Goal: Task Accomplishment & Management: Use online tool/utility

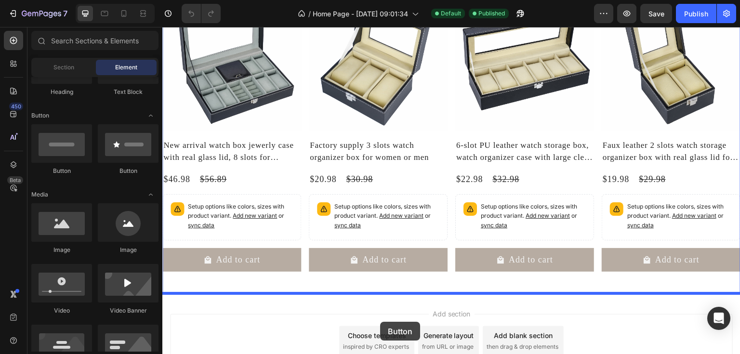
scroll to position [298, 0]
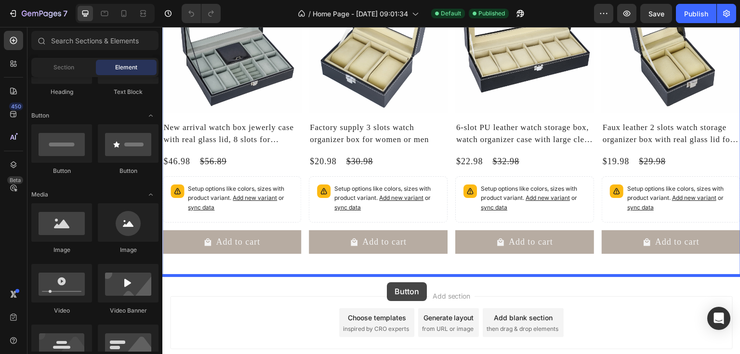
drag, startPoint x: 288, startPoint y: 185, endPoint x: 387, endPoint y: 282, distance: 139.0
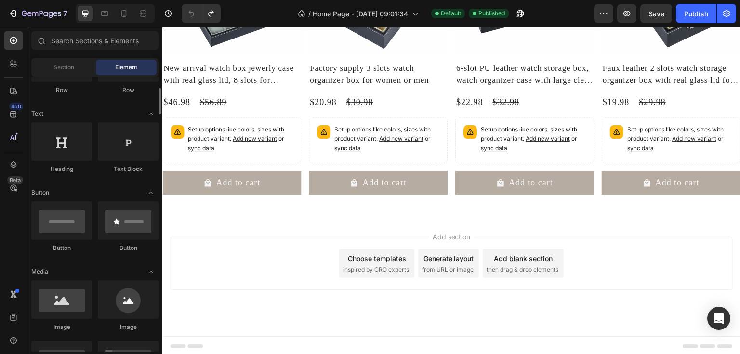
scroll to position [0, 0]
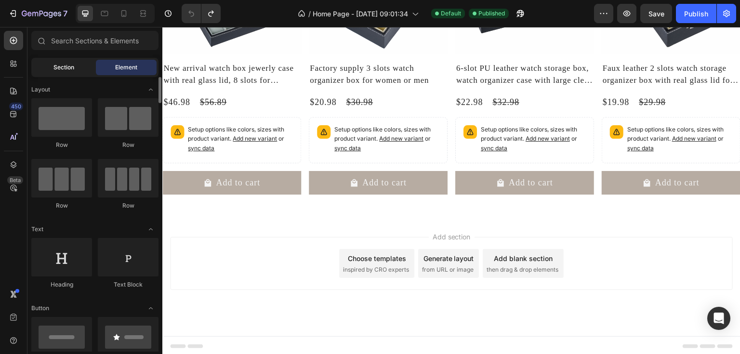
click at [75, 66] on div "Section" at bounding box center [63, 67] width 61 height 15
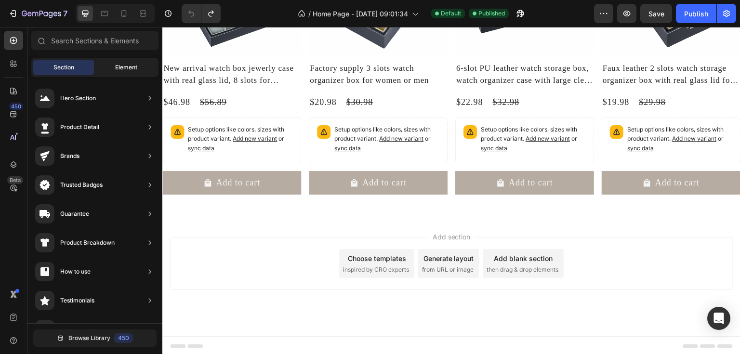
click at [118, 73] on div "Element" at bounding box center [126, 67] width 61 height 15
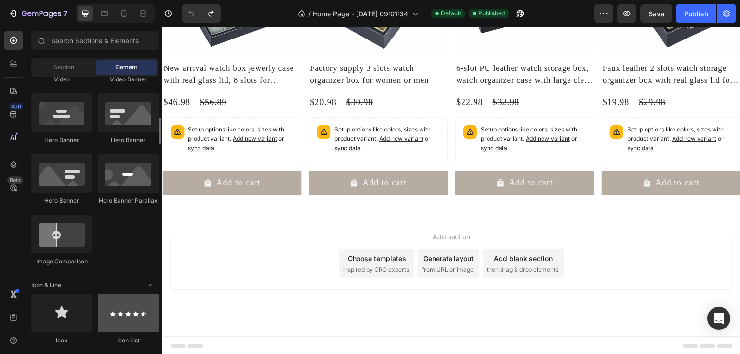
scroll to position [501, 0]
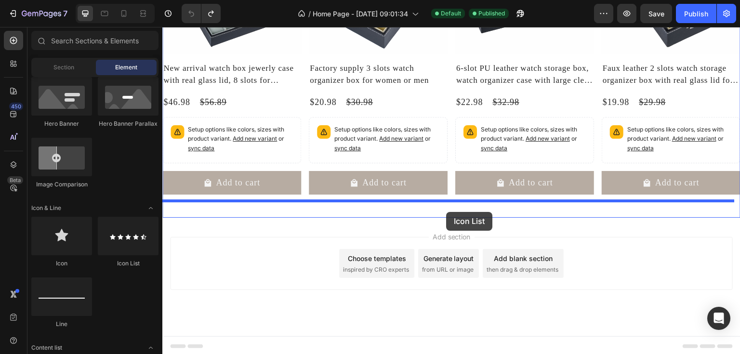
drag, startPoint x: 304, startPoint y: 270, endPoint x: 446, endPoint y: 212, distance: 152.8
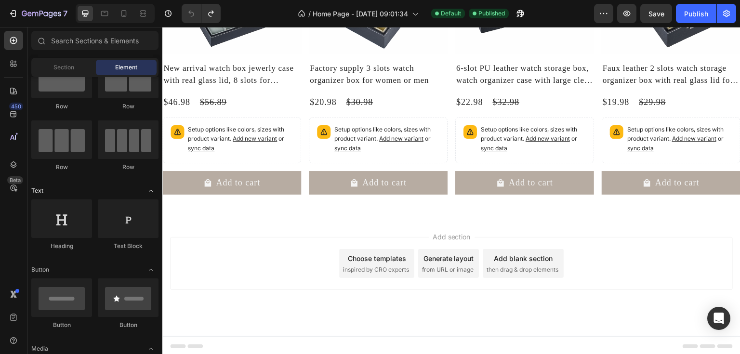
scroll to position [0, 0]
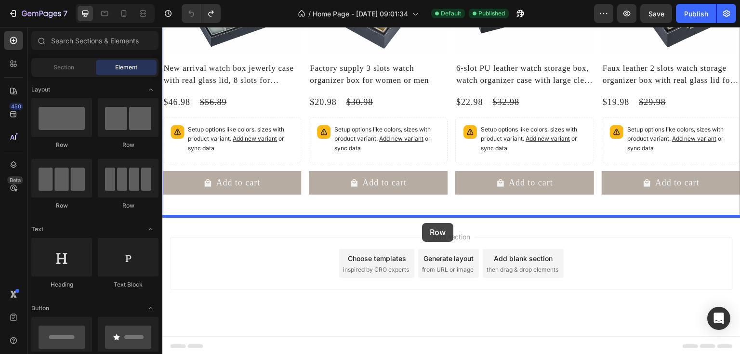
drag, startPoint x: 295, startPoint y: 216, endPoint x: 420, endPoint y: 223, distance: 125.0
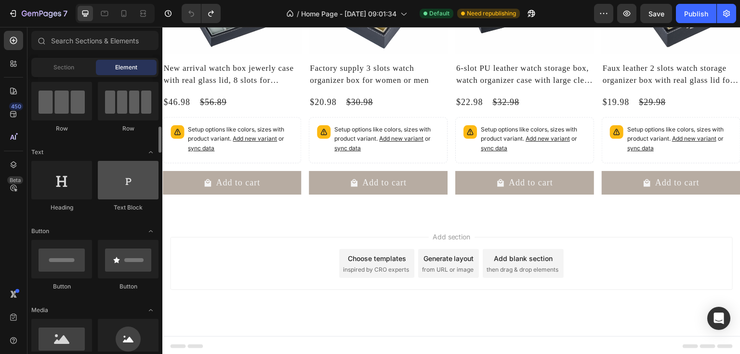
scroll to position [116, 0]
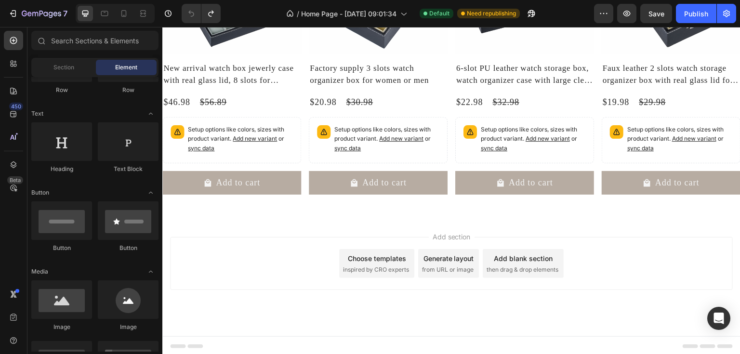
click at [392, 269] on span "inspired by CRO experts" at bounding box center [376, 269] width 66 height 9
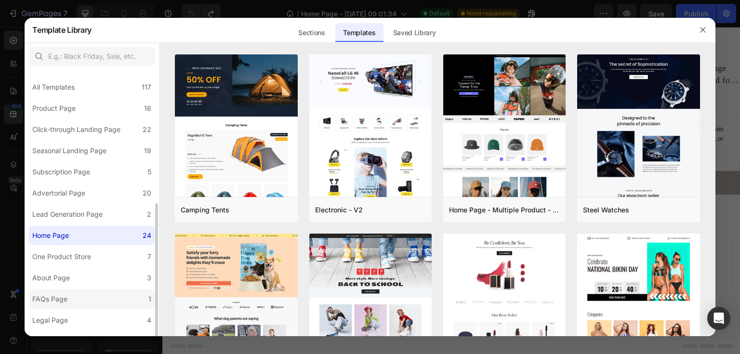
scroll to position [99, 0]
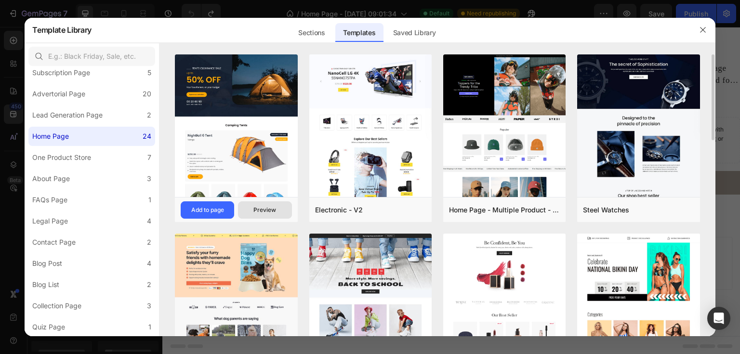
click at [270, 213] on div "Preview" at bounding box center [264, 210] width 23 height 9
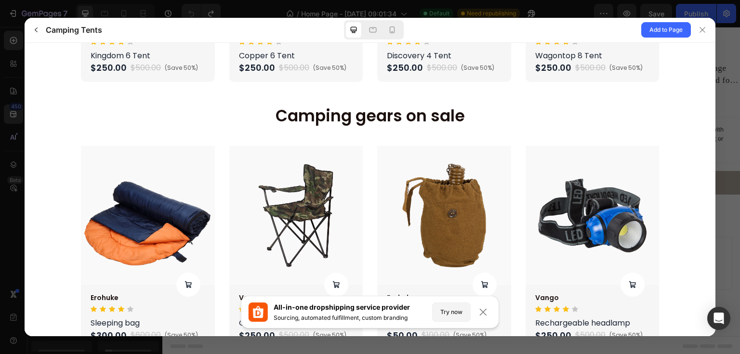
scroll to position [964, 0]
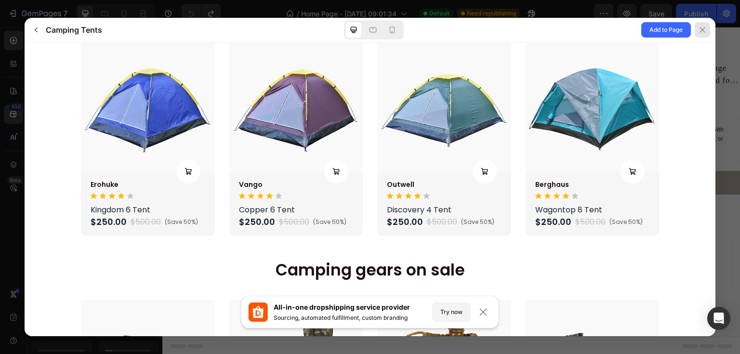
click at [701, 26] on icon at bounding box center [703, 30] width 8 height 8
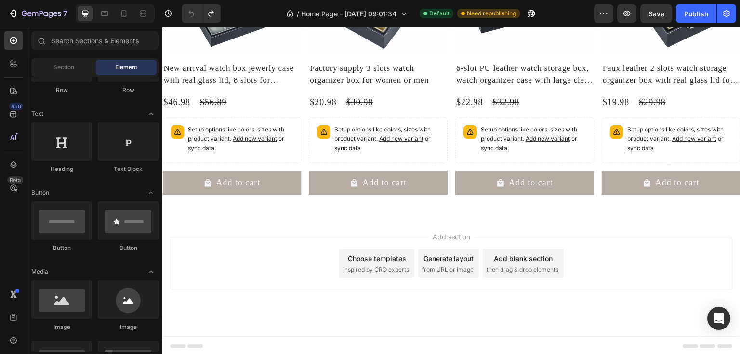
click at [348, 255] on div "Choose templates" at bounding box center [377, 258] width 58 height 10
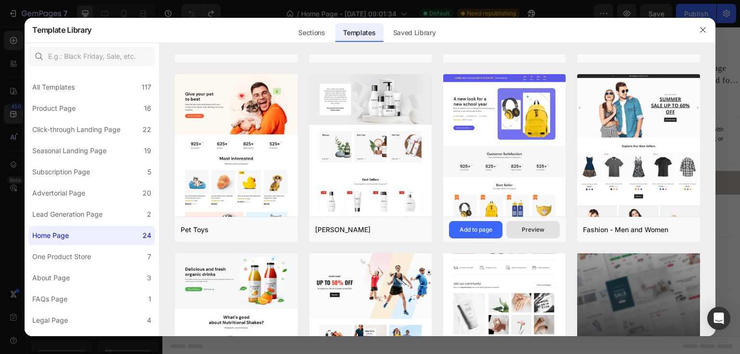
scroll to position [615, 0]
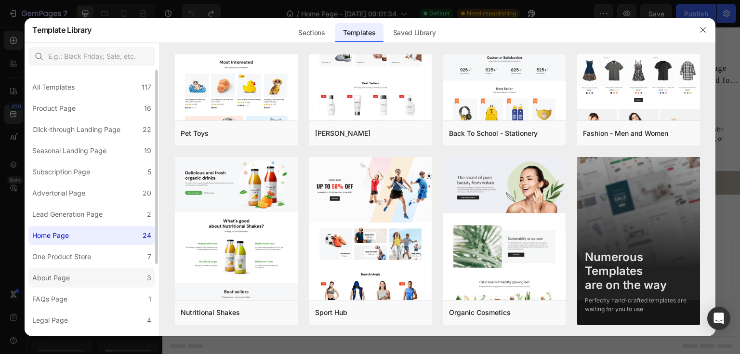
click at [129, 277] on label "About Page 3" at bounding box center [91, 277] width 127 height 19
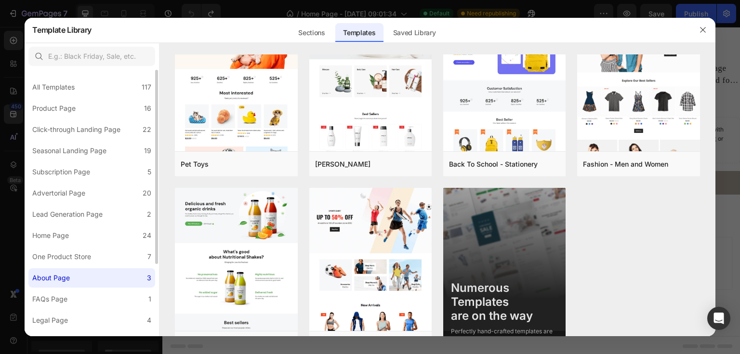
scroll to position [0, 0]
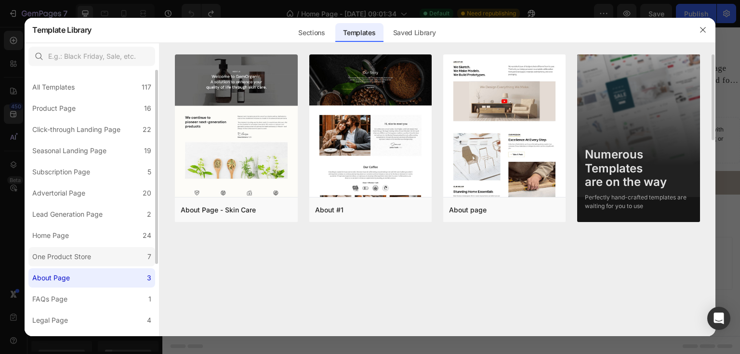
click at [109, 253] on label "One Product Store 7" at bounding box center [91, 256] width 127 height 19
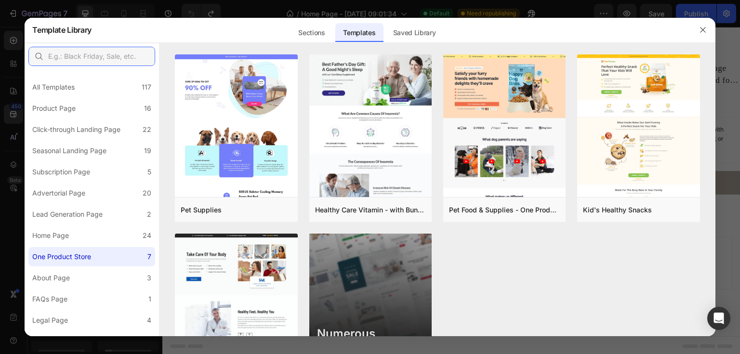
click at [115, 64] on input "text" at bounding box center [91, 56] width 127 height 19
click at [304, 31] on div "Sections" at bounding box center [312, 32] width 42 height 19
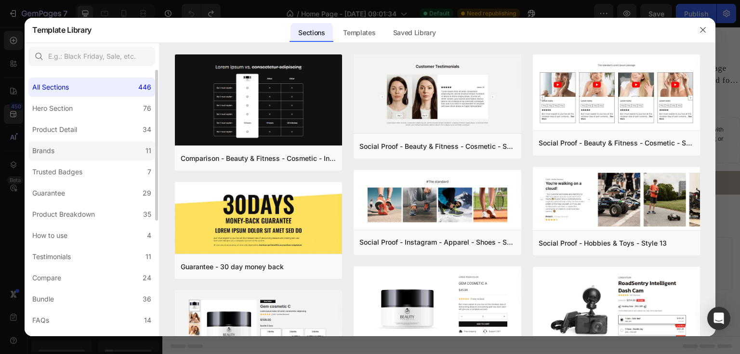
click at [69, 150] on label "Brands 11" at bounding box center [91, 150] width 127 height 19
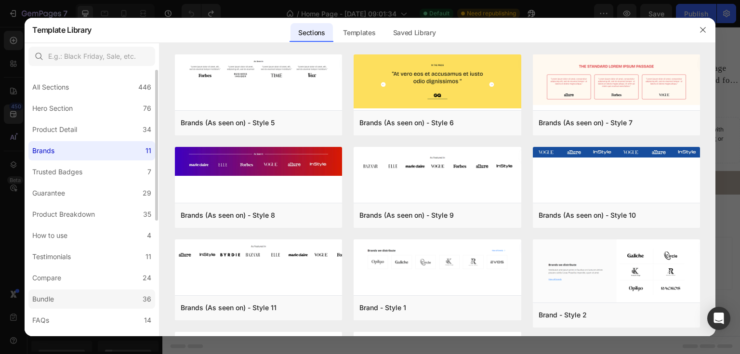
click at [70, 296] on label "Bundle 36" at bounding box center [91, 299] width 127 height 19
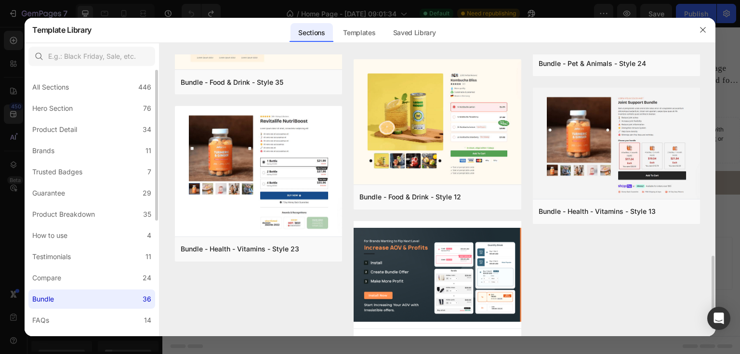
scroll to position [39, 0]
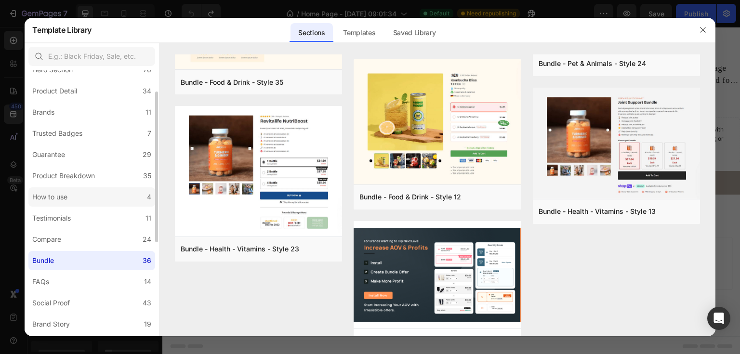
click at [79, 202] on label "How to use 4" at bounding box center [91, 196] width 127 height 19
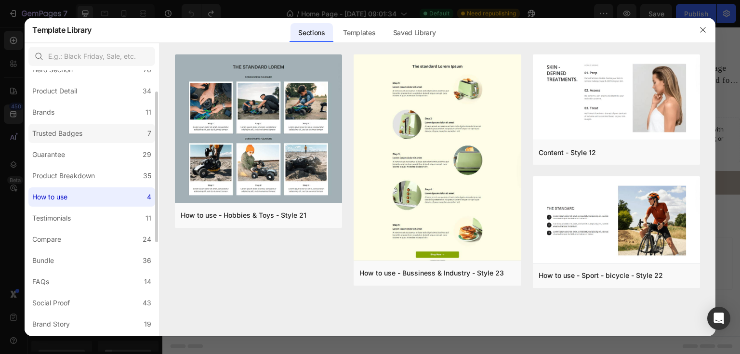
scroll to position [0, 0]
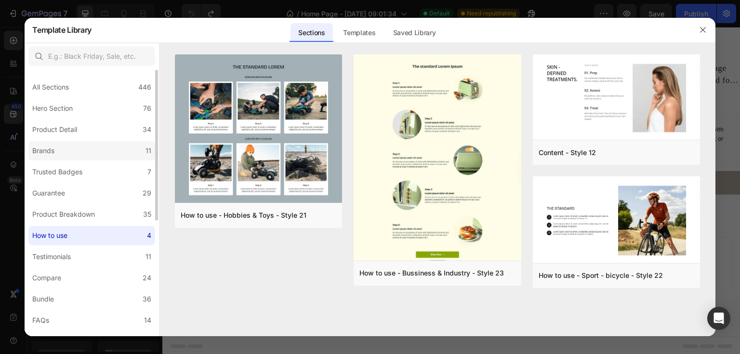
click at [85, 149] on label "Brands 11" at bounding box center [91, 150] width 127 height 19
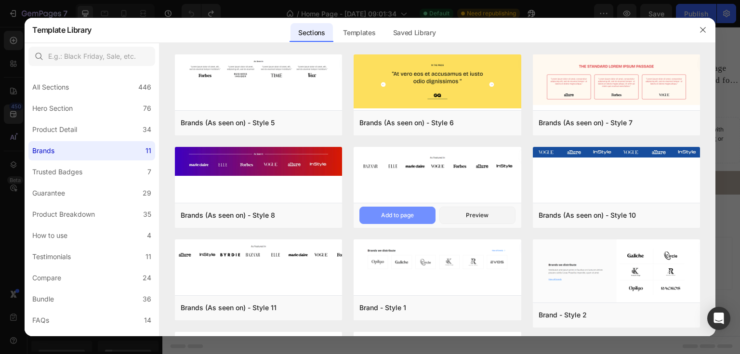
click at [411, 215] on div "Add to page" at bounding box center [397, 215] width 33 height 9
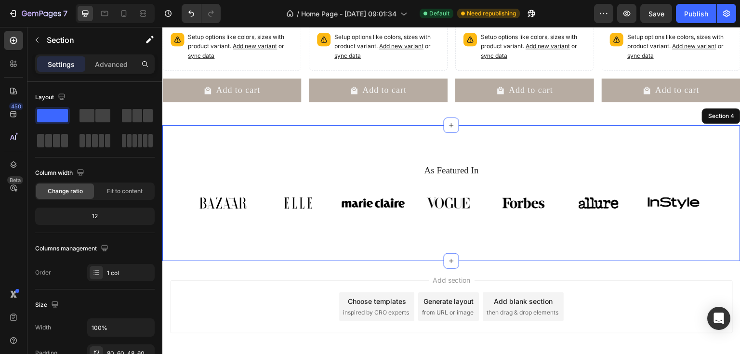
scroll to position [493, 0]
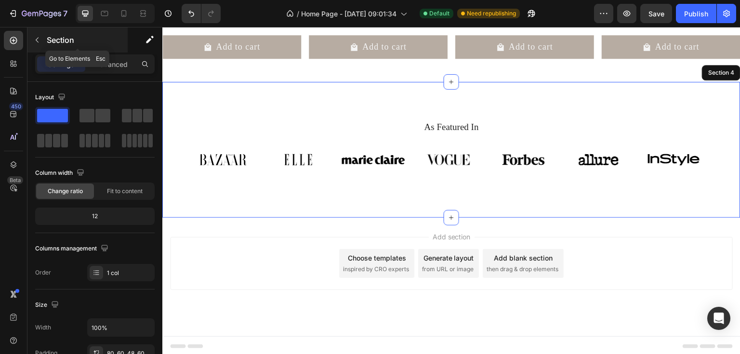
click at [39, 39] on icon "button" at bounding box center [37, 40] width 8 height 8
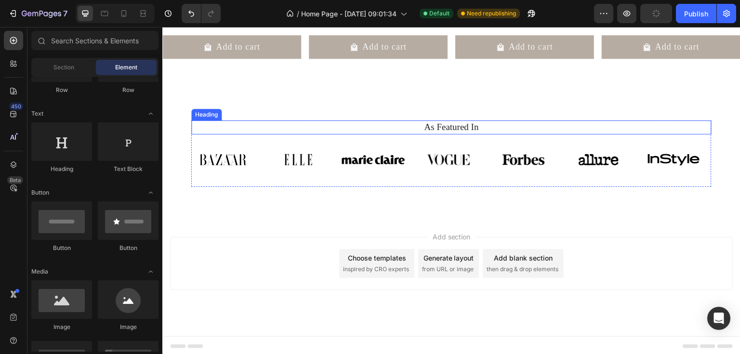
click at [384, 126] on h2 "As Featured In" at bounding box center [451, 127] width 520 height 14
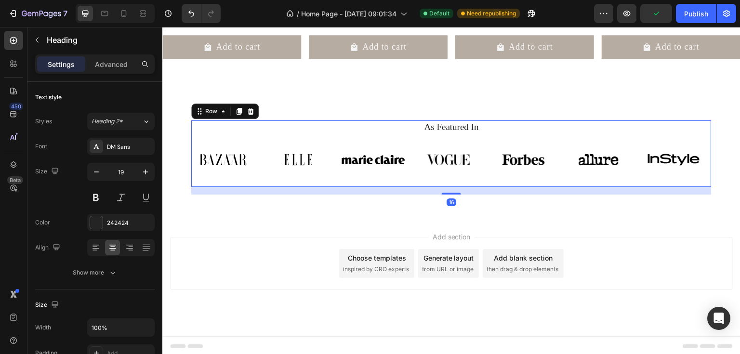
click at [208, 178] on div "Image Image Image Image Image Image Image Carousel" at bounding box center [451, 163] width 520 height 47
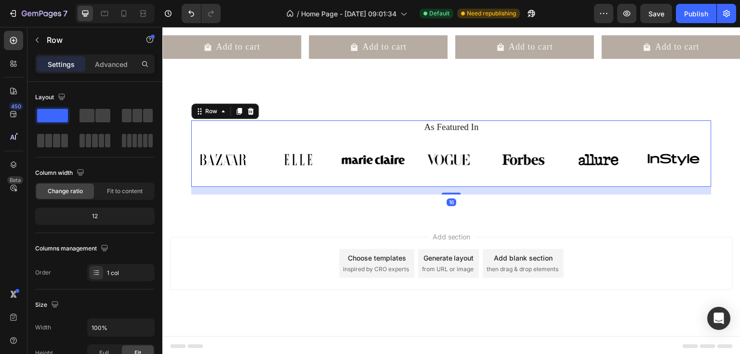
click at [407, 189] on div "16" at bounding box center [451, 191] width 520 height 8
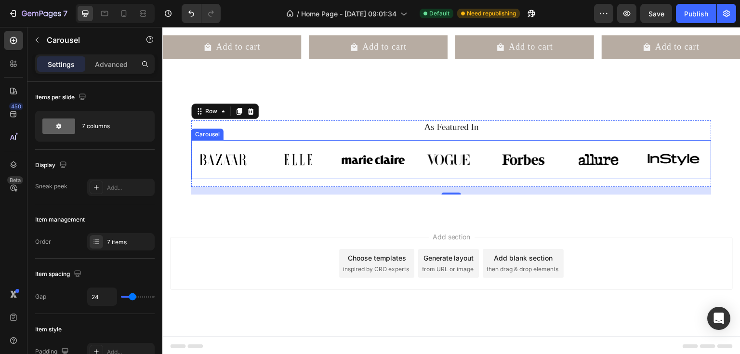
click at [209, 133] on div "Carousel" at bounding box center [207, 134] width 28 height 9
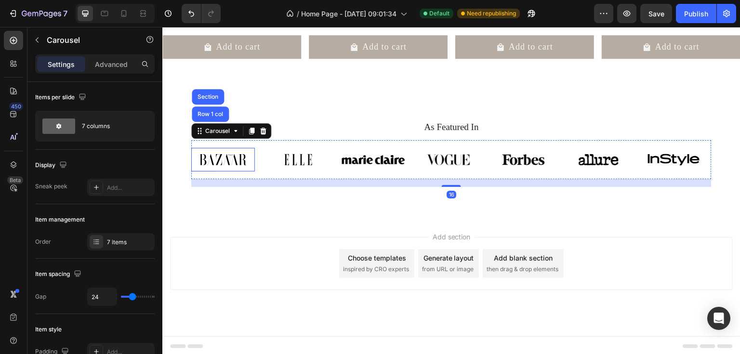
click at [237, 169] on img at bounding box center [223, 160] width 64 height 24
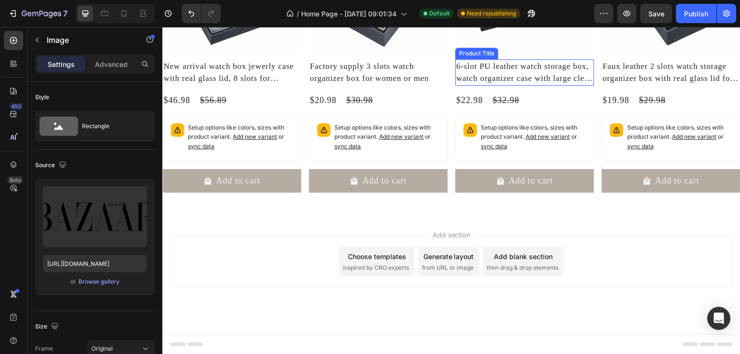
scroll to position [357, 0]
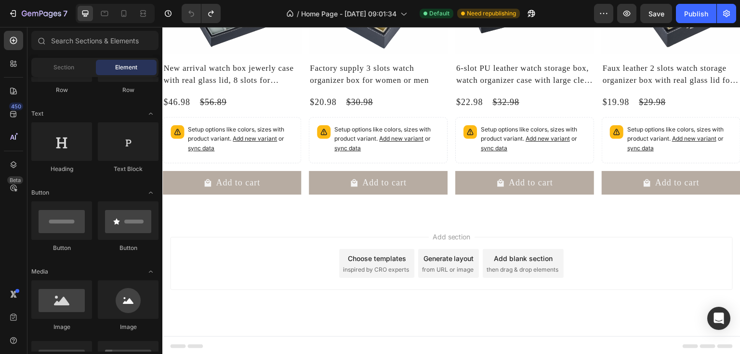
click at [399, 263] on div "Choose templates inspired by CRO experts" at bounding box center [376, 263] width 75 height 29
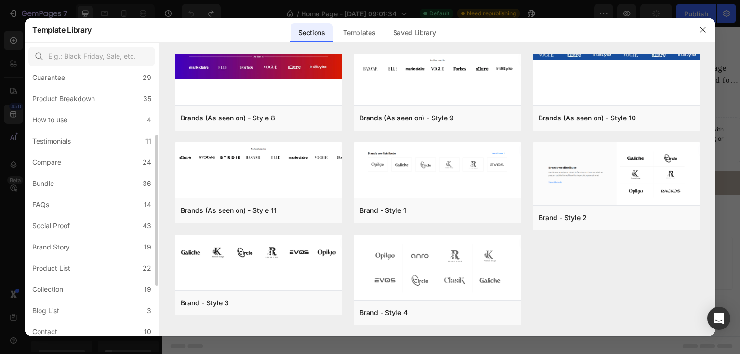
scroll to position [205, 0]
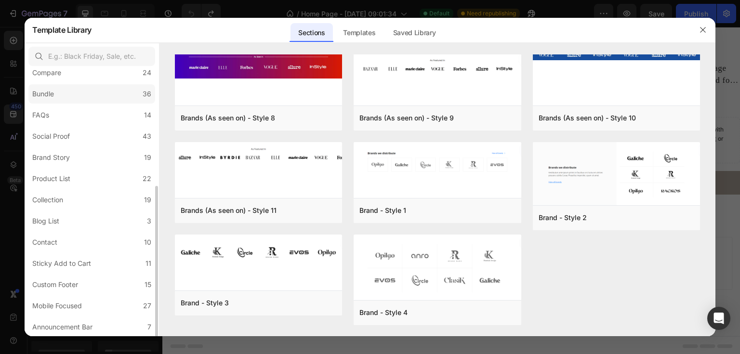
click at [60, 100] on label "Bundle 36" at bounding box center [91, 93] width 127 height 19
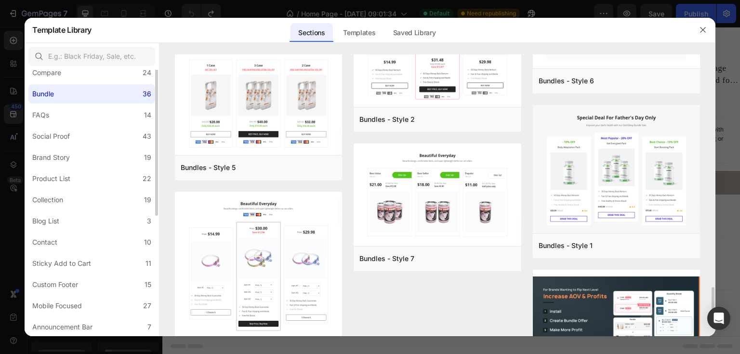
scroll to position [90, 0]
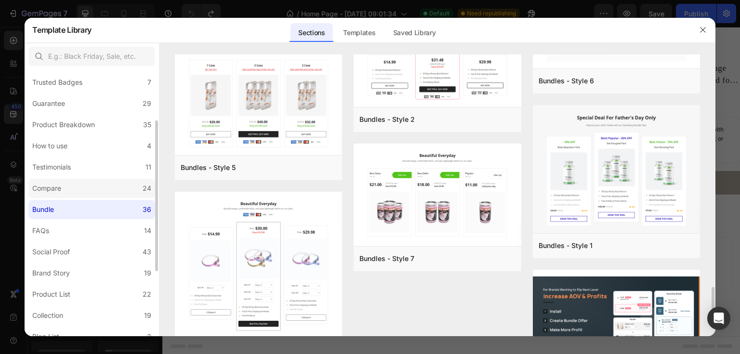
click at [90, 183] on label "Compare 24" at bounding box center [91, 188] width 127 height 19
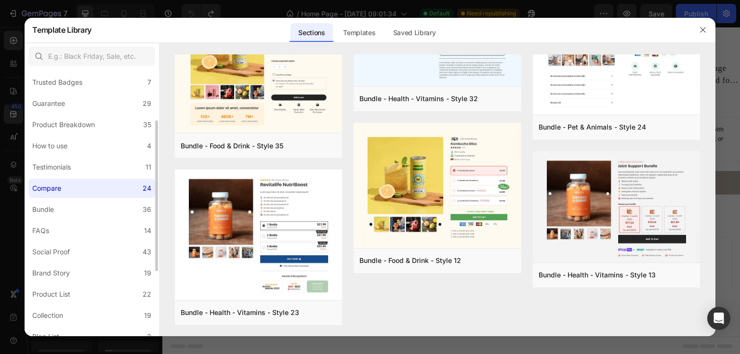
scroll to position [0, 0]
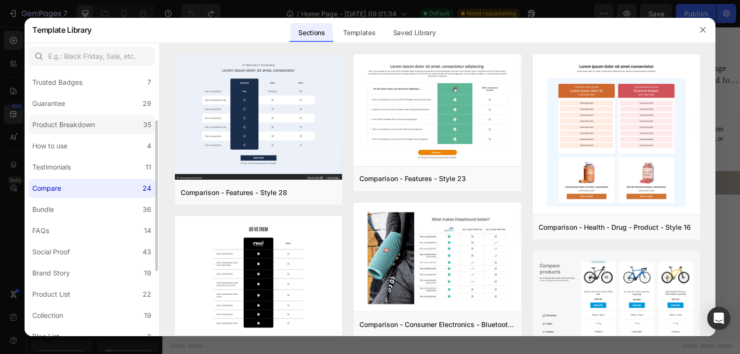
click at [86, 129] on div "Product Breakdown" at bounding box center [63, 125] width 63 height 12
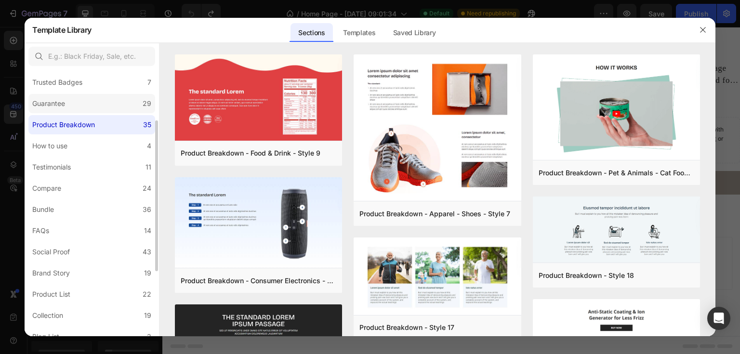
click at [85, 108] on label "Guarantee 29" at bounding box center [91, 103] width 127 height 19
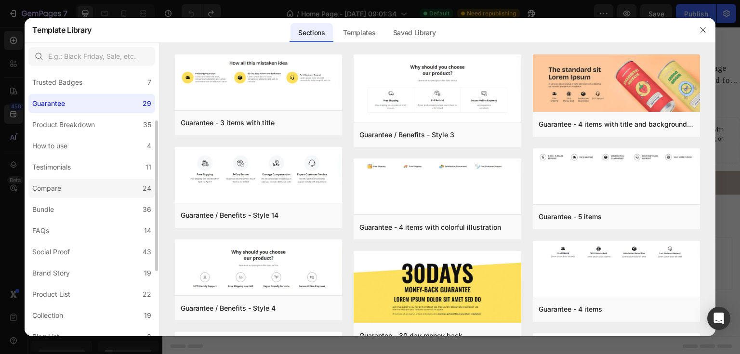
click at [97, 187] on label "Compare 24" at bounding box center [91, 188] width 127 height 19
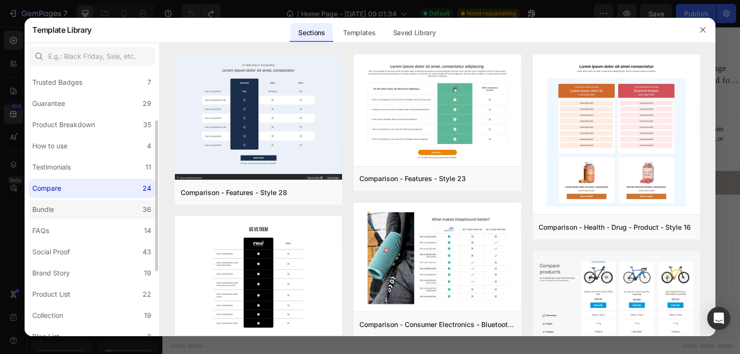
click at [96, 204] on label "Bundle 36" at bounding box center [91, 209] width 127 height 19
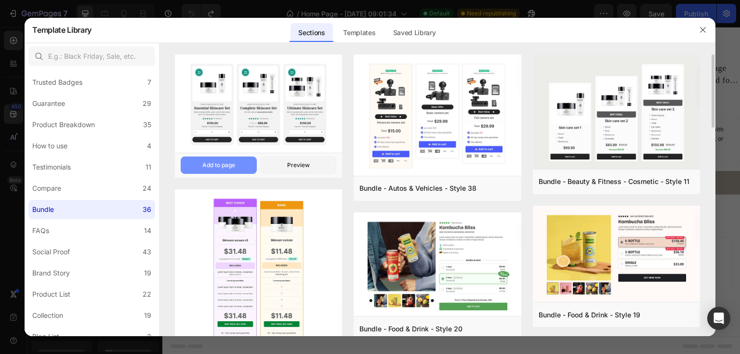
click at [247, 164] on button "Add to page" at bounding box center [219, 165] width 76 height 17
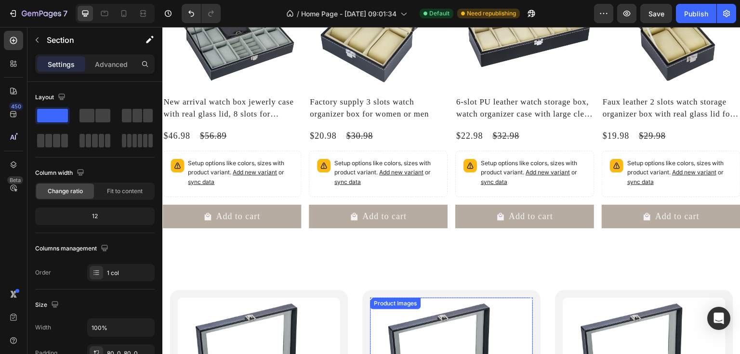
scroll to position [385, 0]
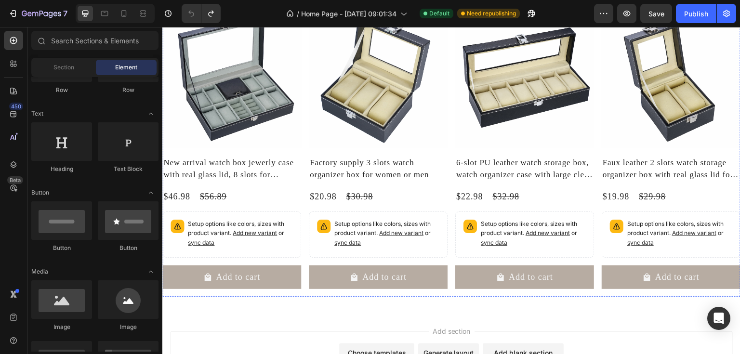
scroll to position [164, 0]
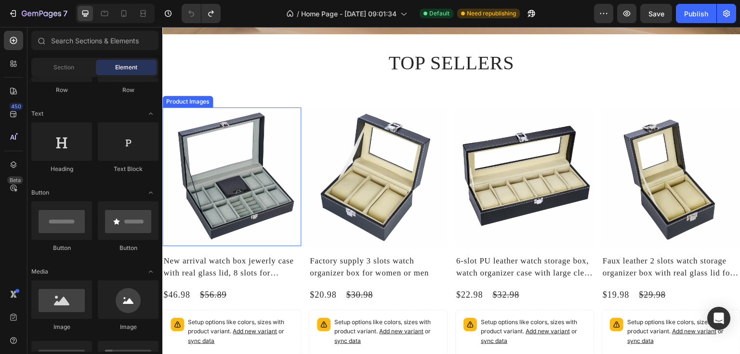
click at [254, 150] on img at bounding box center [231, 176] width 139 height 139
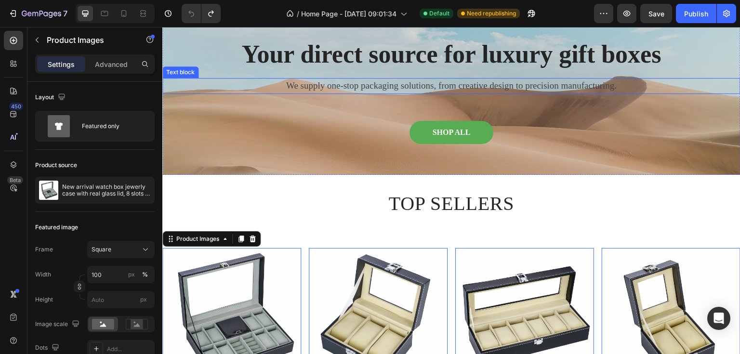
scroll to position [0, 0]
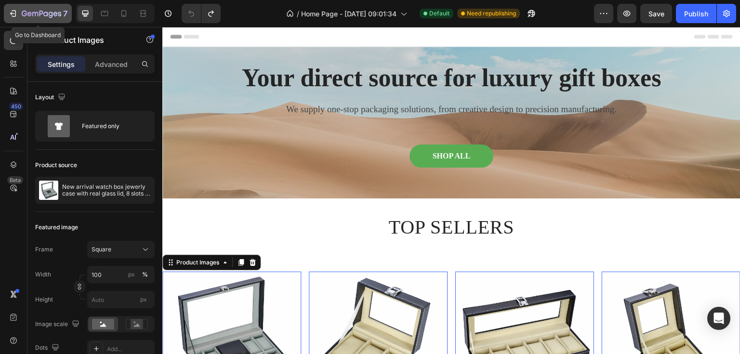
click at [16, 15] on icon "button" at bounding box center [13, 14] width 10 height 10
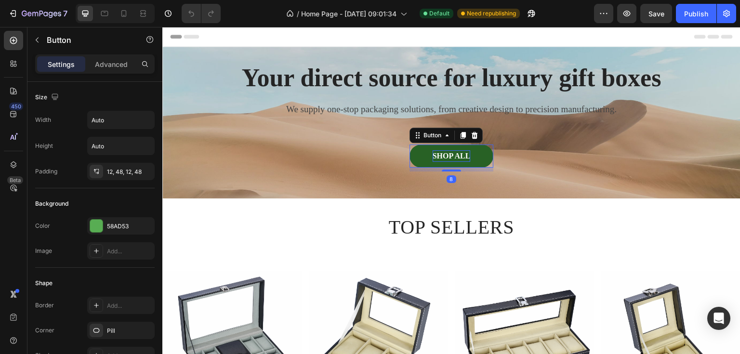
click at [458, 153] on p "SHOP ALL" at bounding box center [452, 156] width 38 height 12
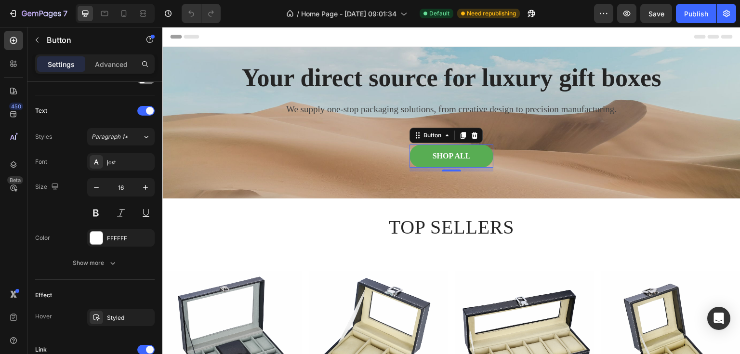
scroll to position [462, 0]
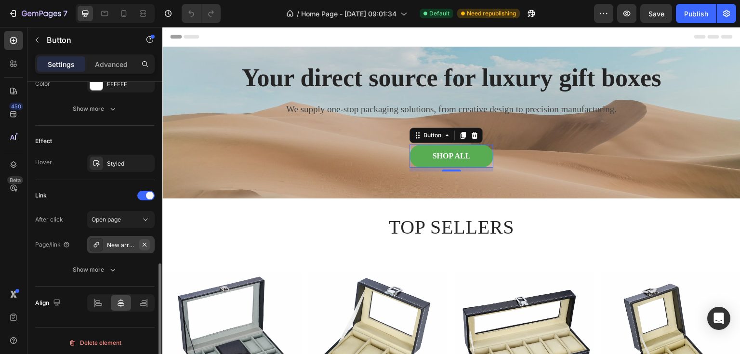
click at [146, 243] on icon "button" at bounding box center [145, 245] width 8 height 8
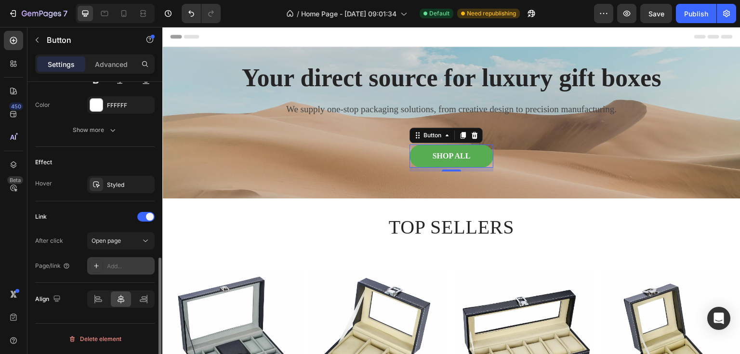
scroll to position [439, 0]
click at [122, 264] on div "Add..." at bounding box center [129, 268] width 45 height 9
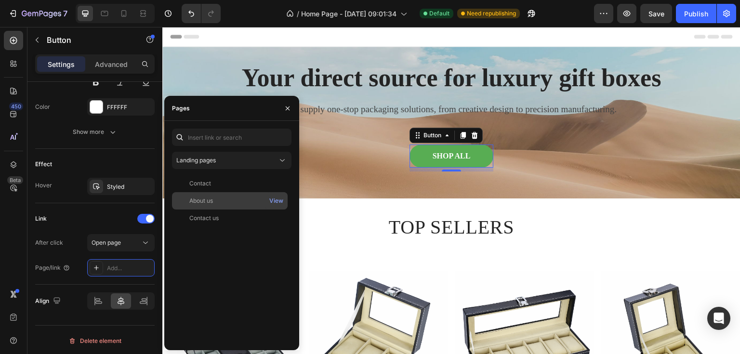
click at [249, 203] on div "About us" at bounding box center [230, 201] width 108 height 9
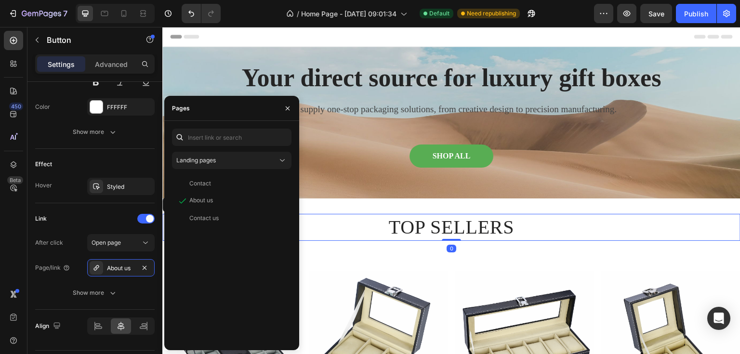
click at [346, 229] on h2 "TOP SELLERS" at bounding box center [451, 227] width 578 height 27
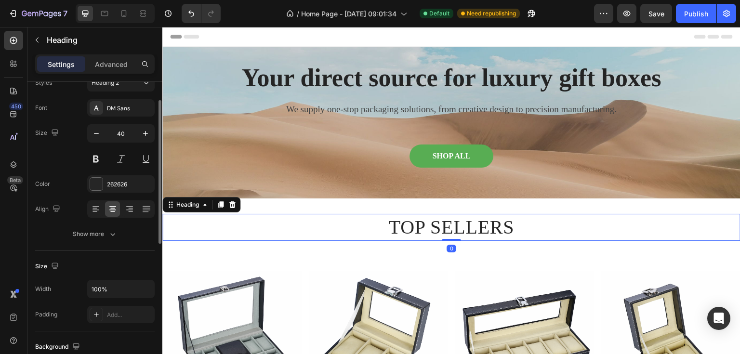
scroll to position [116, 0]
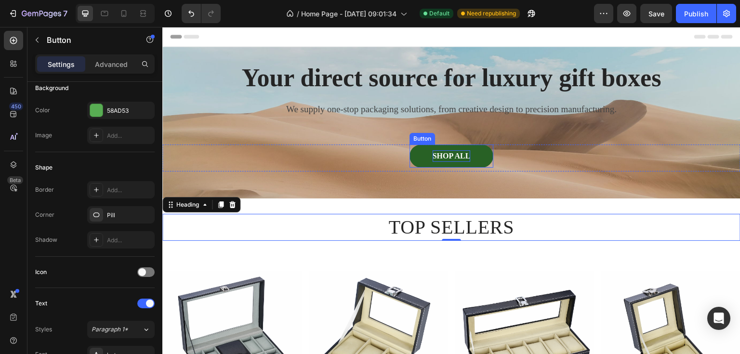
click at [458, 160] on p "SHOP ALL" at bounding box center [452, 156] width 38 height 12
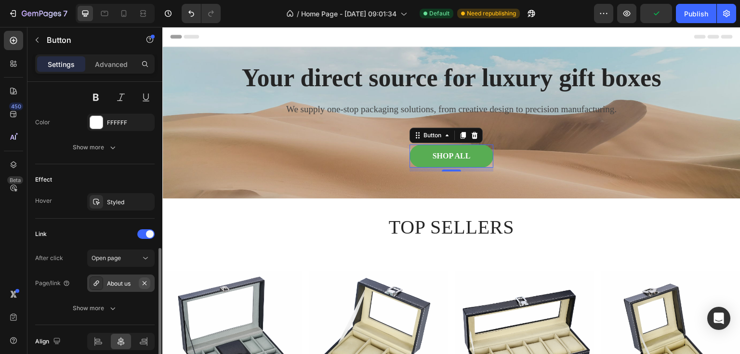
scroll to position [464, 0]
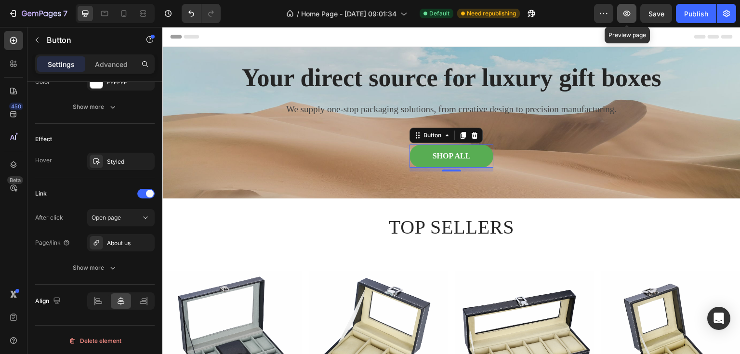
click at [629, 11] on icon "button" at bounding box center [627, 14] width 10 height 10
click at [690, 13] on div "Publish" at bounding box center [696, 14] width 24 height 10
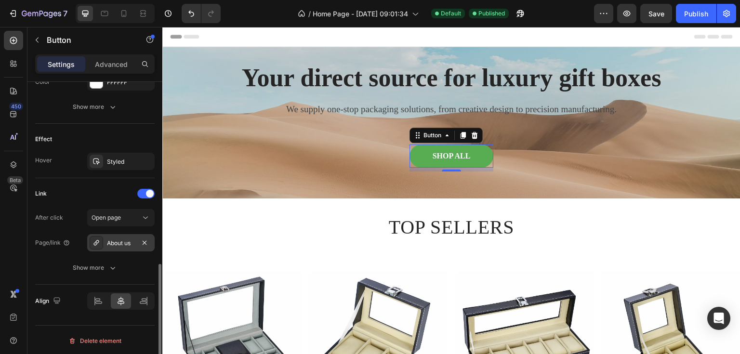
click at [123, 241] on div "About us" at bounding box center [121, 243] width 28 height 9
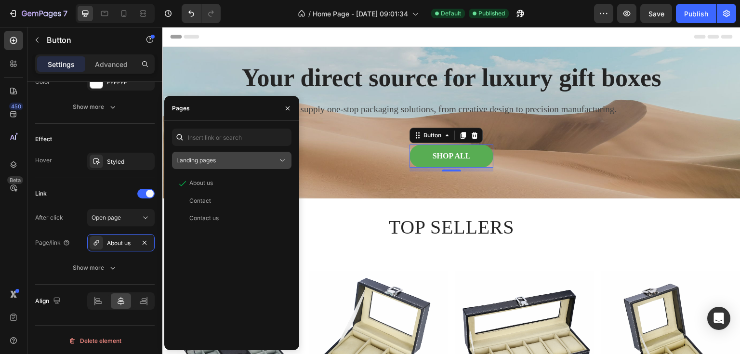
click at [216, 161] on div "Landing pages" at bounding box center [226, 160] width 101 height 9
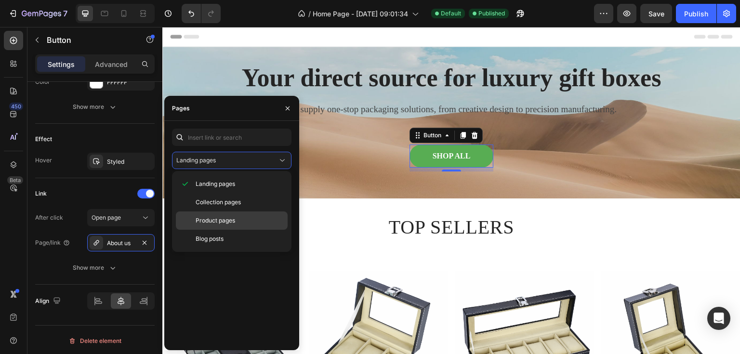
click at [234, 224] on span "Product pages" at bounding box center [216, 220] width 40 height 9
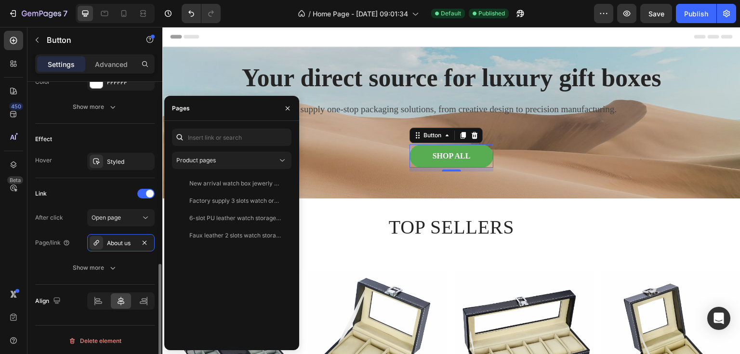
click at [83, 195] on div "Link" at bounding box center [94, 193] width 119 height 15
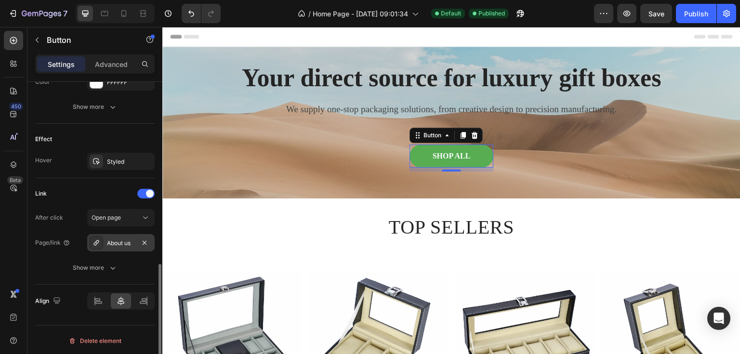
click at [101, 244] on div at bounding box center [96, 242] width 13 height 13
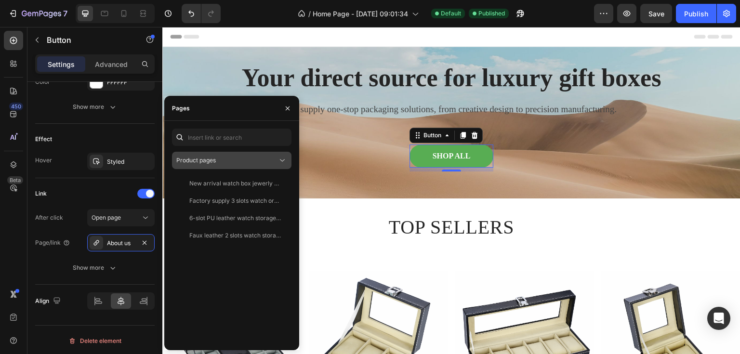
click at [202, 162] on span "Product pages" at bounding box center [196, 160] width 40 height 7
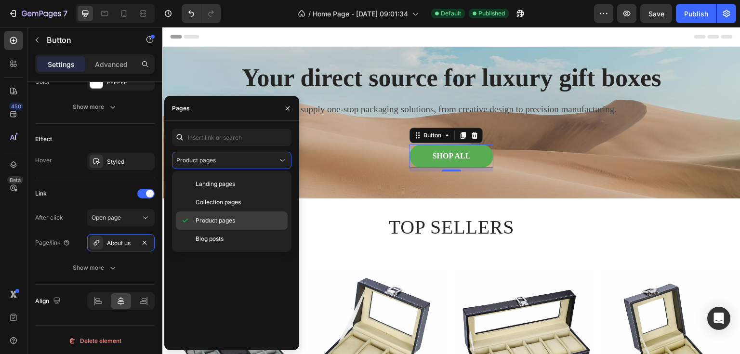
click at [212, 222] on span "Product pages" at bounding box center [216, 220] width 40 height 9
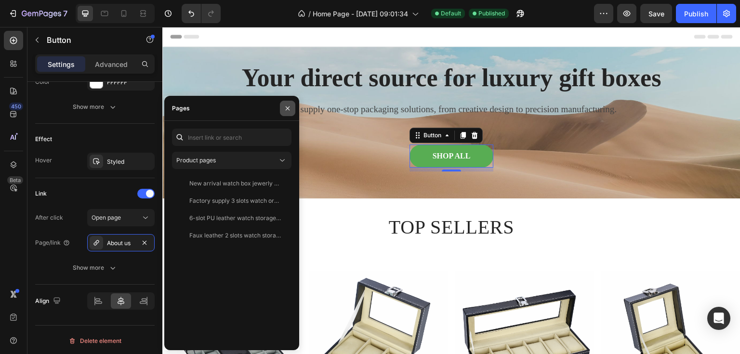
click at [290, 108] on icon "button" at bounding box center [288, 109] width 8 height 8
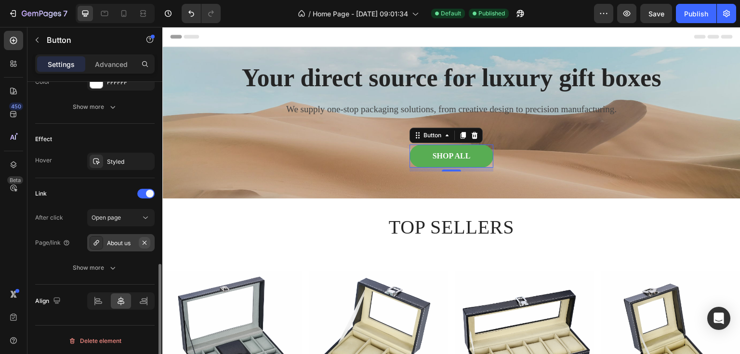
click at [143, 239] on icon "button" at bounding box center [145, 243] width 8 height 8
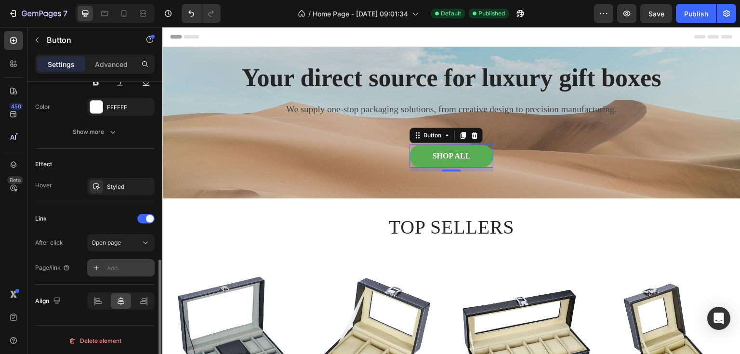
click at [119, 266] on div "Add..." at bounding box center [129, 268] width 45 height 9
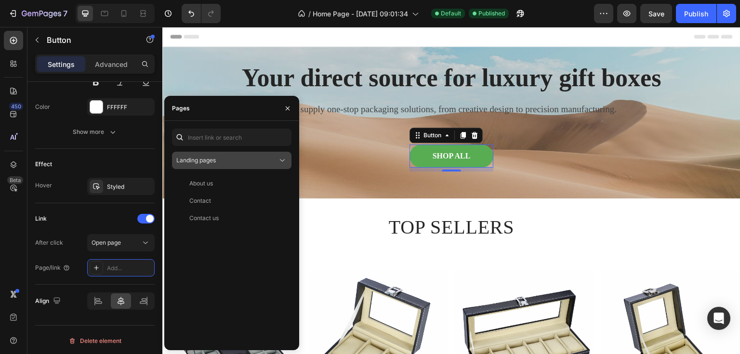
click at [285, 160] on icon at bounding box center [282, 161] width 10 height 10
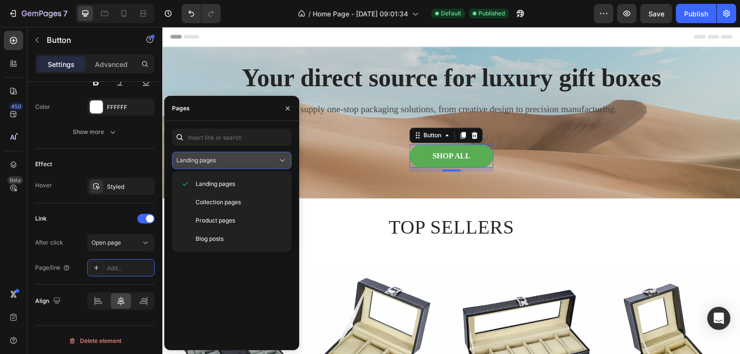
click at [285, 160] on icon at bounding box center [282, 161] width 10 height 10
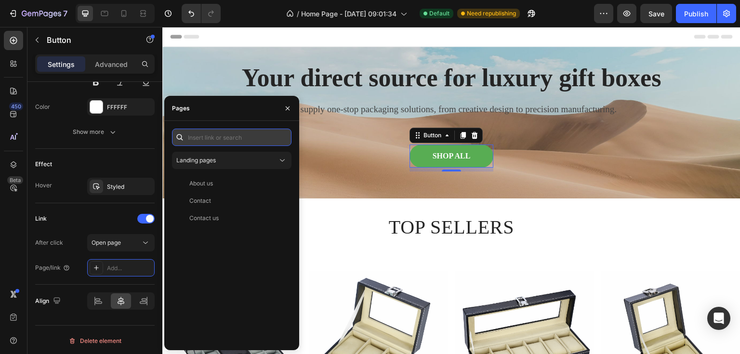
click at [202, 141] on input "text" at bounding box center [231, 137] width 119 height 17
type input "p"
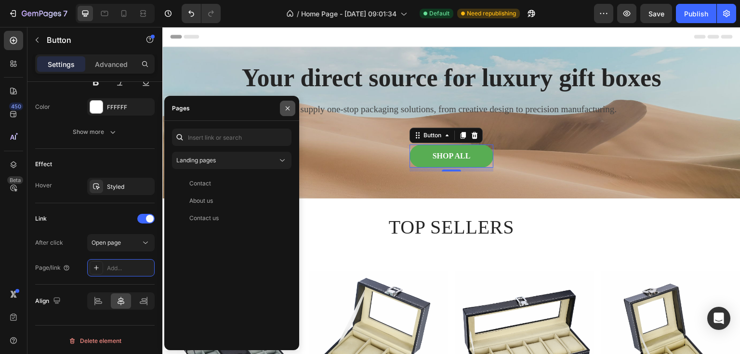
drag, startPoint x: 290, startPoint y: 105, endPoint x: 128, endPoint y: 77, distance: 164.7
click at [290, 105] on icon "button" at bounding box center [288, 109] width 8 height 8
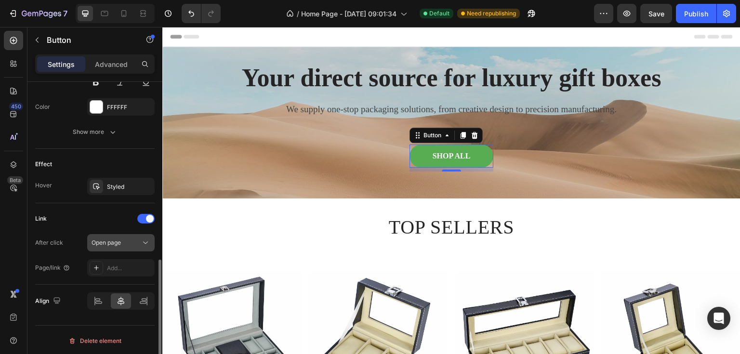
click at [133, 242] on div "Open page" at bounding box center [116, 242] width 49 height 9
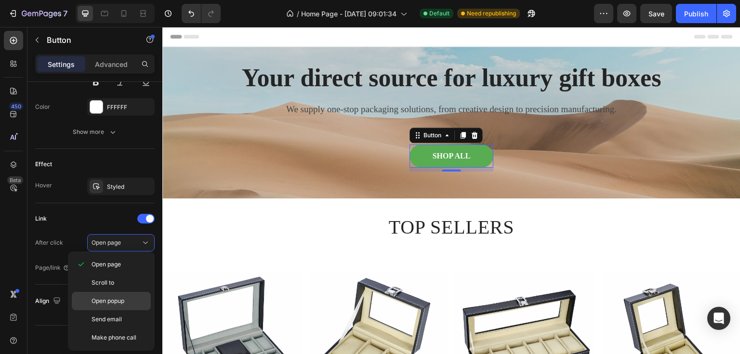
click at [130, 301] on p "Open popup" at bounding box center [119, 301] width 55 height 9
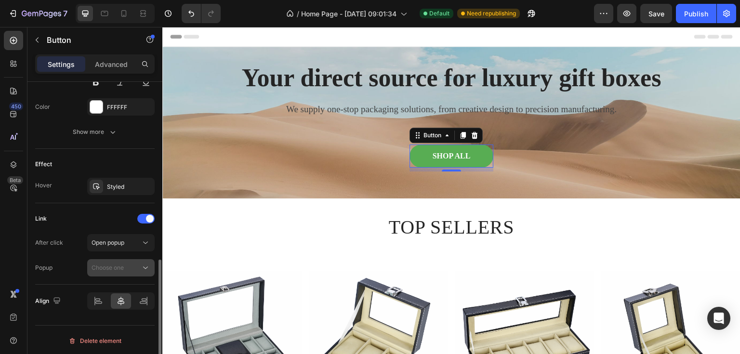
click at [132, 268] on div "Choose one" at bounding box center [116, 268] width 49 height 9
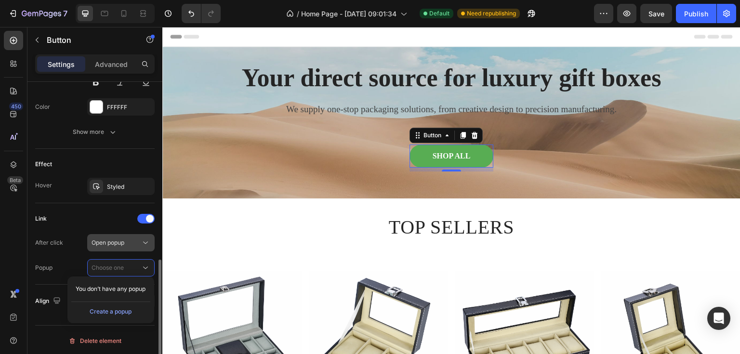
click at [131, 238] on div "Open popup" at bounding box center [116, 242] width 49 height 9
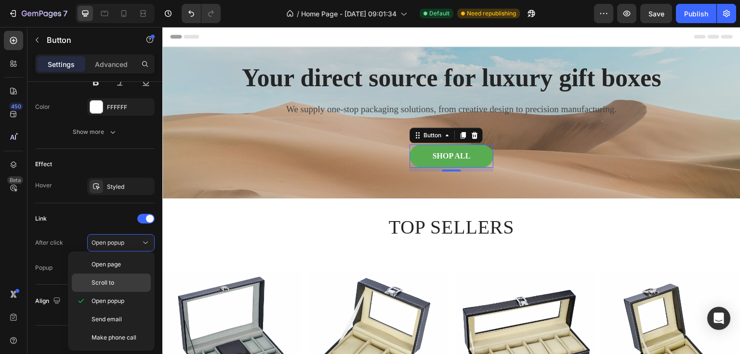
click at [126, 281] on p "Scroll to" at bounding box center [119, 282] width 55 height 9
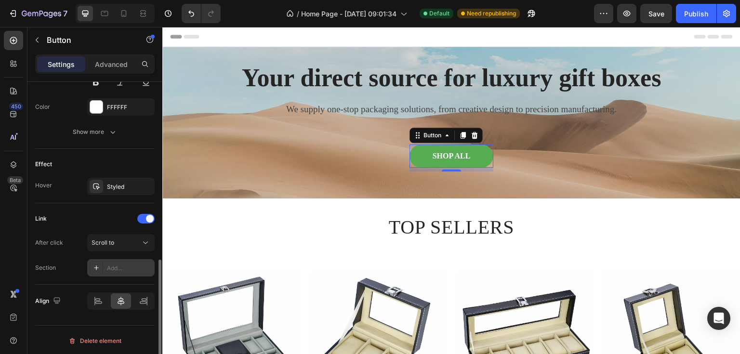
click at [126, 261] on div "Add..." at bounding box center [120, 267] width 67 height 17
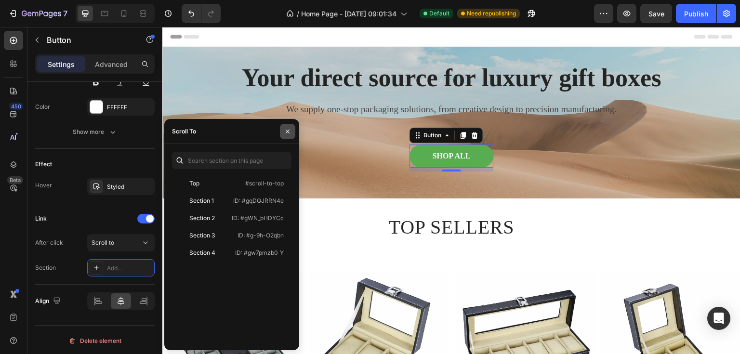
click at [289, 130] on icon "button" at bounding box center [288, 132] width 4 height 4
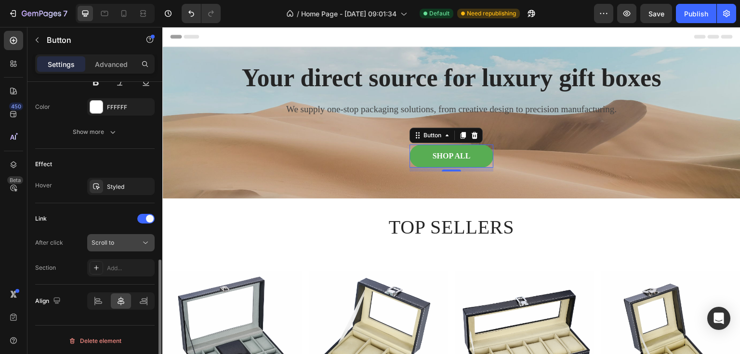
click at [127, 238] on div "Scroll to" at bounding box center [116, 242] width 49 height 9
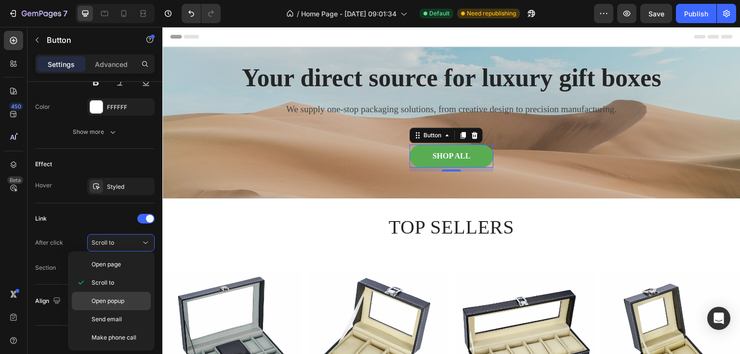
click at [121, 299] on span "Open popup" at bounding box center [108, 301] width 33 height 9
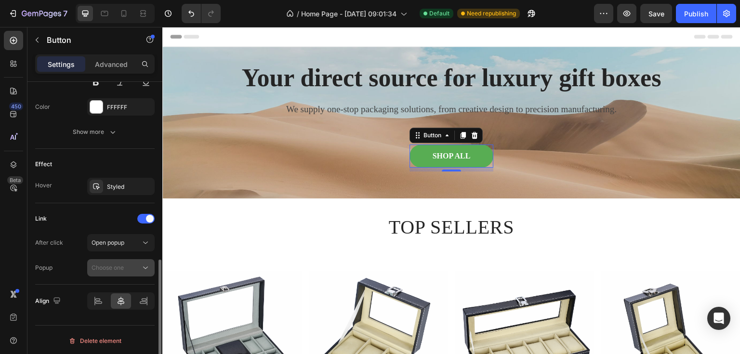
click at [125, 266] on div "Choose one" at bounding box center [116, 268] width 49 height 9
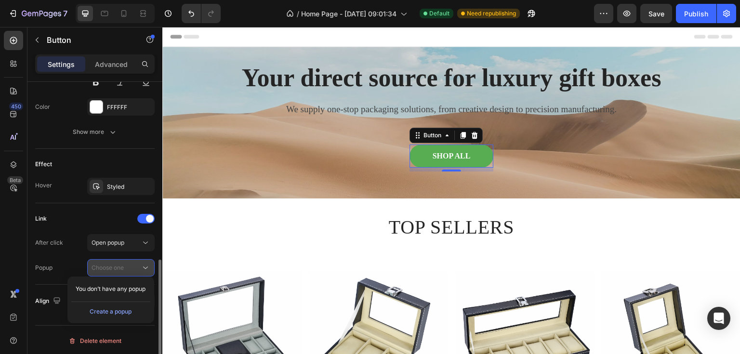
drag, startPoint x: 125, startPoint y: 266, endPoint x: 125, endPoint y: 251, distance: 14.5
click at [125, 265] on div "Choose one" at bounding box center [116, 268] width 49 height 9
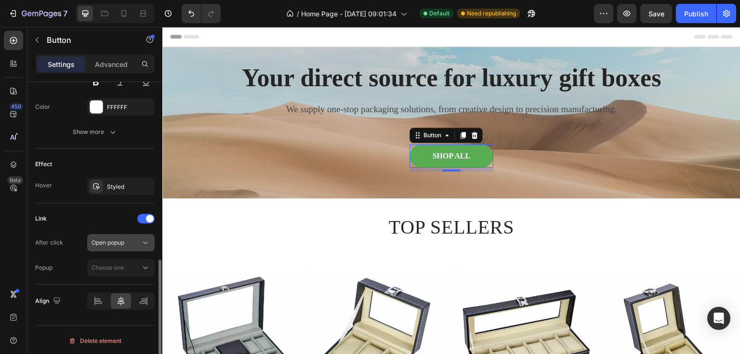
click at [123, 241] on span "Open popup" at bounding box center [108, 242] width 33 height 7
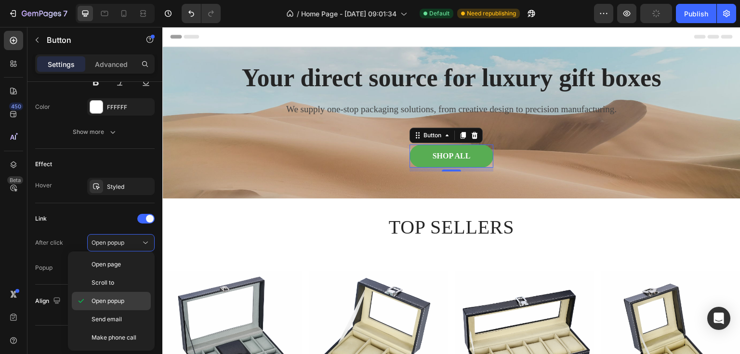
drag, startPoint x: 120, startPoint y: 315, endPoint x: 114, endPoint y: 304, distance: 12.5
click at [119, 315] on span "Send email" at bounding box center [107, 319] width 30 height 9
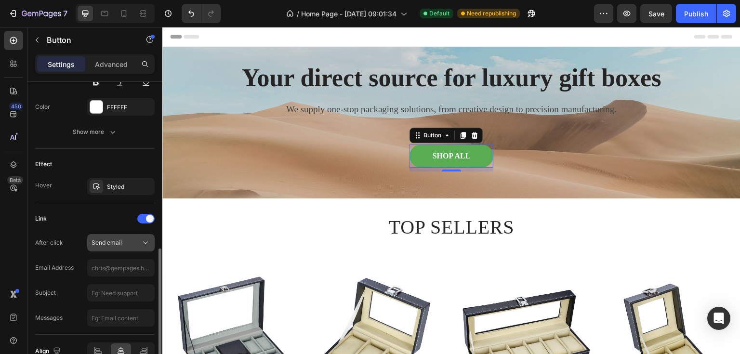
click at [121, 243] on span "Send email" at bounding box center [107, 242] width 30 height 7
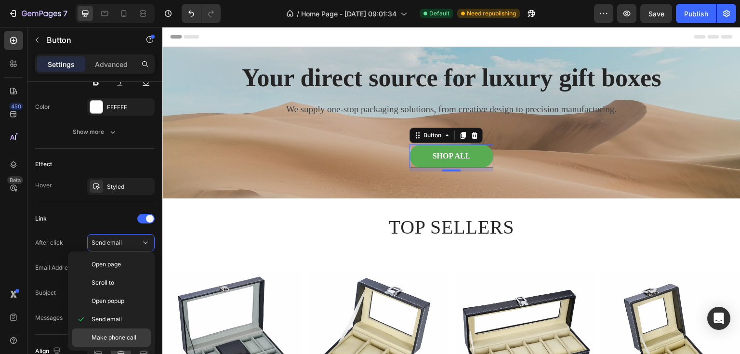
click at [131, 337] on span "Make phone call" at bounding box center [114, 337] width 45 height 9
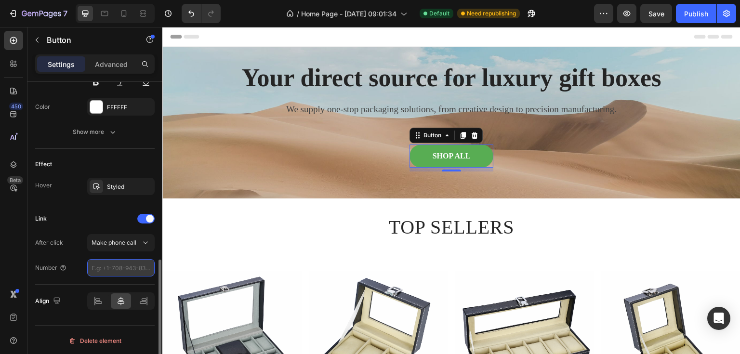
click at [124, 263] on input "number" at bounding box center [120, 267] width 67 height 17
click at [127, 240] on span "Make phone call" at bounding box center [114, 242] width 45 height 7
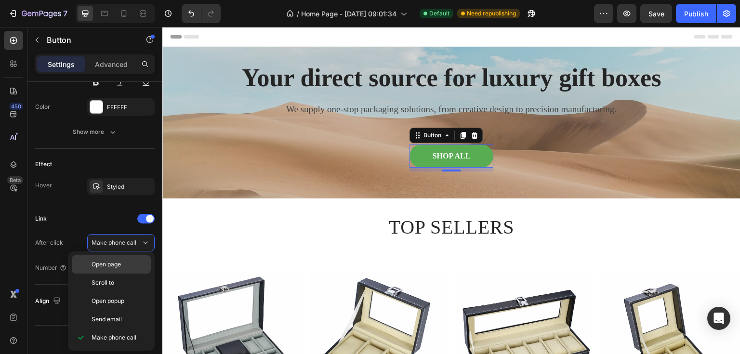
click at [126, 265] on p "Open page" at bounding box center [119, 264] width 55 height 9
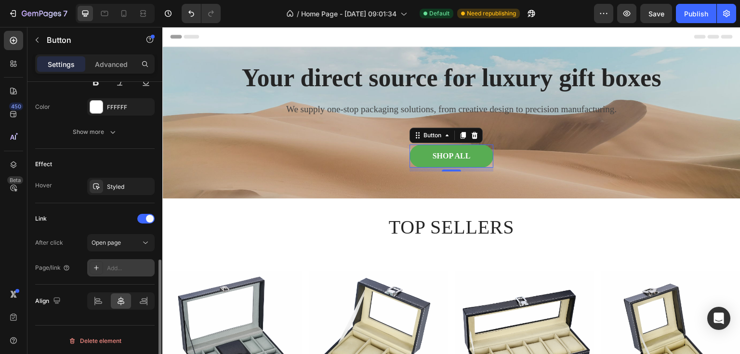
click at [123, 270] on div "Add..." at bounding box center [129, 268] width 45 height 9
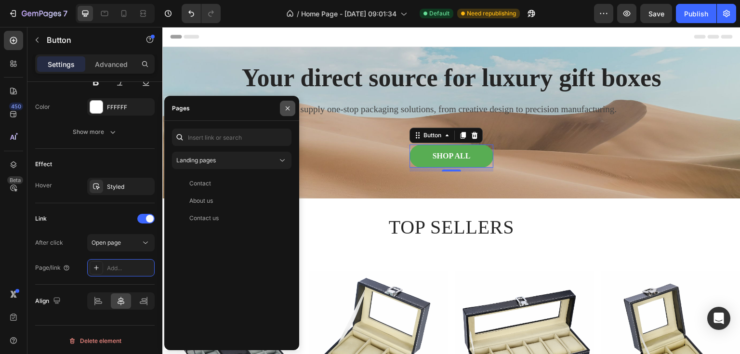
click at [285, 112] on button "button" at bounding box center [287, 108] width 15 height 15
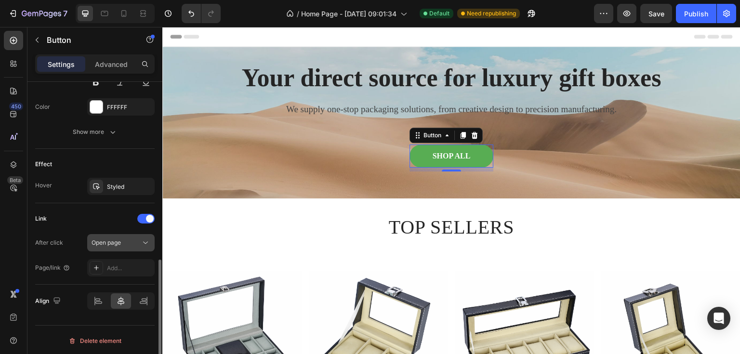
click at [150, 244] on icon at bounding box center [146, 243] width 10 height 10
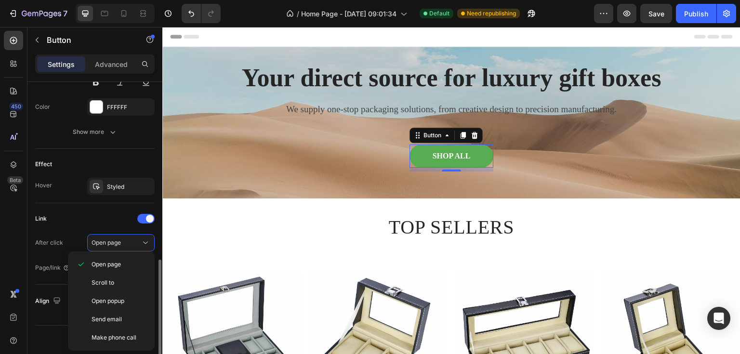
click at [94, 211] on div "Link" at bounding box center [94, 218] width 119 height 15
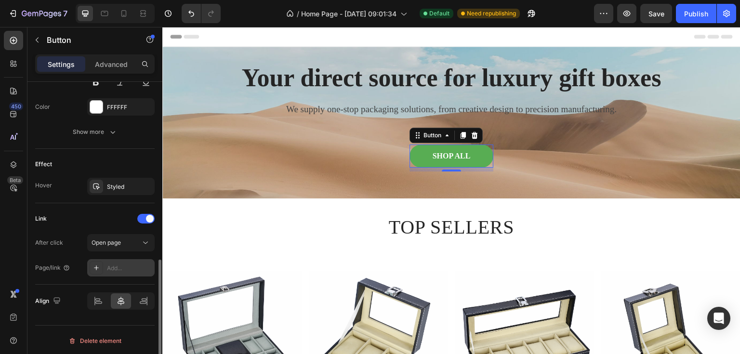
click at [98, 265] on icon at bounding box center [96, 268] width 8 height 8
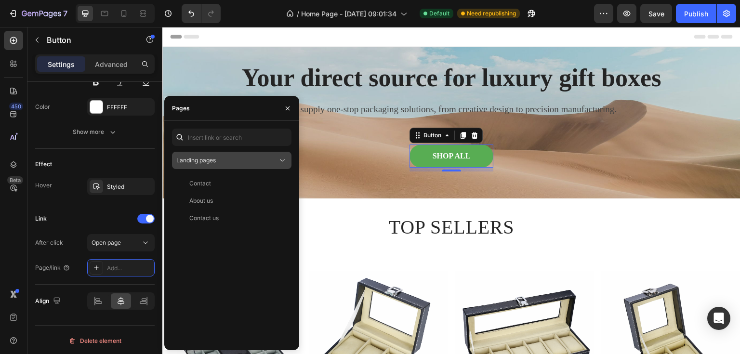
click at [204, 161] on span "Landing pages" at bounding box center [196, 160] width 40 height 7
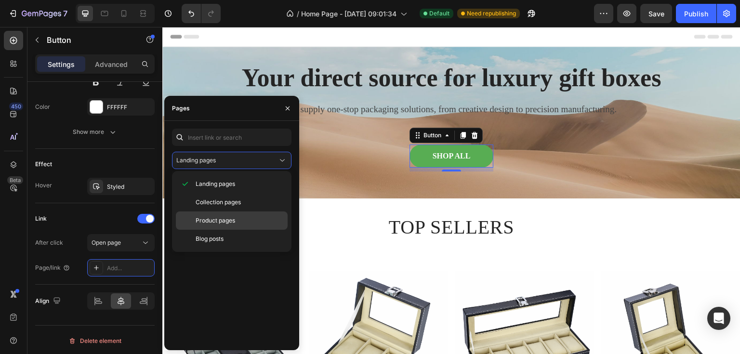
click at [235, 220] on span "Product pages" at bounding box center [216, 220] width 40 height 9
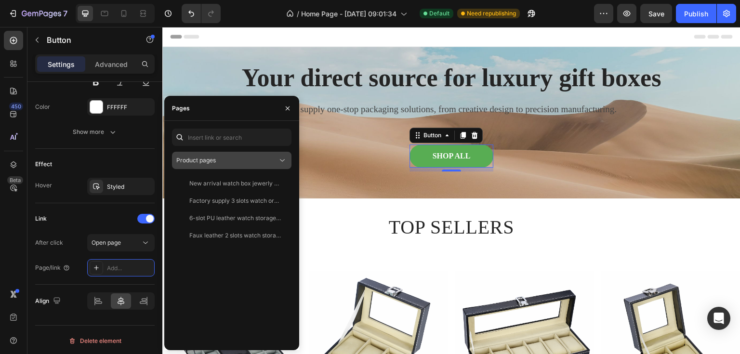
click at [220, 162] on div "Product pages" at bounding box center [226, 160] width 101 height 9
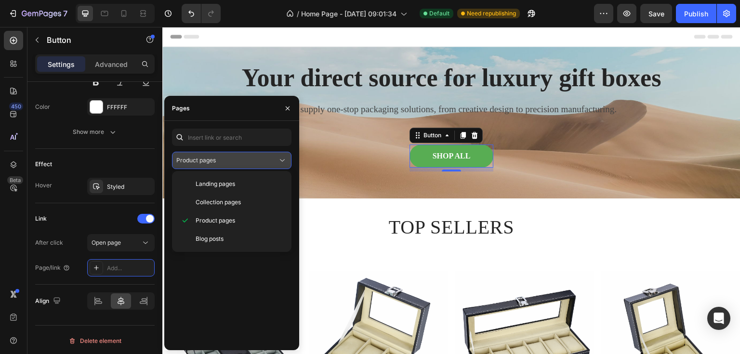
drag, startPoint x: 221, startPoint y: 161, endPoint x: 224, endPoint y: 154, distance: 7.2
click at [222, 160] on div "Product pages" at bounding box center [226, 160] width 101 height 9
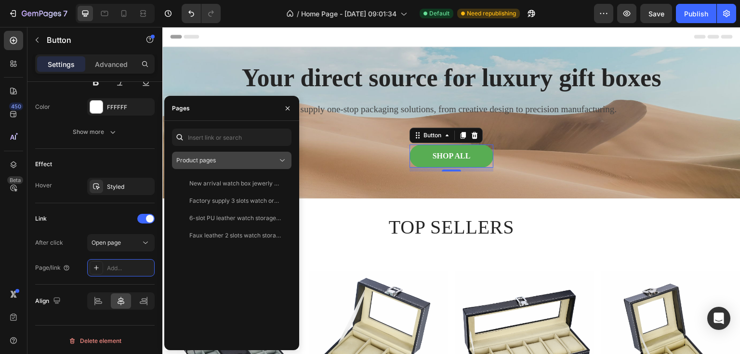
drag, startPoint x: 223, startPoint y: 160, endPoint x: 180, endPoint y: 152, distance: 44.0
click at [181, 152] on button "Product pages" at bounding box center [231, 160] width 119 height 17
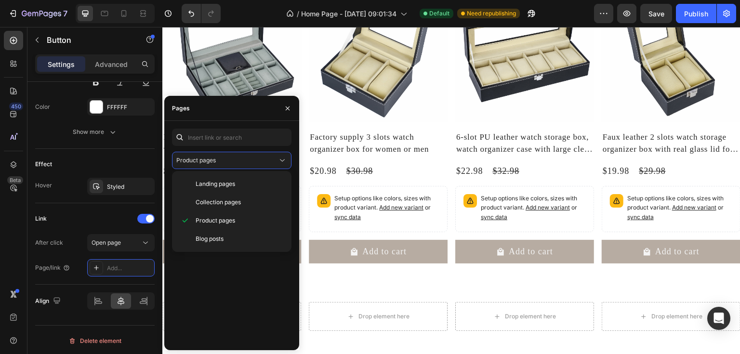
scroll to position [385, 0]
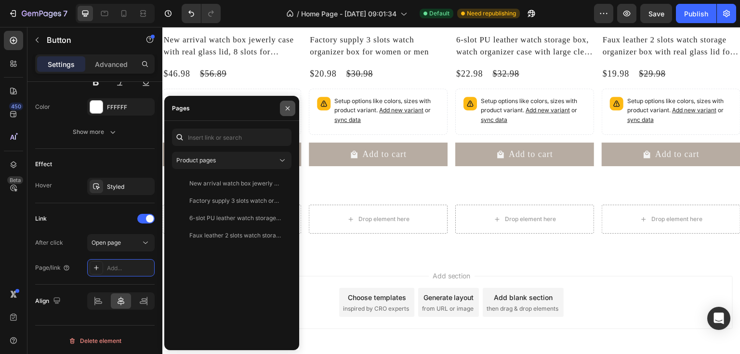
drag, startPoint x: 289, startPoint y: 109, endPoint x: 143, endPoint y: 90, distance: 147.3
click at [289, 109] on icon "button" at bounding box center [288, 108] width 4 height 4
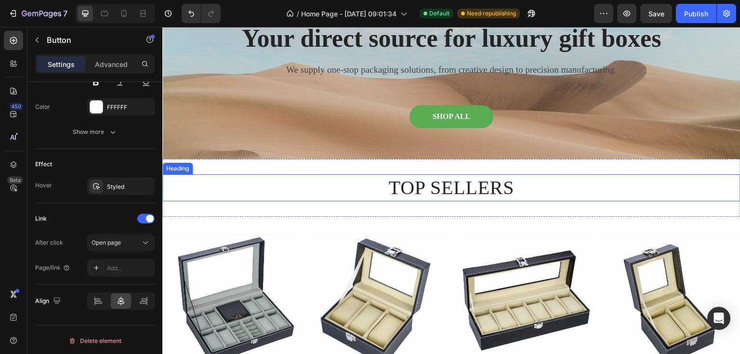
scroll to position [0, 0]
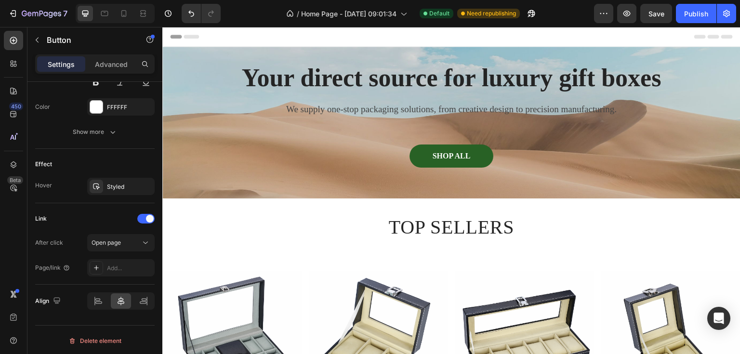
click at [464, 149] on button "SHOP ALL" at bounding box center [451, 156] width 84 height 23
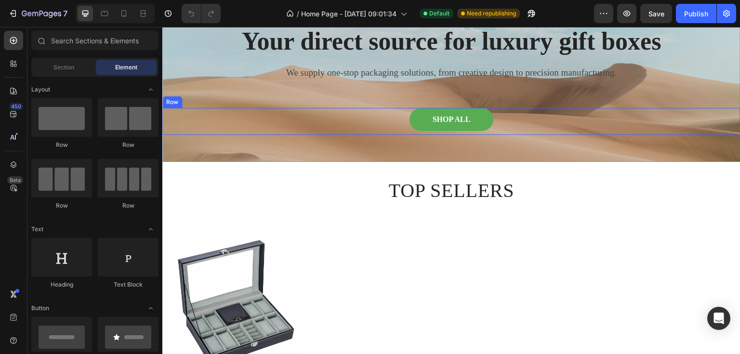
scroll to position [0, 0]
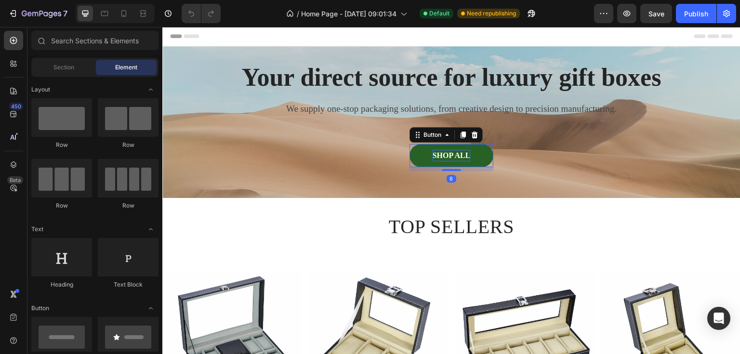
click at [461, 151] on p "SHOP ALL" at bounding box center [452, 156] width 38 height 12
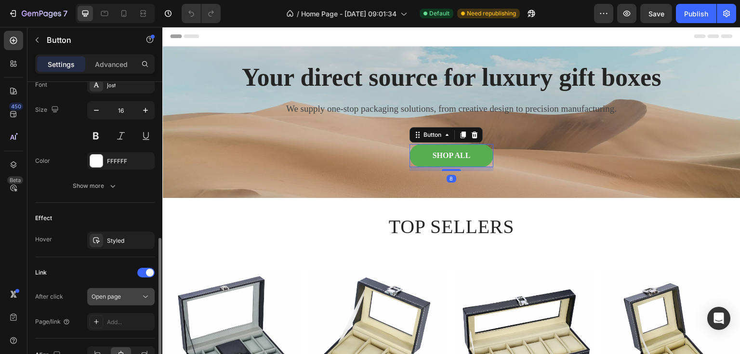
scroll to position [439, 0]
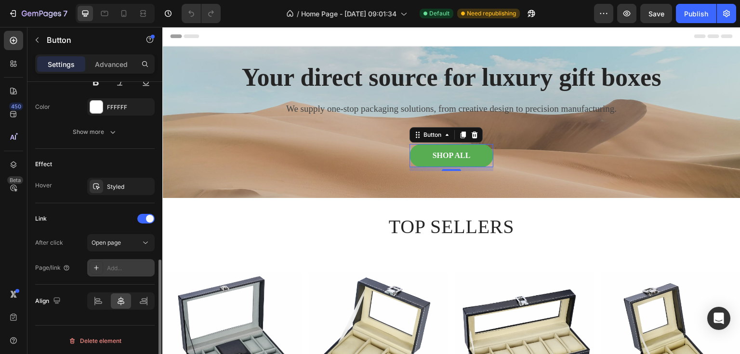
click at [123, 267] on div "Add..." at bounding box center [129, 268] width 45 height 9
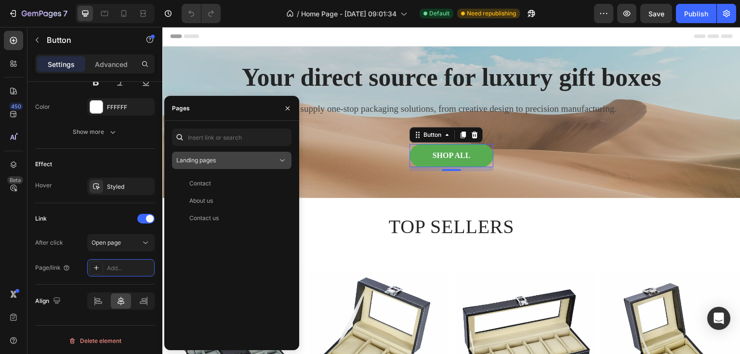
click at [254, 160] on div "Landing pages" at bounding box center [226, 160] width 101 height 9
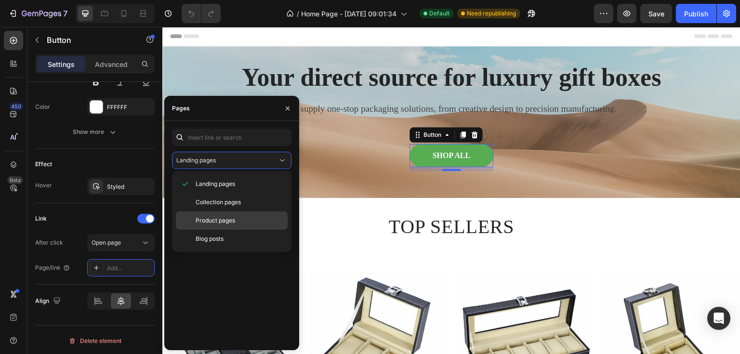
click at [234, 219] on span "Product pages" at bounding box center [216, 220] width 40 height 9
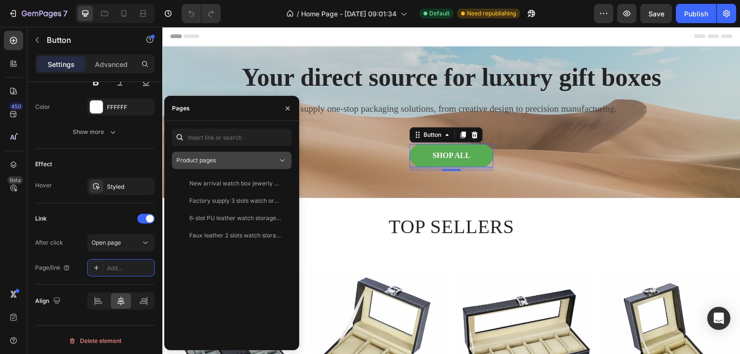
click at [219, 162] on div "Product pages" at bounding box center [226, 160] width 101 height 9
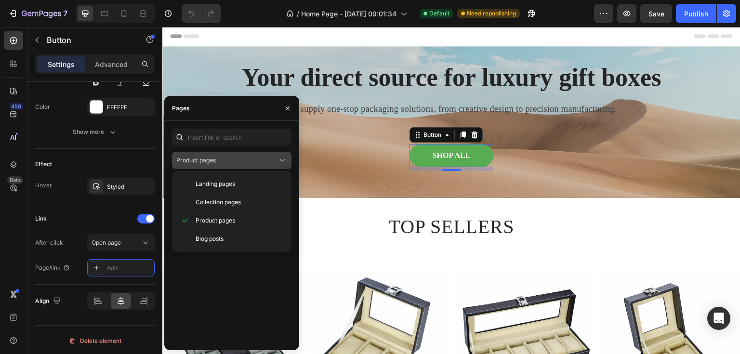
click at [219, 162] on div "Product pages" at bounding box center [226, 160] width 101 height 9
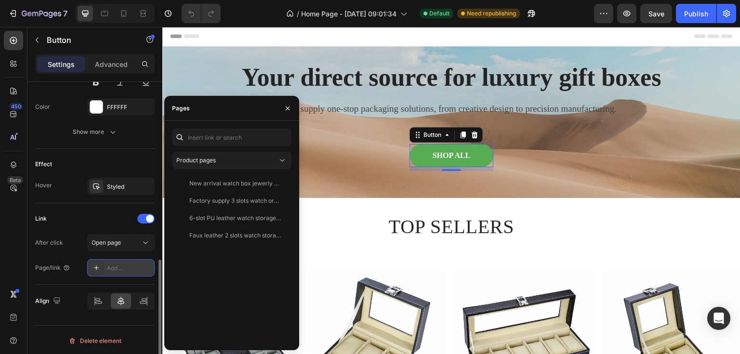
click at [138, 266] on div "Add..." at bounding box center [129, 268] width 45 height 9
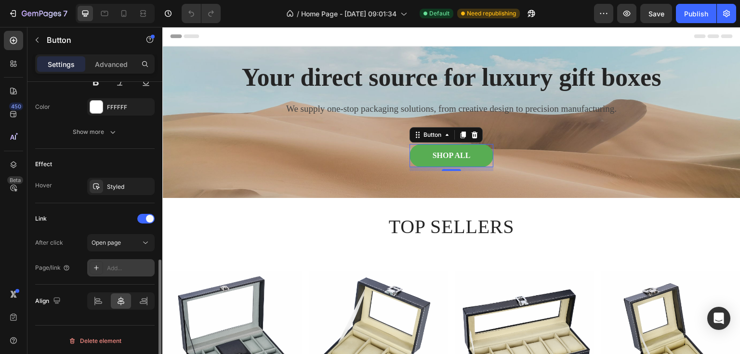
click at [132, 266] on div "Add..." at bounding box center [129, 268] width 45 height 9
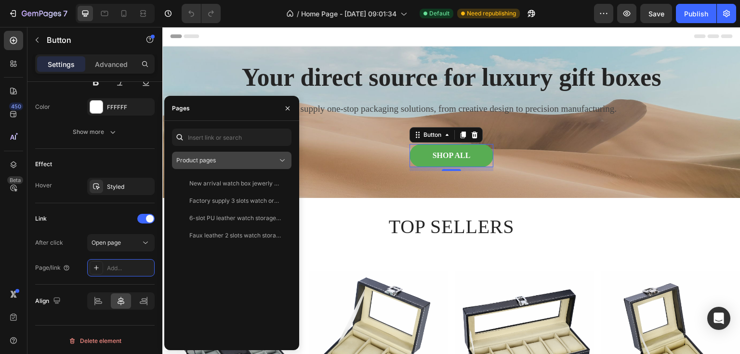
click at [221, 164] on div "Product pages" at bounding box center [226, 160] width 101 height 9
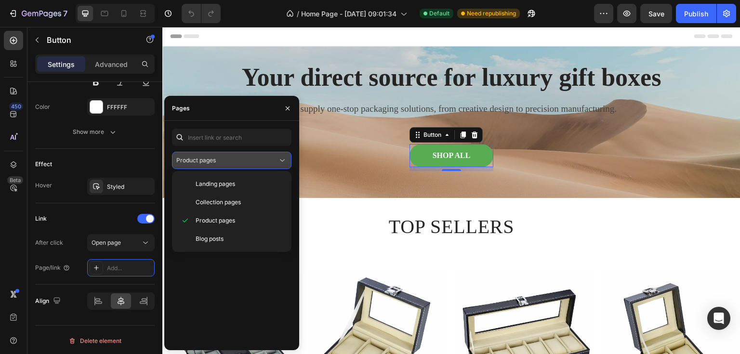
click at [221, 164] on div "Product pages" at bounding box center [226, 160] width 101 height 9
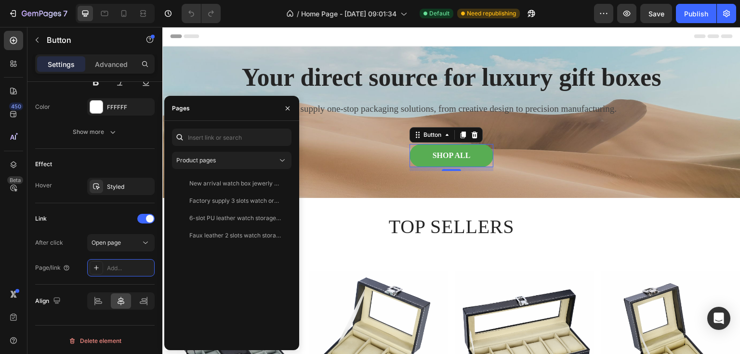
click at [192, 118] on div "Pages" at bounding box center [178, 108] width 29 height 25
click at [218, 148] on div "Product pages New arrival watch box jewerly case with real glass lid, 8 slots f…" at bounding box center [231, 236] width 119 height 214
drag, startPoint x: 183, startPoint y: 165, endPoint x: 177, endPoint y: 164, distance: 5.4
click at [180, 165] on button "Product pages" at bounding box center [231, 160] width 119 height 17
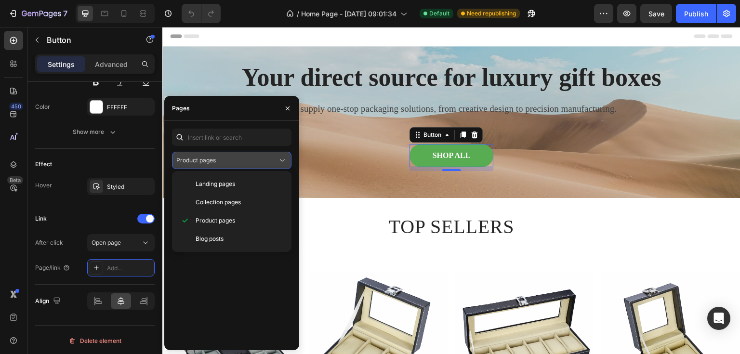
click at [187, 163] on span "Product pages" at bounding box center [196, 160] width 40 height 7
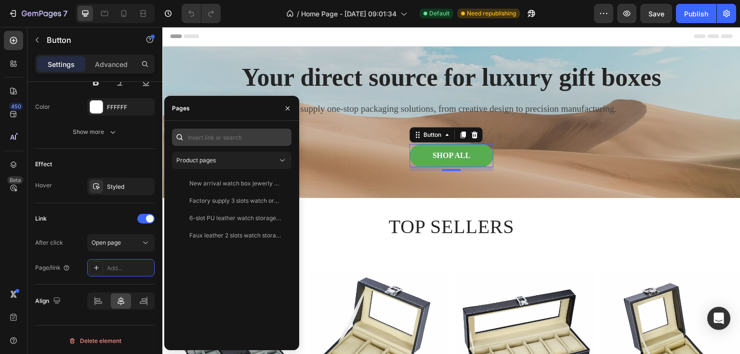
drag, startPoint x: 243, startPoint y: 148, endPoint x: 225, endPoint y: 132, distance: 25.2
click at [239, 145] on div "Product pages New arrival watch box jewerly case with real glass lid, 8 slots f…" at bounding box center [231, 236] width 119 height 214
click at [225, 132] on input "text" at bounding box center [231, 137] width 119 height 17
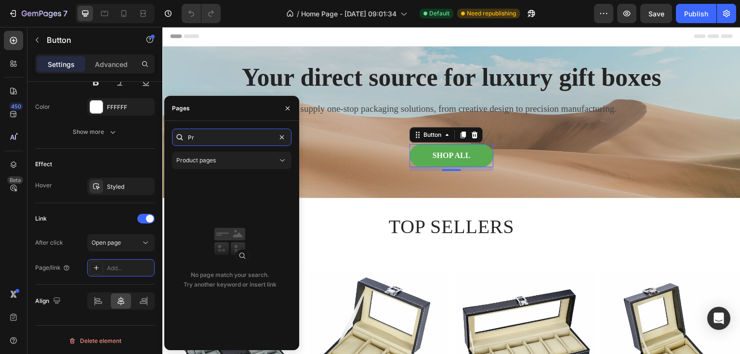
type input "P"
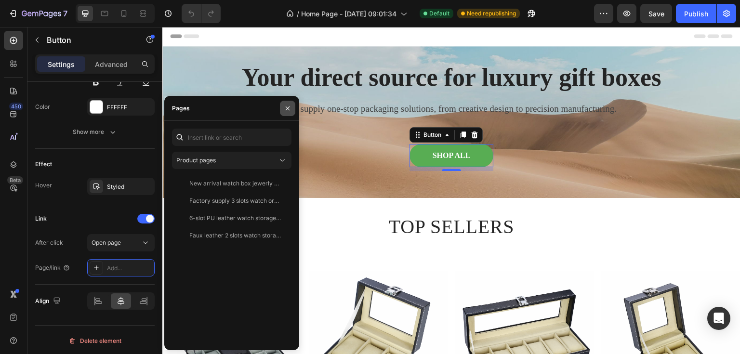
drag, startPoint x: 286, startPoint y: 110, endPoint x: 120, endPoint y: 80, distance: 168.3
click at [286, 110] on icon "button" at bounding box center [288, 108] width 4 height 4
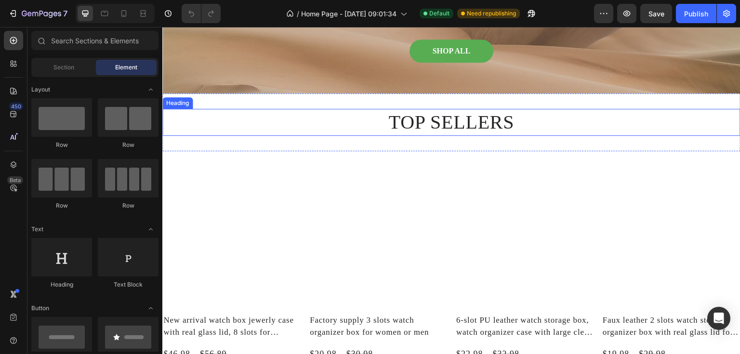
scroll to position [116, 0]
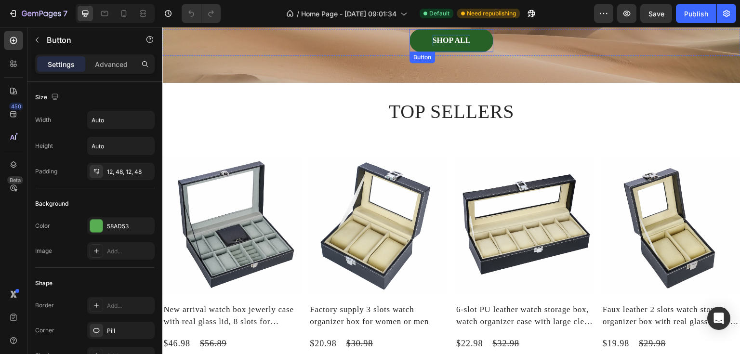
click at [453, 39] on p "SHOP ALL" at bounding box center [452, 41] width 38 height 12
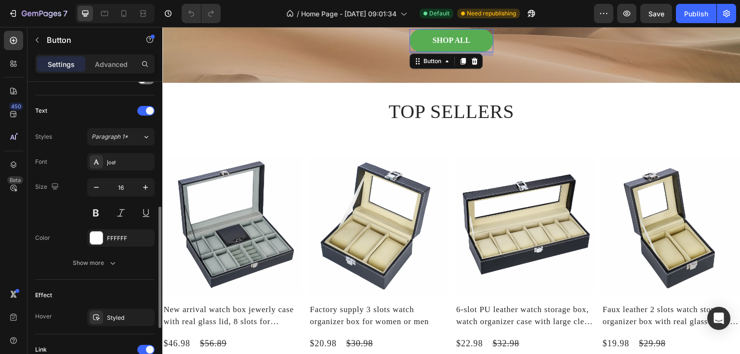
scroll to position [439, 0]
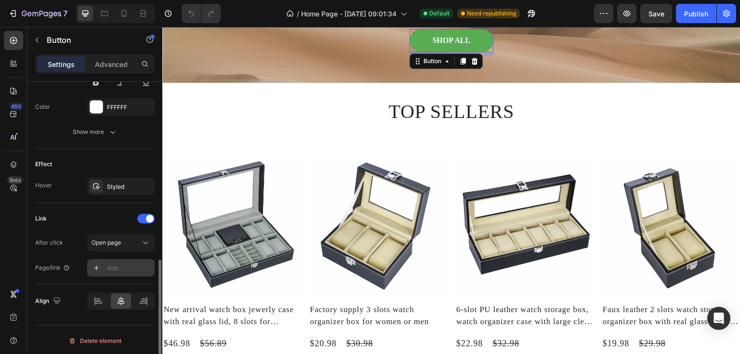
click at [127, 265] on div "Add..." at bounding box center [129, 268] width 45 height 9
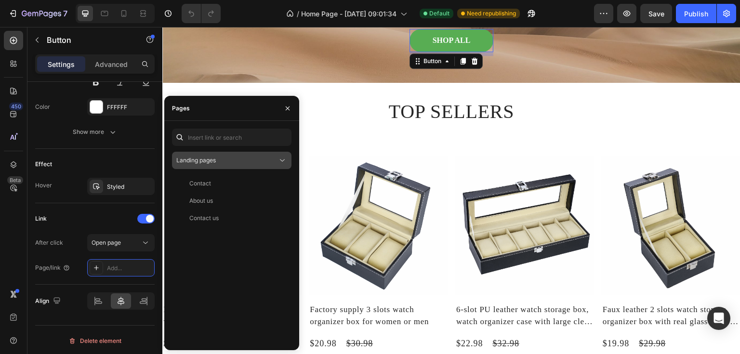
click at [281, 162] on icon at bounding box center [282, 161] width 10 height 10
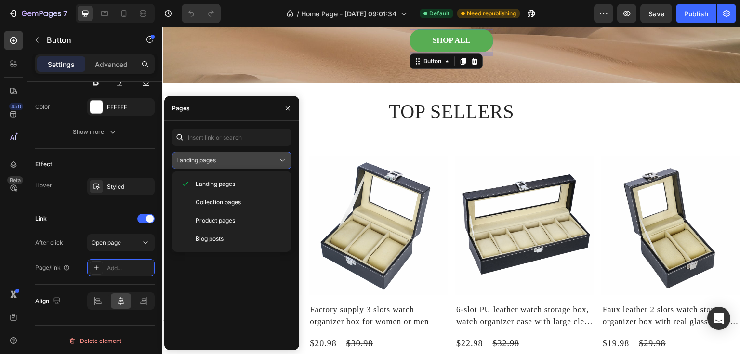
click at [282, 160] on icon at bounding box center [282, 161] width 10 height 10
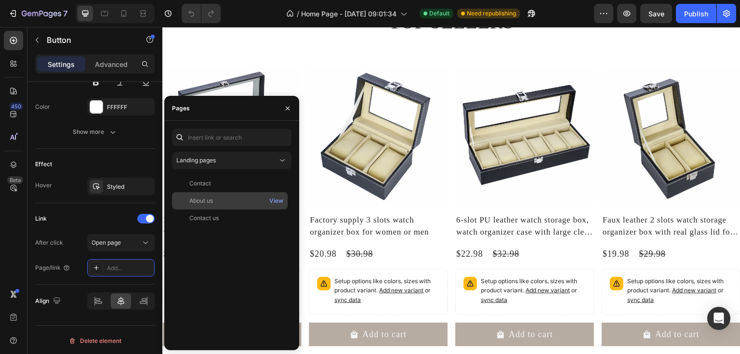
scroll to position [193, 0]
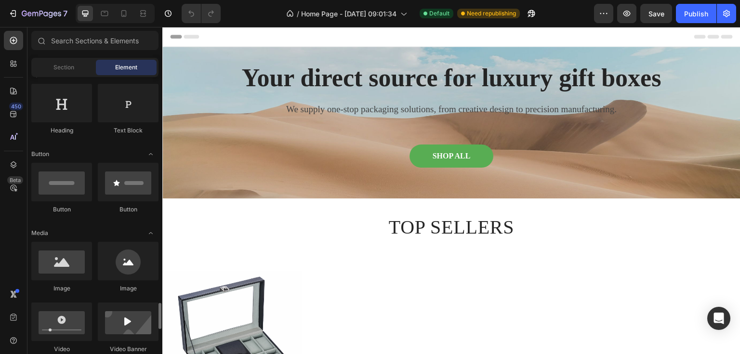
scroll to position [385, 0]
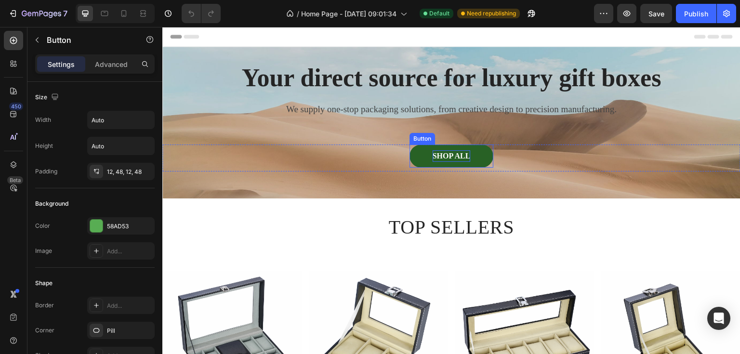
click at [456, 155] on p "SHOP ALL" at bounding box center [452, 156] width 38 height 12
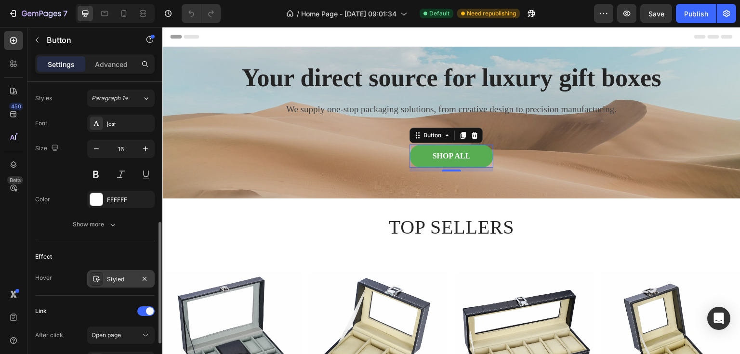
scroll to position [439, 0]
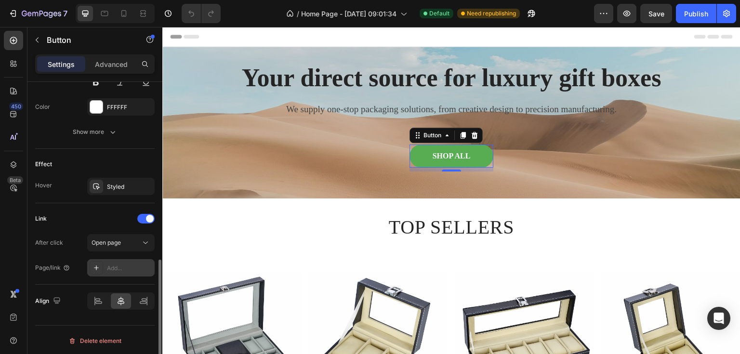
click at [128, 267] on div "Add..." at bounding box center [129, 268] width 45 height 9
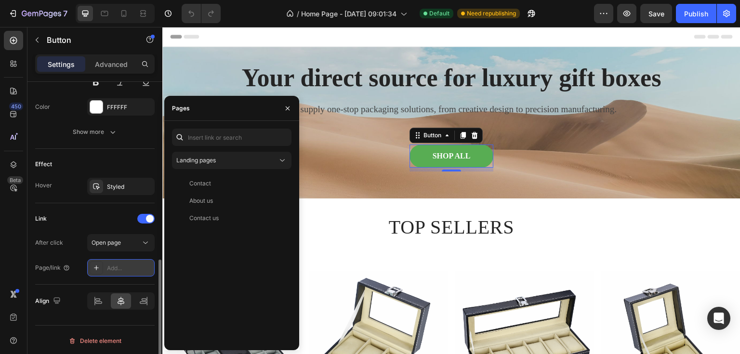
click at [114, 268] on div "Add..." at bounding box center [129, 268] width 45 height 9
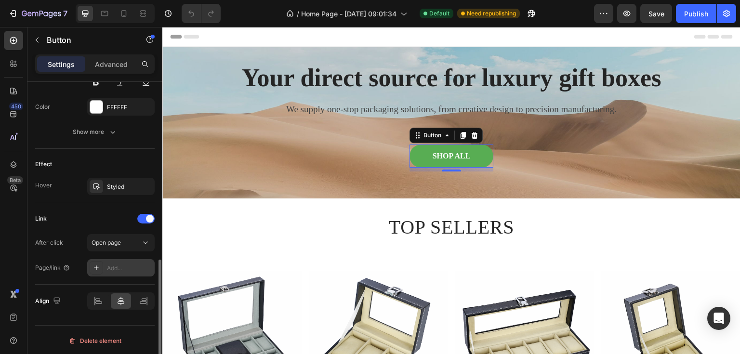
click at [123, 267] on div "Add..." at bounding box center [129, 268] width 45 height 9
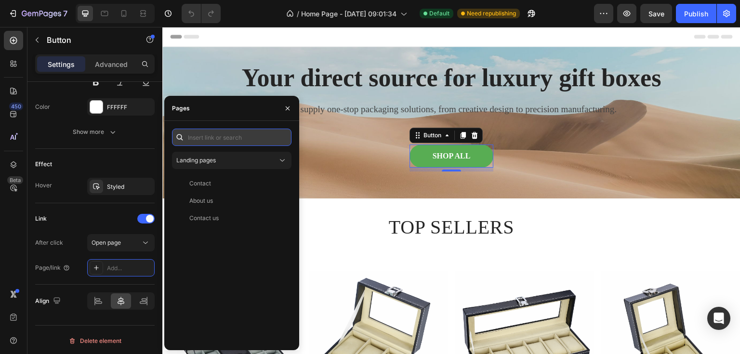
click at [223, 143] on input "text" at bounding box center [231, 137] width 119 height 17
paste input "https://fenghongpack.com/collections/all"
type input "https://fenghongpack.com/collections/all"
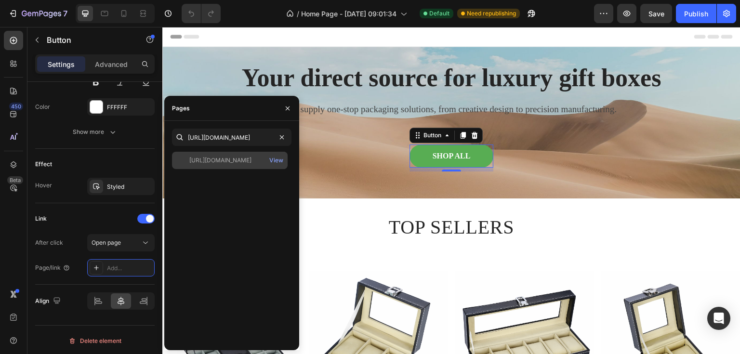
click at [244, 162] on div "https://fenghongpack.com/collections/all" at bounding box center [220, 160] width 62 height 9
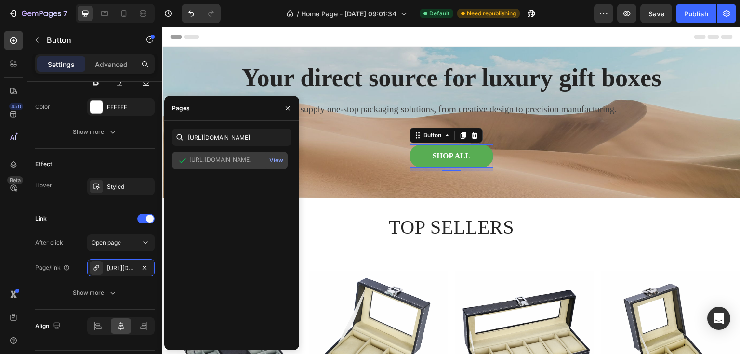
scroll to position [0, 0]
click at [284, 106] on icon "button" at bounding box center [288, 109] width 8 height 8
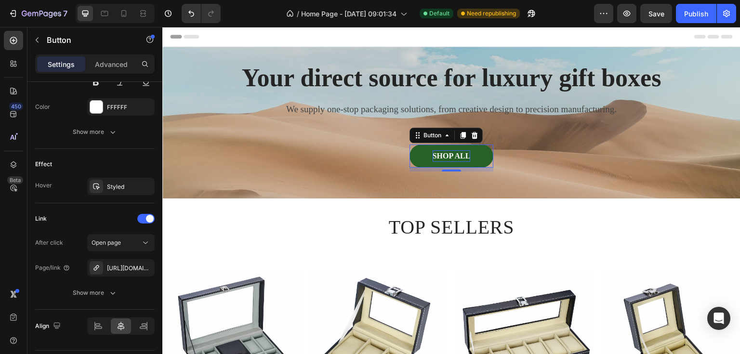
click at [458, 154] on p "SHOP ALL" at bounding box center [452, 156] width 38 height 12
click at [457, 156] on p "SHOP ALL" at bounding box center [452, 156] width 38 height 12
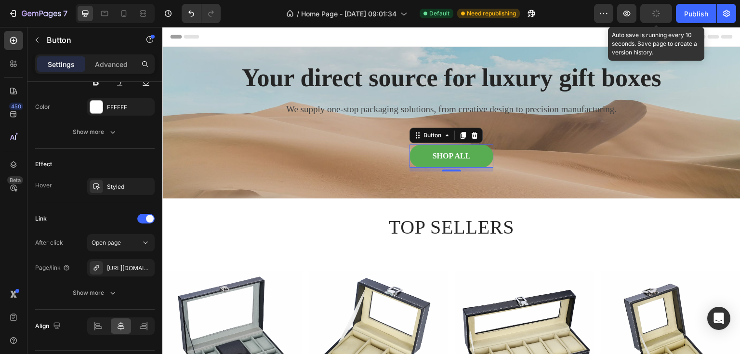
click at [665, 12] on button "button" at bounding box center [656, 13] width 32 height 19
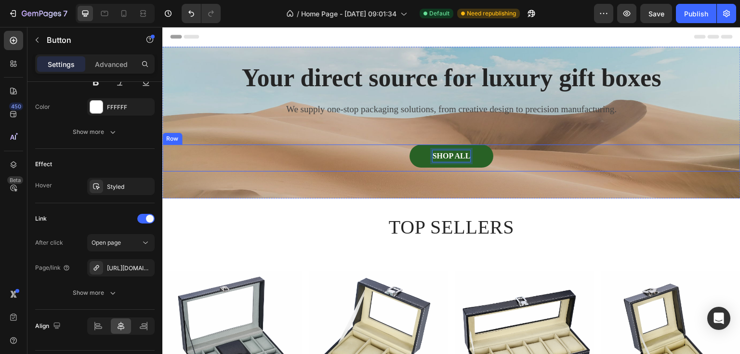
click at [379, 162] on div "SHOP ALL Button 8 Row" at bounding box center [451, 158] width 578 height 27
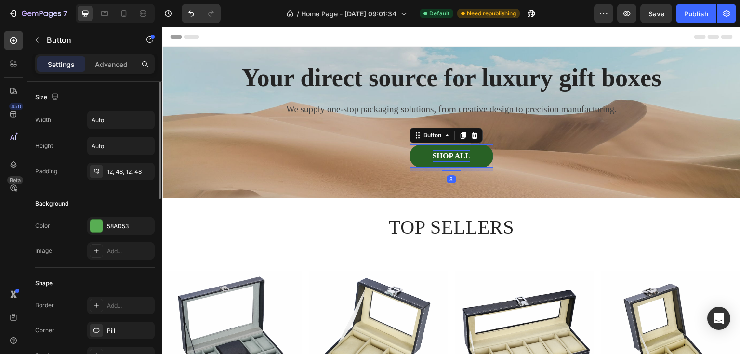
click at [433, 157] on p "SHOP ALL" at bounding box center [452, 156] width 38 height 12
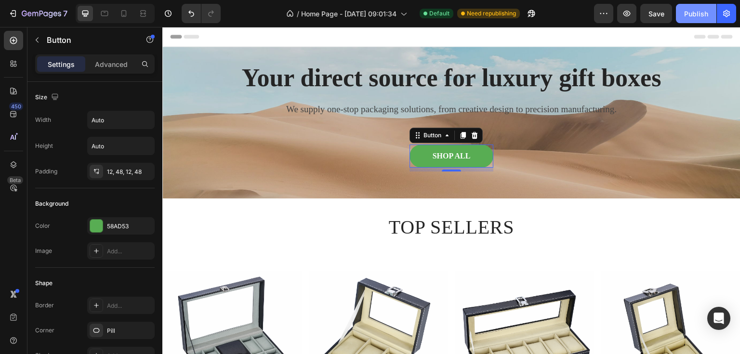
click at [689, 13] on div "Publish" at bounding box center [696, 14] width 24 height 10
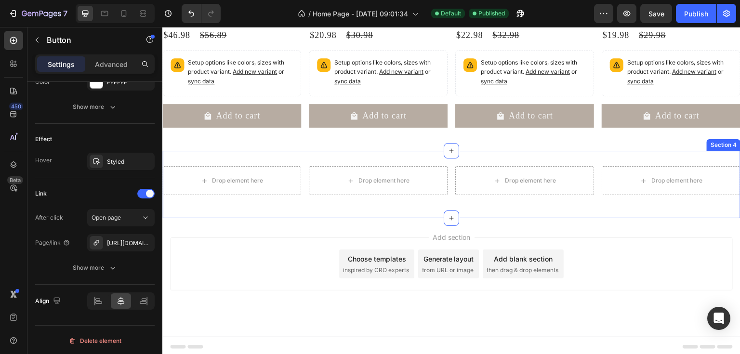
scroll to position [287, 0]
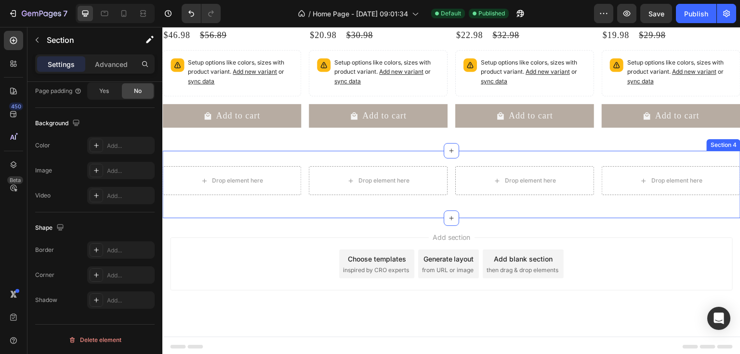
click at [301, 158] on div "Drop element here Drop element here Drop element here Drop element here Row Sec…" at bounding box center [451, 184] width 578 height 67
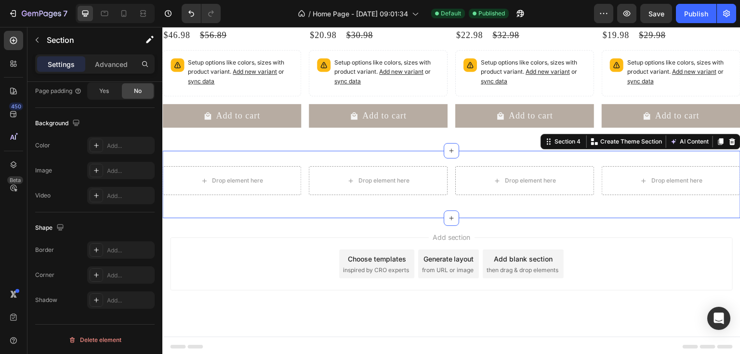
scroll to position [0, 0]
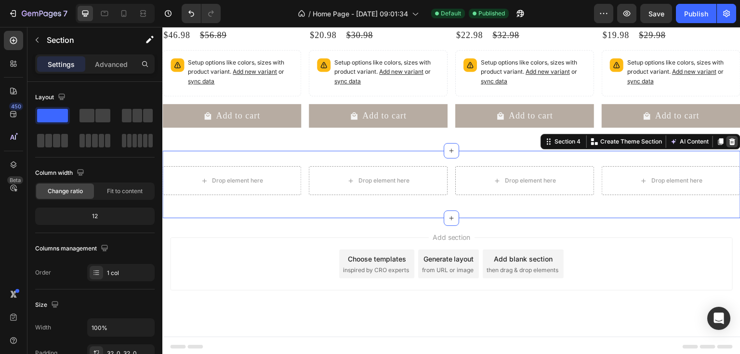
click at [729, 142] on icon at bounding box center [732, 141] width 6 height 7
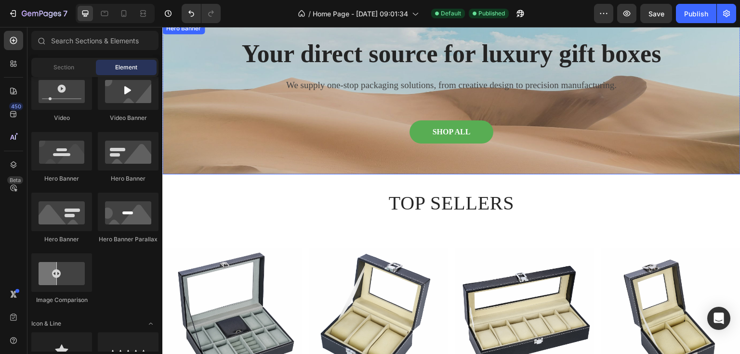
scroll to position [10, 0]
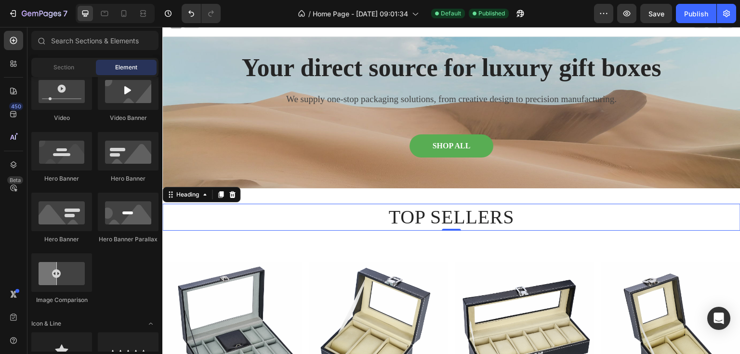
click at [286, 218] on h2 "TOP SELLERS" at bounding box center [451, 217] width 578 height 27
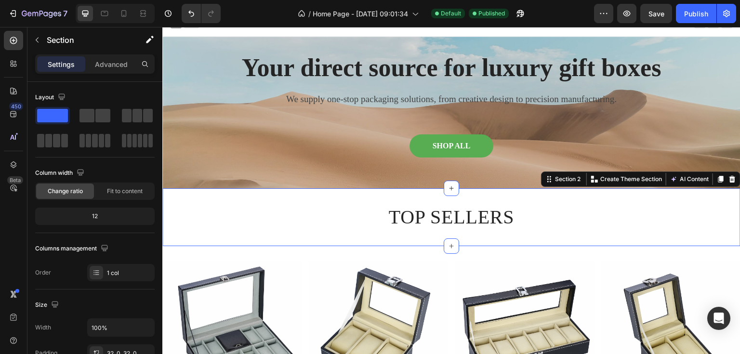
click at [281, 197] on div "TOP SELLERS Heading Section 2 You can create reusable sections Create Theme Sec…" at bounding box center [451, 217] width 578 height 58
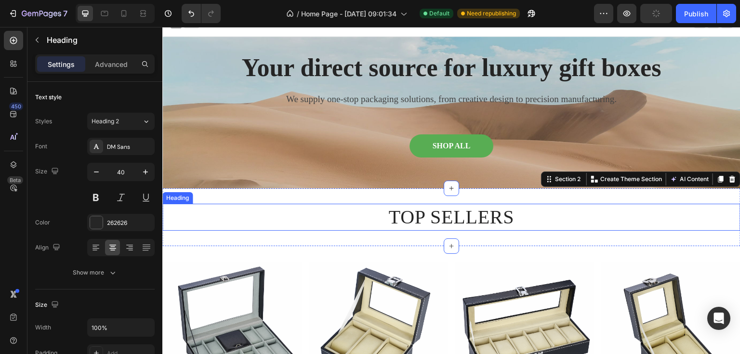
click at [288, 216] on h2 "TOP SELLERS" at bounding box center [451, 217] width 578 height 27
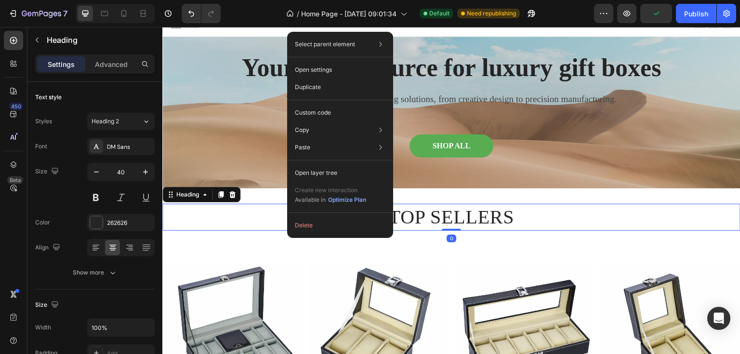
click at [268, 220] on h2 "TOP SELLERS" at bounding box center [451, 217] width 578 height 27
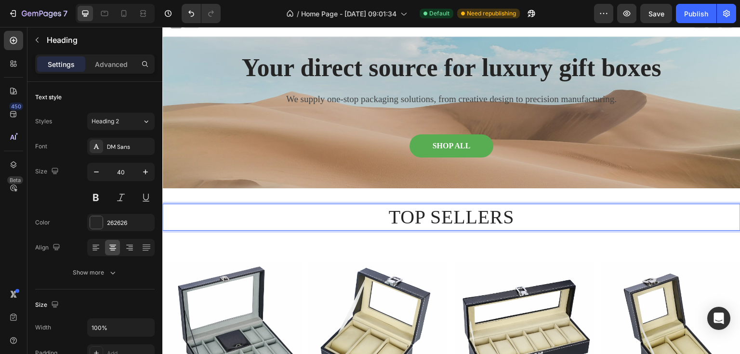
drag, startPoint x: 267, startPoint y: 220, endPoint x: 255, endPoint y: 214, distance: 13.6
click at [255, 214] on p "TOP SELLERS" at bounding box center [451, 217] width 576 height 25
drag, startPoint x: 289, startPoint y: 214, endPoint x: 270, endPoint y: 220, distance: 19.5
click at [270, 220] on p "TOP SELLERS" at bounding box center [451, 217] width 576 height 25
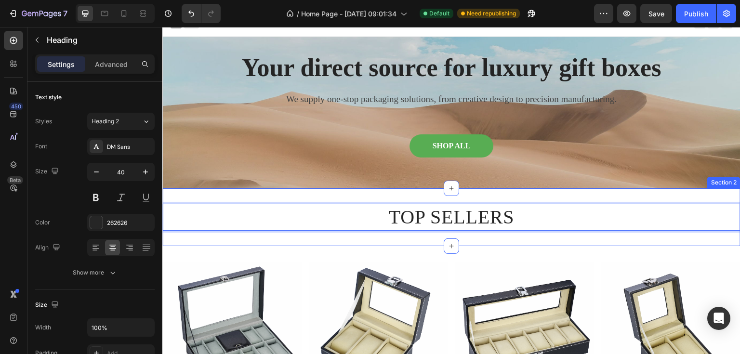
click at [278, 242] on div "TOP SELLERS Heading 0 Section 2" at bounding box center [451, 217] width 578 height 58
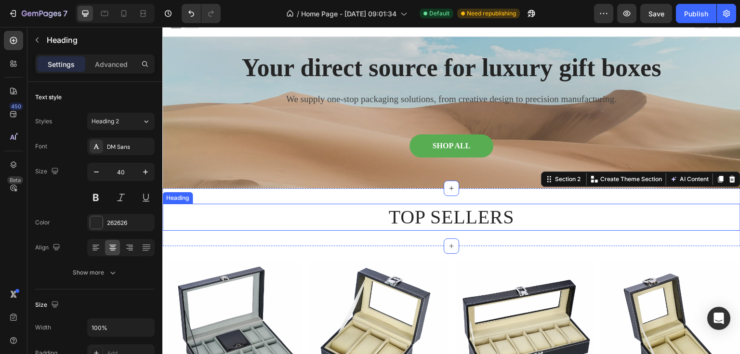
click at [276, 218] on p "TOP SELLERS" at bounding box center [451, 217] width 576 height 25
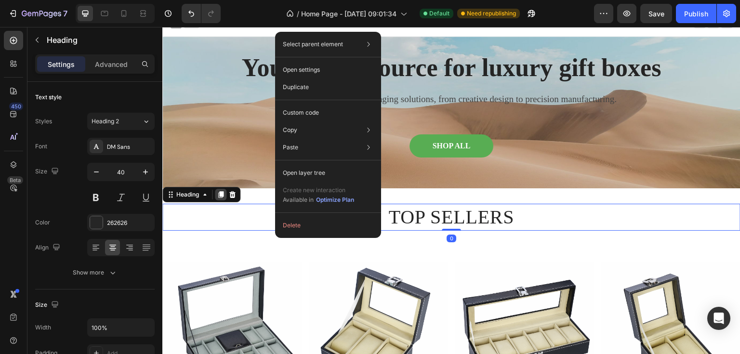
click at [222, 197] on icon at bounding box center [220, 194] width 5 height 7
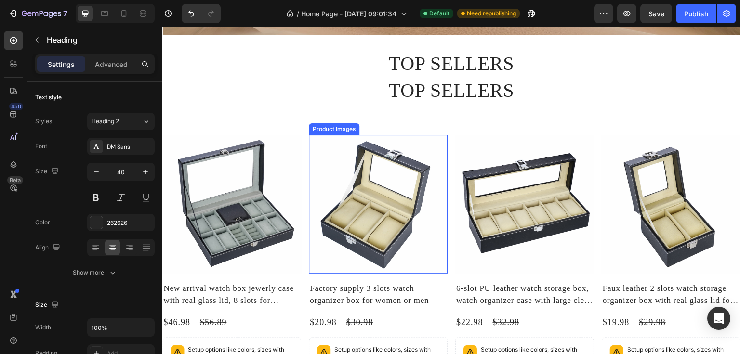
scroll to position [126, 0]
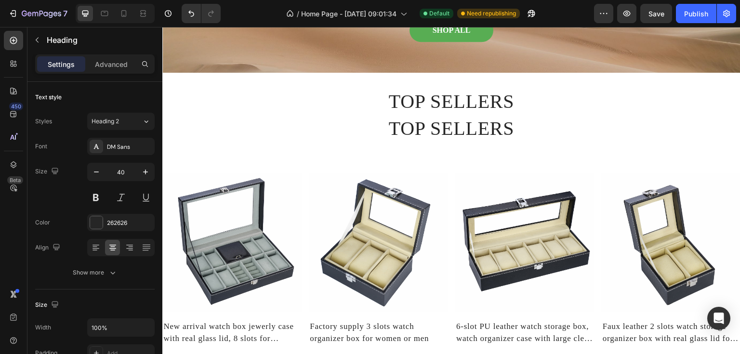
click at [336, 126] on h2 "TOP SELLERS" at bounding box center [451, 128] width 578 height 27
click at [264, 130] on p "TOP SELLERS" at bounding box center [451, 128] width 576 height 25
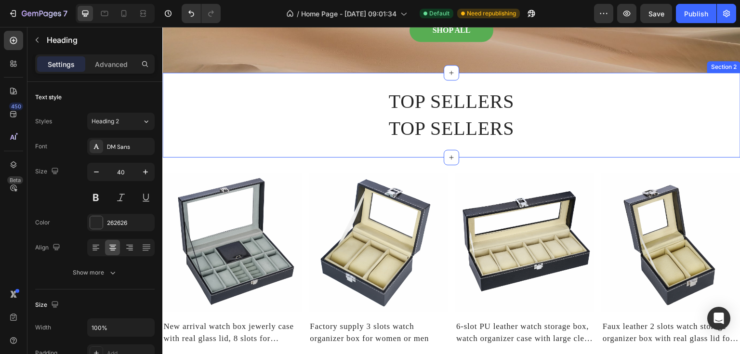
click at [328, 86] on div "TOP SELLERS Heading TOP SELLERS Heading Section 2" at bounding box center [451, 115] width 578 height 85
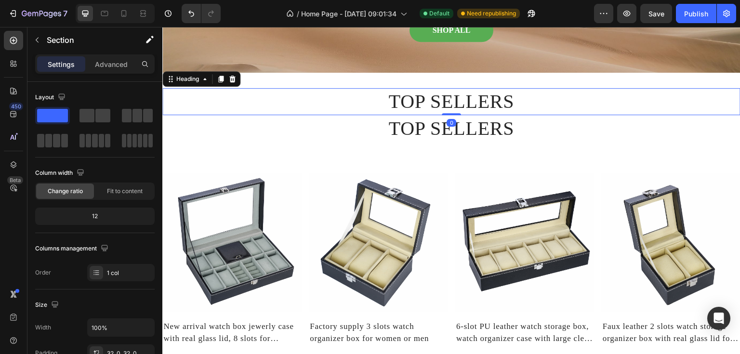
click at [330, 101] on h2 "TOP SELLERS" at bounding box center [451, 101] width 578 height 27
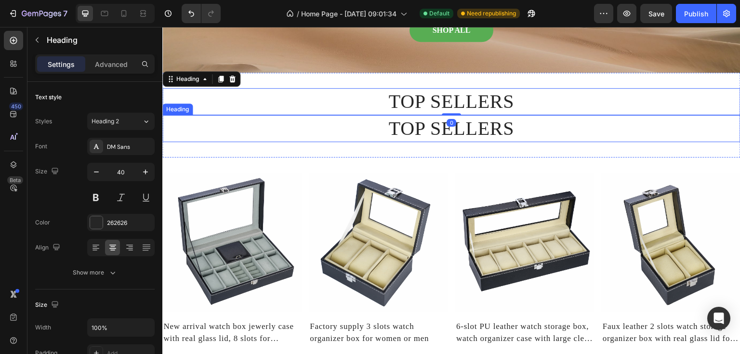
click at [301, 129] on p "TOP SELLERS" at bounding box center [451, 128] width 576 height 25
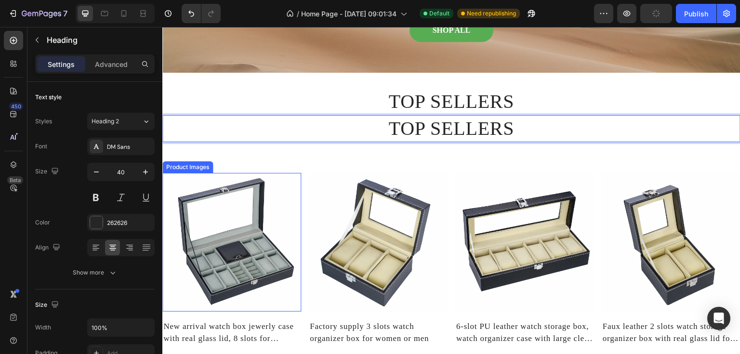
drag, startPoint x: 261, startPoint y: 128, endPoint x: 297, endPoint y: 228, distance: 106.5
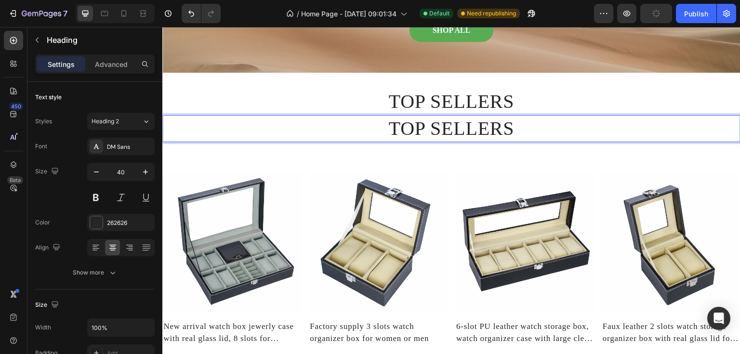
click at [233, 129] on p "TOP SELLERS" at bounding box center [451, 128] width 576 height 25
click at [224, 128] on p "TOP SELLERS" at bounding box center [451, 128] width 576 height 25
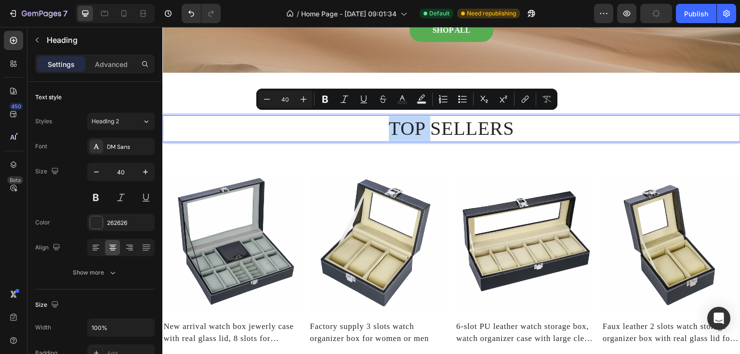
click at [309, 128] on p "TOP SELLERS" at bounding box center [451, 128] width 576 height 25
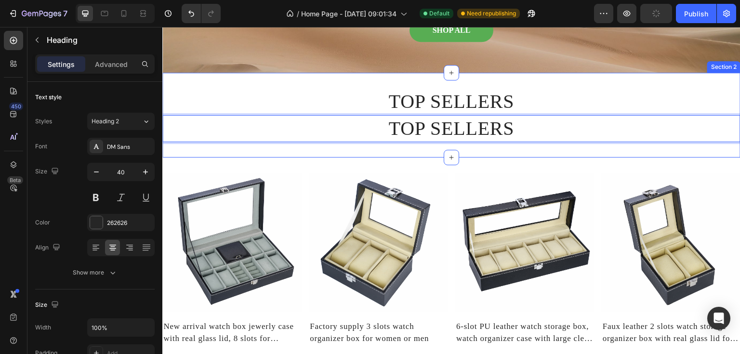
drag, startPoint x: 198, startPoint y: 128, endPoint x: 249, endPoint y: 146, distance: 53.5
click at [249, 146] on div "TOP SELLERS Heading TOP SELLERS Heading 0 Section 2" at bounding box center [451, 115] width 578 height 85
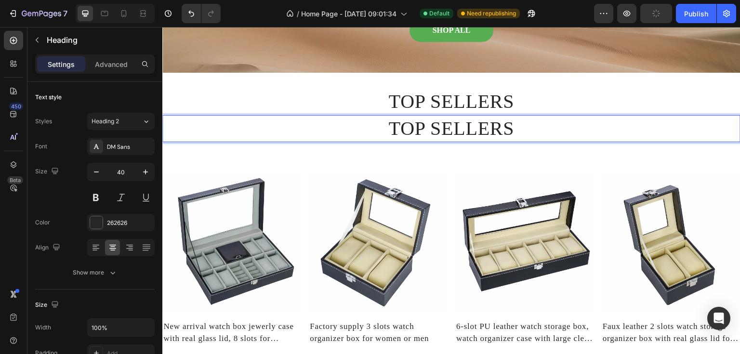
click at [253, 132] on p "TOP SELLERS" at bounding box center [451, 128] width 576 height 25
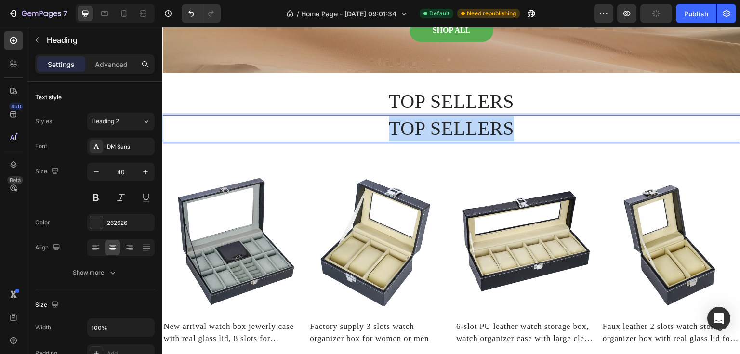
click at [253, 132] on p "TOP SELLERS" at bounding box center [451, 128] width 576 height 25
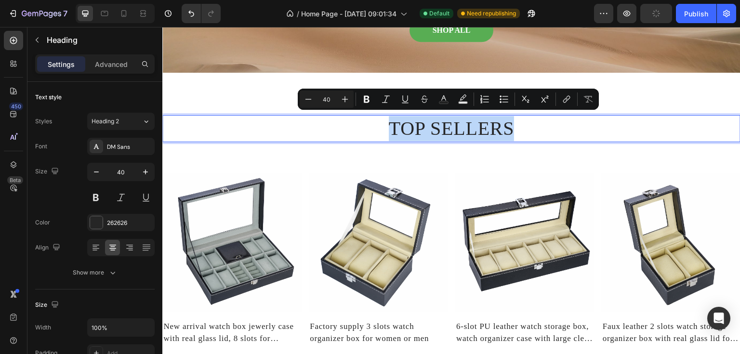
drag, startPoint x: 253, startPoint y: 132, endPoint x: 281, endPoint y: 127, distance: 29.0
click at [281, 127] on p "TOP SELLERS" at bounding box center [451, 128] width 576 height 25
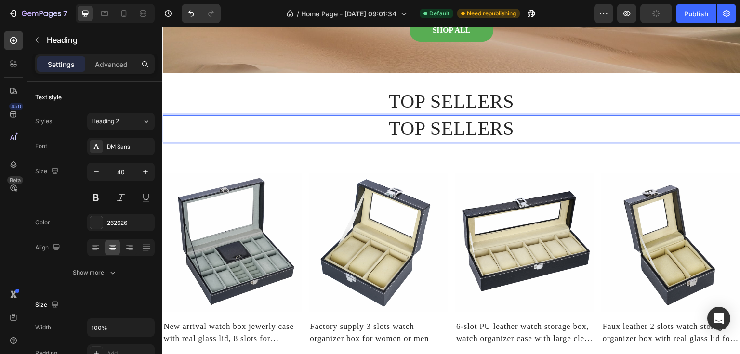
drag, startPoint x: 281, startPoint y: 127, endPoint x: 258, endPoint y: 127, distance: 23.6
click at [258, 127] on p "TOP SELLERS" at bounding box center [451, 128] width 576 height 25
drag, startPoint x: 256, startPoint y: 126, endPoint x: 571, endPoint y: 127, distance: 314.6
click at [571, 127] on p "TOP SELLERS" at bounding box center [451, 128] width 576 height 25
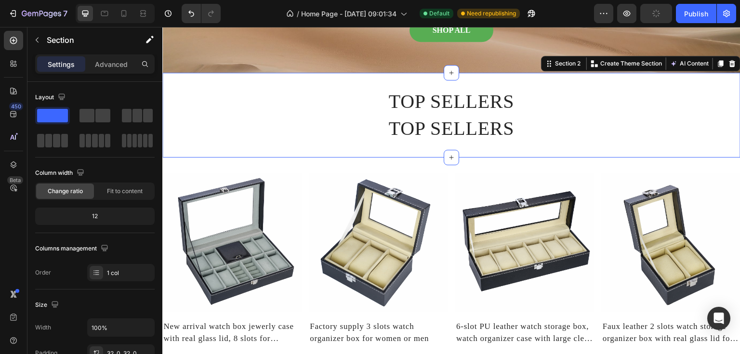
click at [471, 83] on div "TOP SELLERS Heading TOP SELLERS Heading Section 2 You can create reusable secti…" at bounding box center [451, 115] width 578 height 85
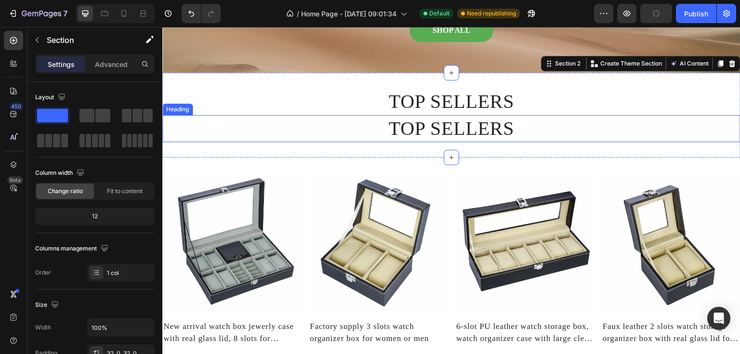
click at [299, 132] on p "TOP SELLERS" at bounding box center [451, 128] width 576 height 25
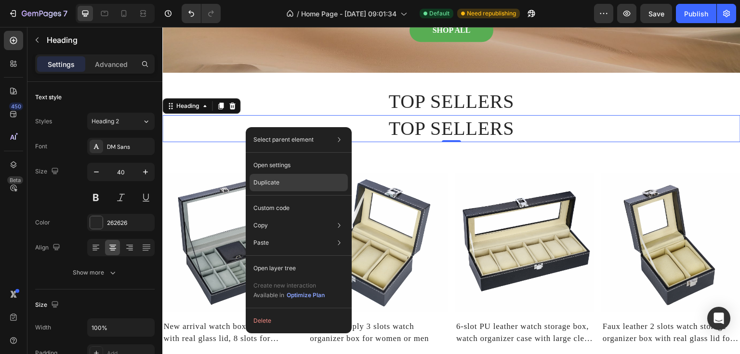
click at [295, 199] on div "Duplicate" at bounding box center [299, 207] width 98 height 17
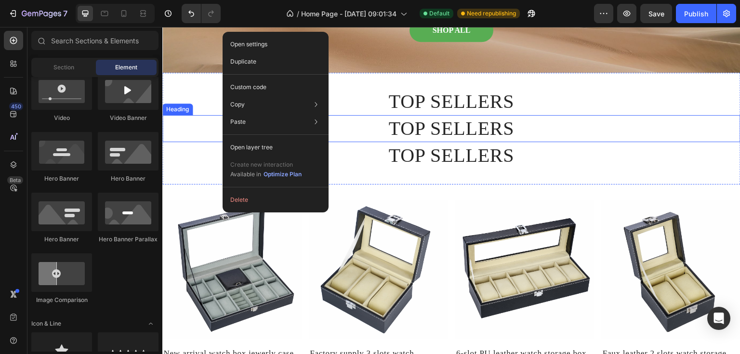
click at [213, 138] on p "TOP SELLERS" at bounding box center [451, 128] width 576 height 25
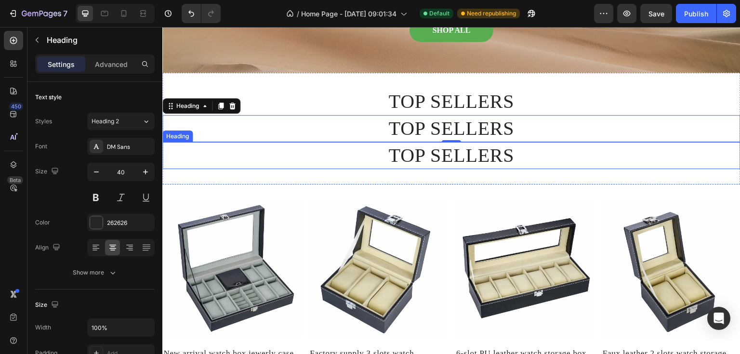
click at [290, 163] on h2 "TOP SELLERS" at bounding box center [451, 155] width 578 height 27
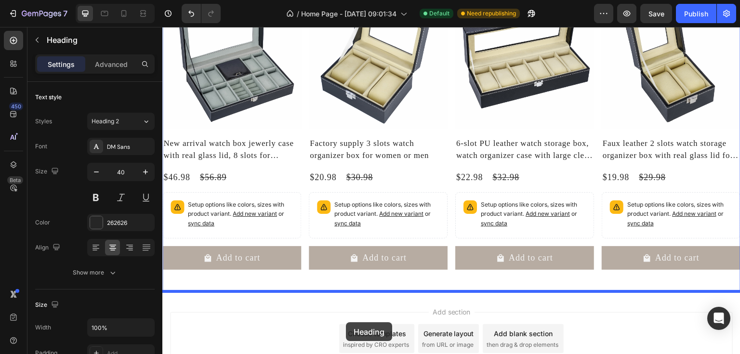
scroll to position [363, 0]
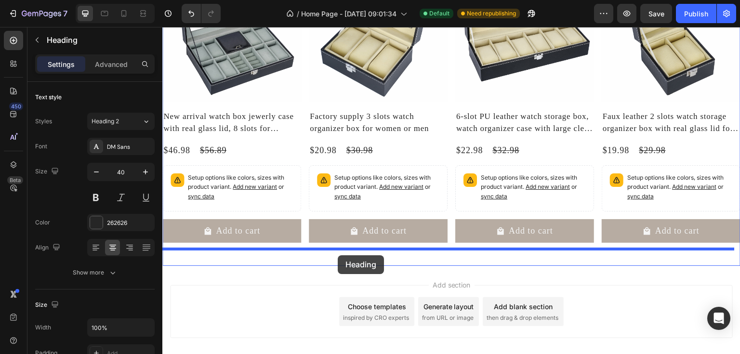
drag, startPoint x: 251, startPoint y: 165, endPoint x: 338, endPoint y: 255, distance: 124.7
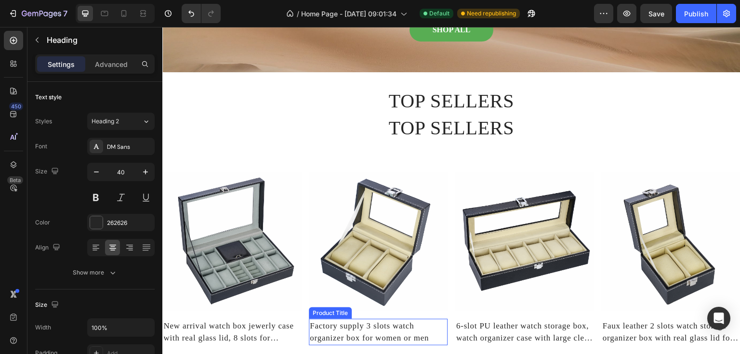
scroll to position [54, 0]
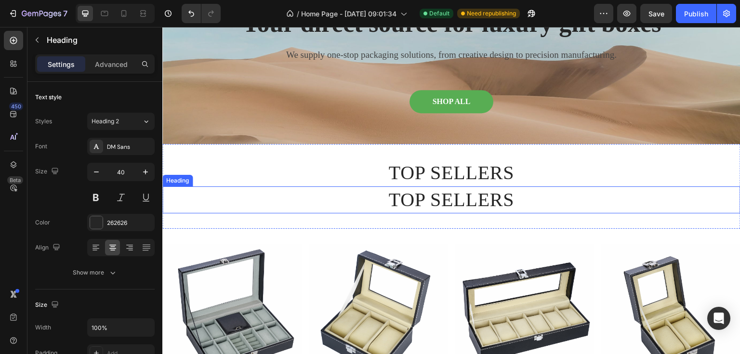
click at [357, 192] on h2 "TOP SELLERS" at bounding box center [451, 199] width 578 height 27
click at [238, 176] on div "Heading" at bounding box center [201, 177] width 78 height 15
click at [237, 179] on div at bounding box center [232, 178] width 12 height 12
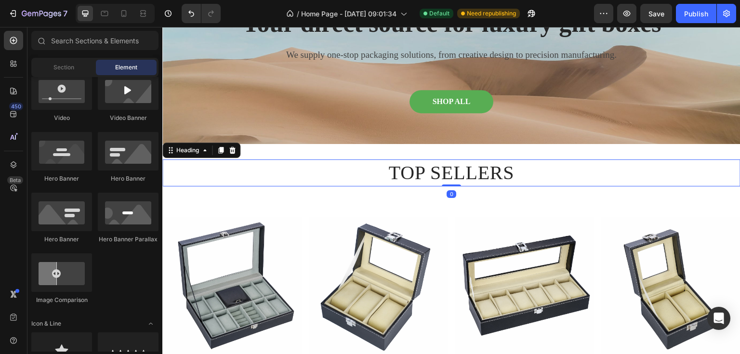
click at [409, 179] on h2 "TOP SELLERS" at bounding box center [451, 172] width 578 height 27
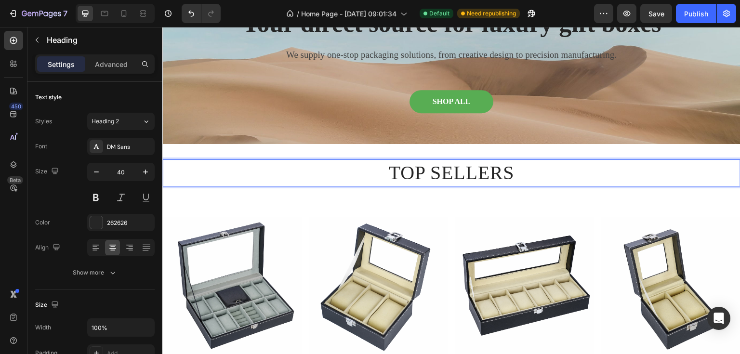
click at [382, 166] on h2 "TOP SELLERS" at bounding box center [451, 172] width 578 height 27
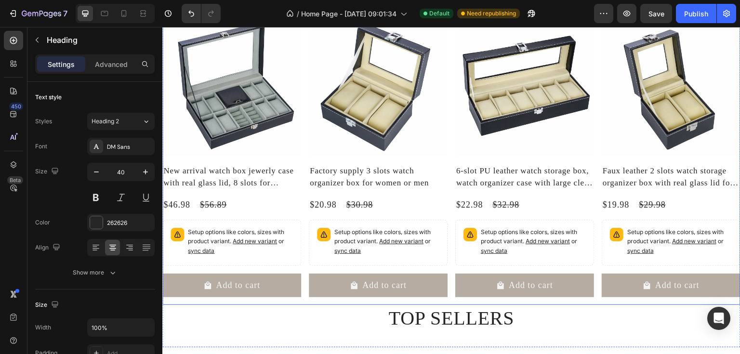
scroll to position [324, 0]
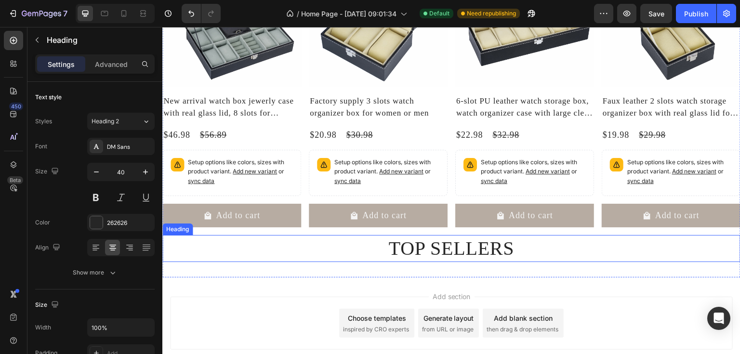
click at [420, 248] on h2 "TOP SELLERS" at bounding box center [451, 248] width 578 height 27
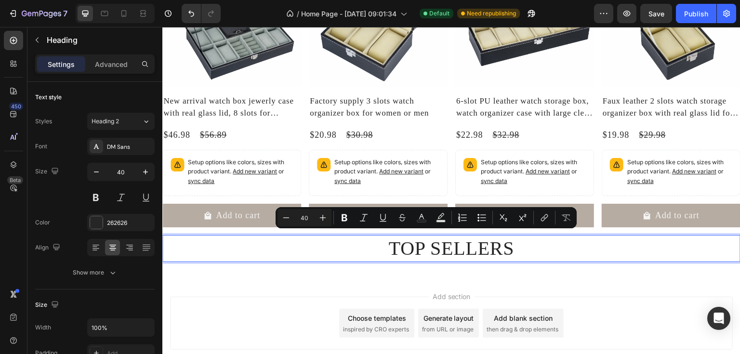
click at [424, 249] on p "TOP SELLERS" at bounding box center [451, 248] width 576 height 25
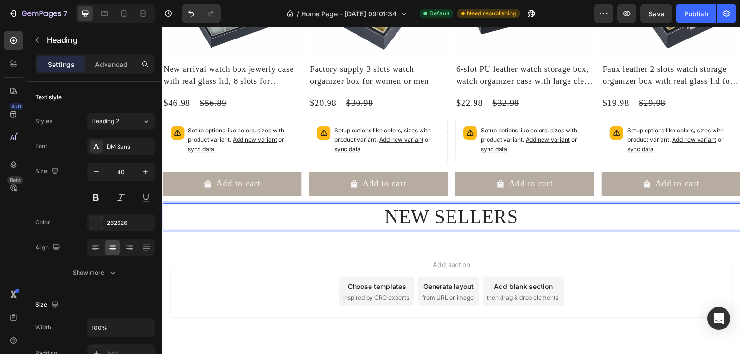
scroll to position [384, 0]
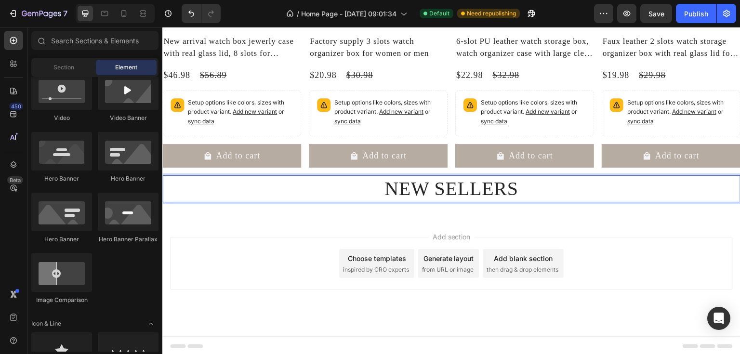
click at [466, 222] on div "Add section Choose templates inspired by CRO experts Generate layout from URL o…" at bounding box center [451, 277] width 578 height 119
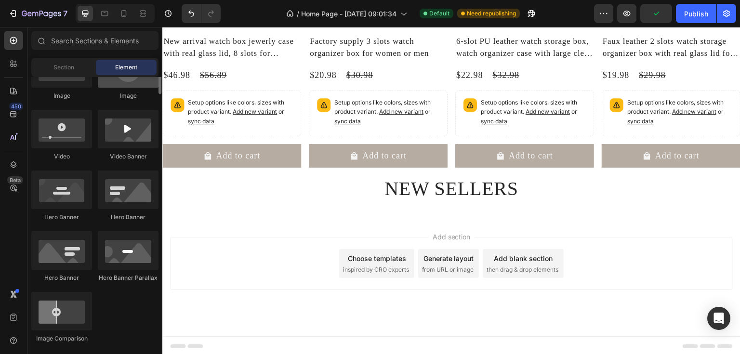
scroll to position [308, 0]
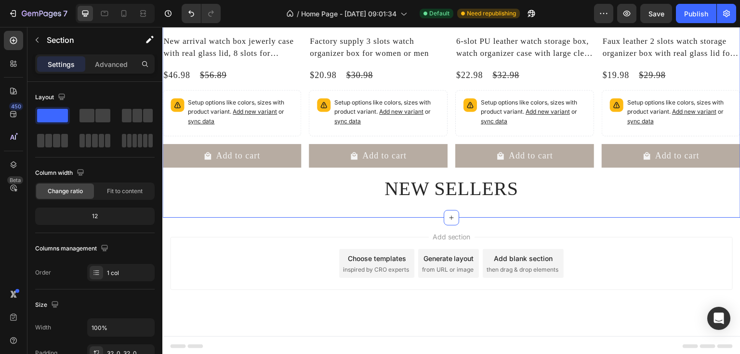
click at [383, 213] on div "Product Images New arrival watch box jewerly case with real glass lid, 8 slots …" at bounding box center [451, 44] width 578 height 345
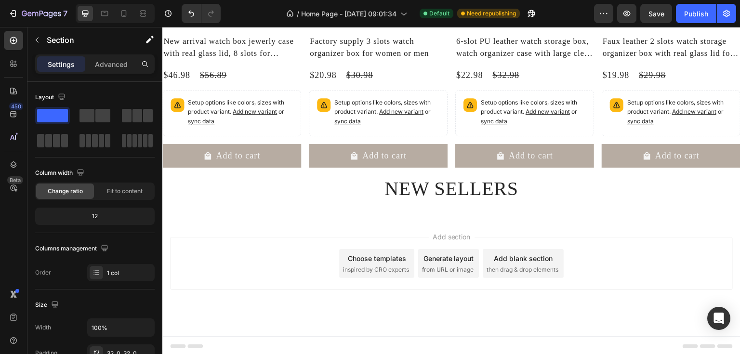
click at [362, 224] on div "Add section Choose templates inspired by CRO experts Generate layout from URL o…" at bounding box center [451, 277] width 578 height 119
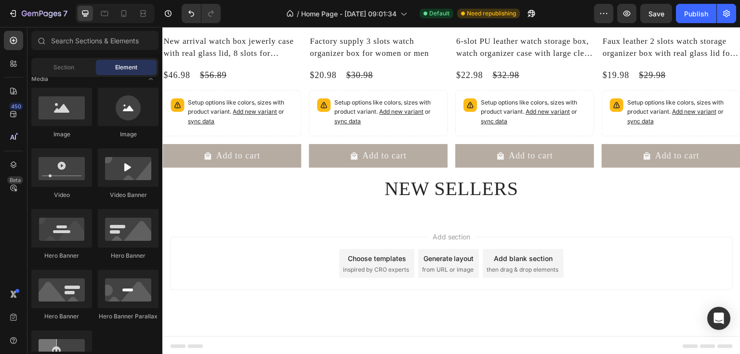
click at [360, 224] on div "Add section Choose templates inspired by CRO experts Generate layout from URL o…" at bounding box center [451, 277] width 578 height 119
click at [471, 256] on div "Generate layout from URL or image" at bounding box center [448, 263] width 61 height 29
click at [374, 265] on span "inspired by CRO experts" at bounding box center [376, 269] width 66 height 9
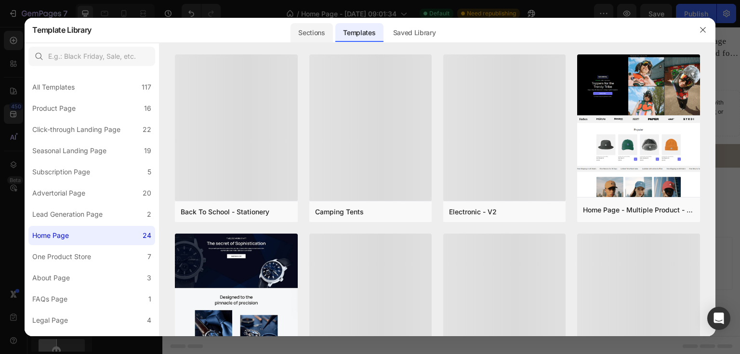
click at [309, 27] on div "Sections" at bounding box center [312, 32] width 42 height 19
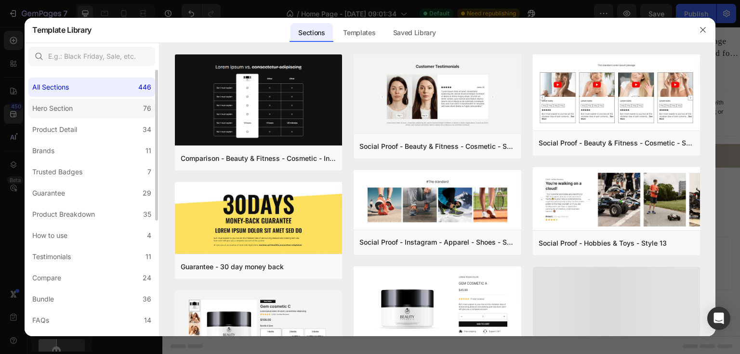
click at [64, 107] on div "Hero Section" at bounding box center [52, 109] width 40 height 12
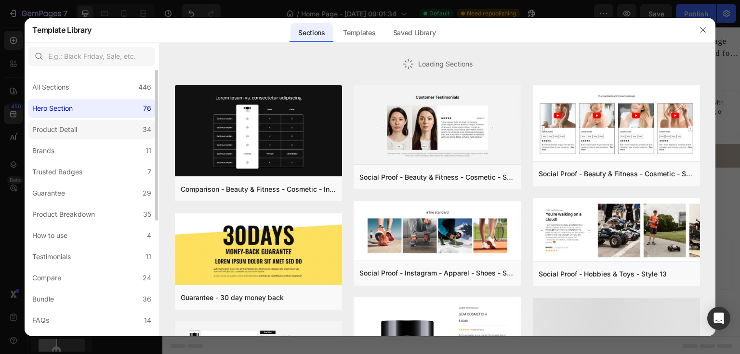
click at [72, 130] on div "Product Detail" at bounding box center [54, 130] width 45 height 12
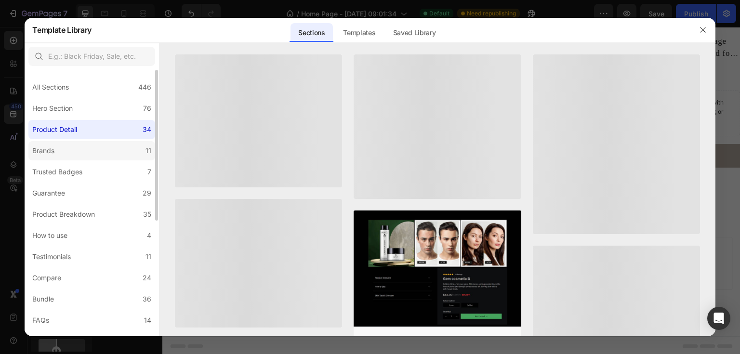
click at [73, 144] on label "Brands 11" at bounding box center [91, 150] width 127 height 19
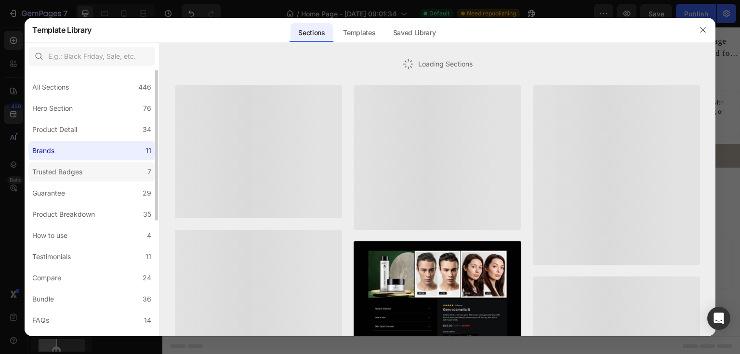
click at [85, 172] on div "Trusted Badges" at bounding box center [59, 172] width 54 height 12
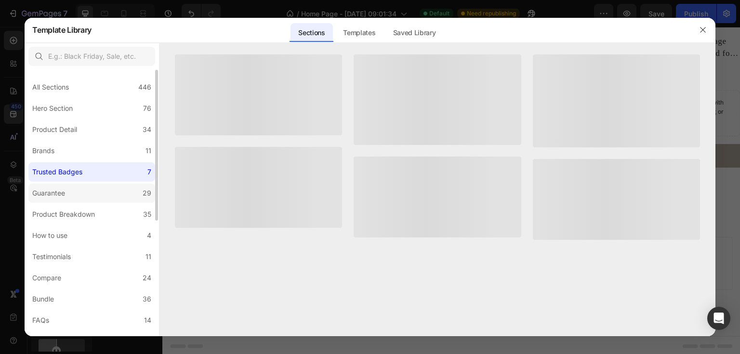
click at [83, 187] on label "Guarantee 29" at bounding box center [91, 193] width 127 height 19
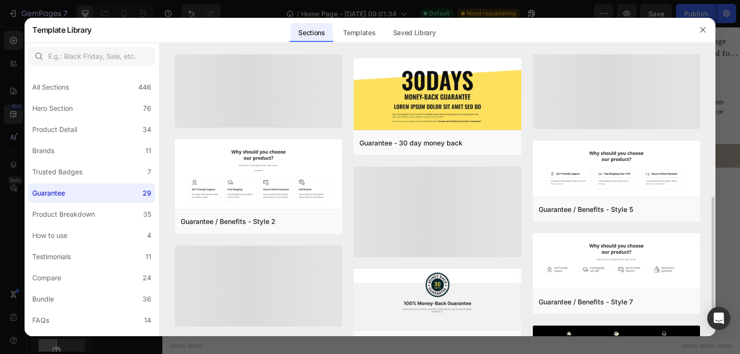
scroll to position [231, 0]
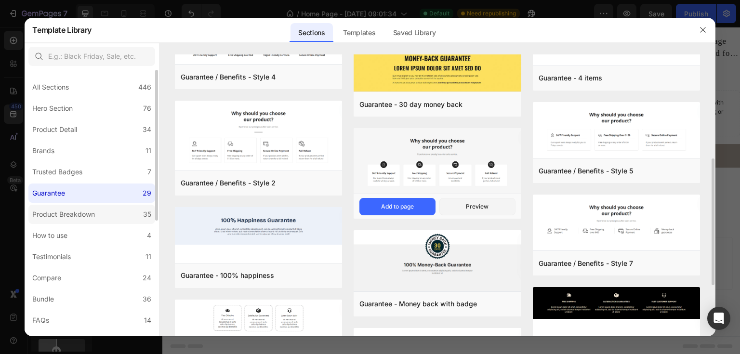
click at [88, 219] on div "Product Breakdown" at bounding box center [63, 215] width 63 height 12
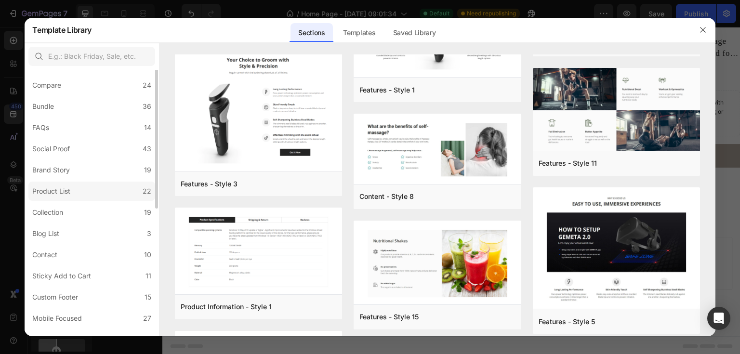
scroll to position [205, 0]
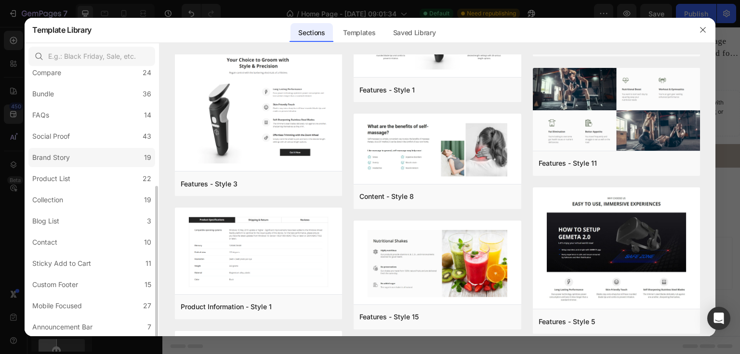
click at [68, 157] on div "Brand Story" at bounding box center [51, 158] width 38 height 12
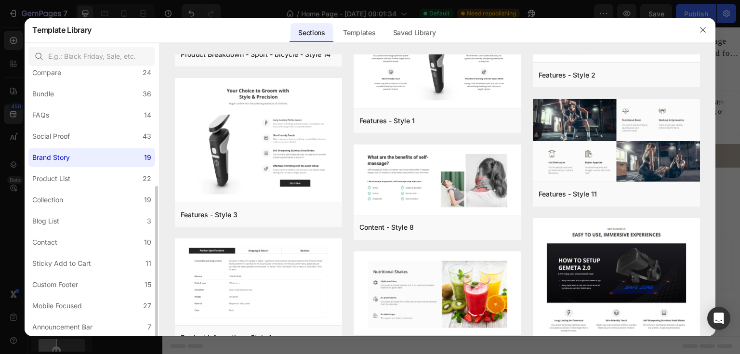
scroll to position [0, 0]
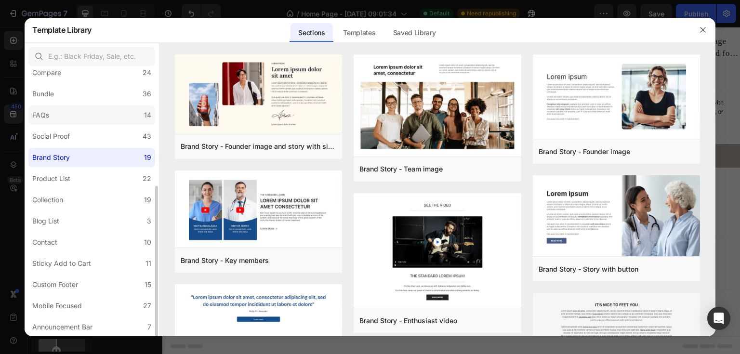
click at [106, 119] on label "FAQs 14" at bounding box center [91, 115] width 127 height 19
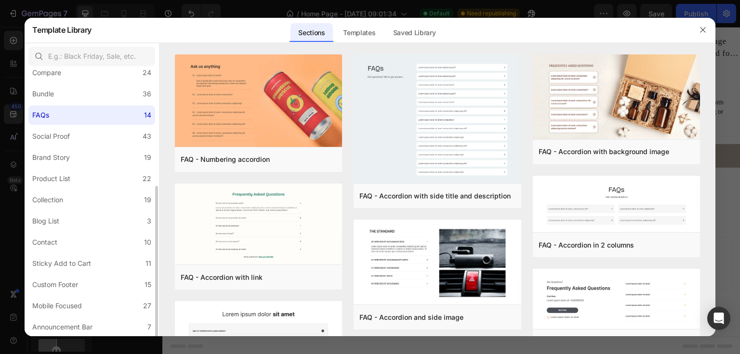
scroll to position [167, 0]
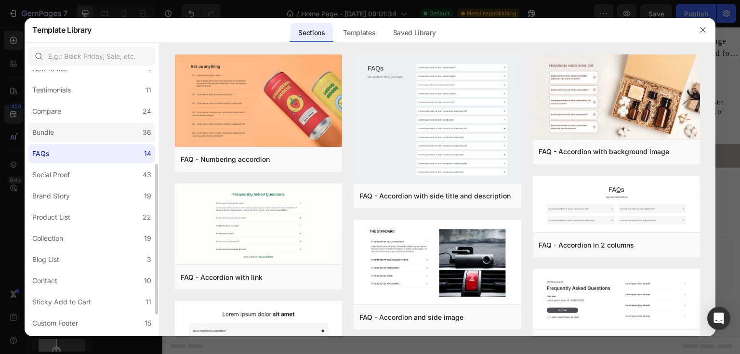
click at [77, 130] on label "Bundle 36" at bounding box center [91, 132] width 127 height 19
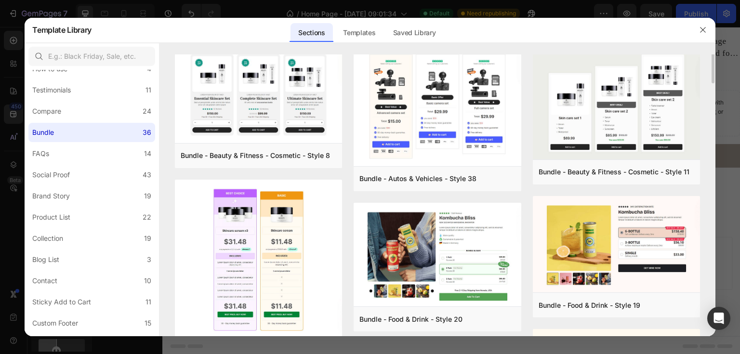
scroll to position [0, 0]
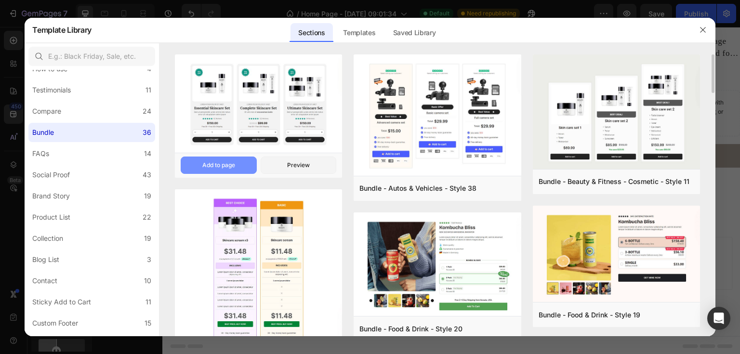
click at [223, 163] on div "Add to page" at bounding box center [218, 165] width 33 height 9
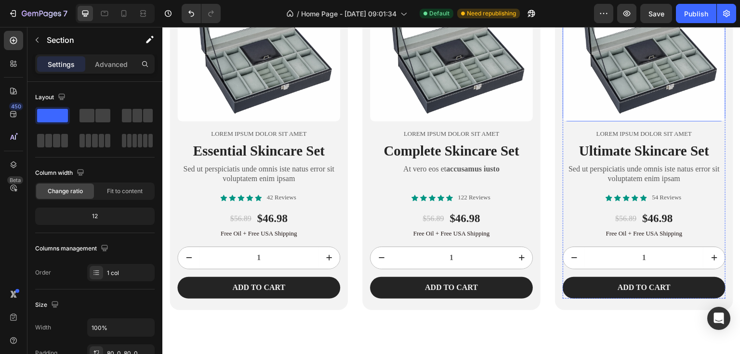
scroll to position [642, 0]
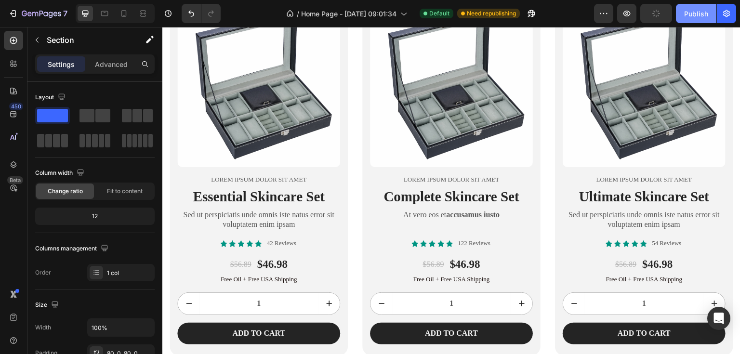
click at [698, 14] on div "Publish" at bounding box center [696, 14] width 24 height 10
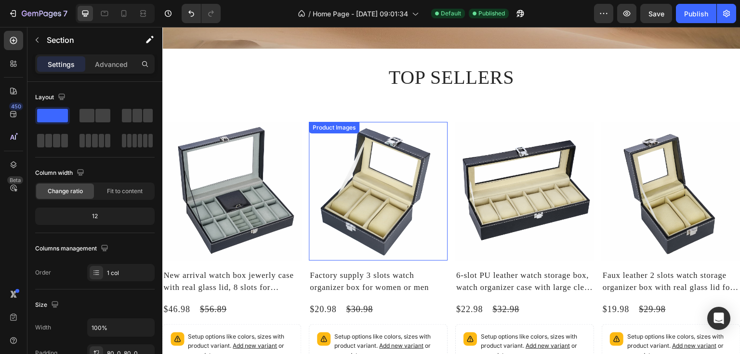
scroll to position [139, 0]
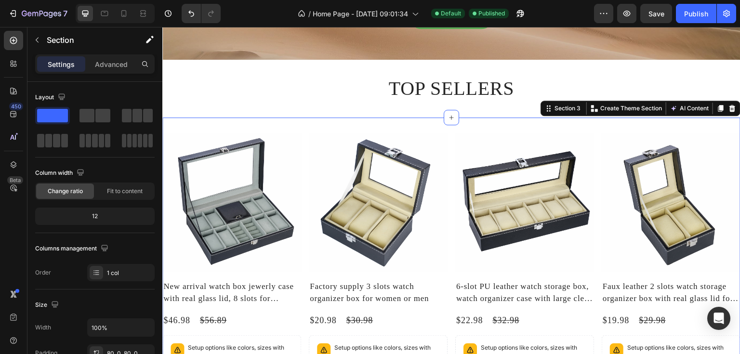
click at [230, 128] on div "Product Images New arrival watch box jewerly case with real glass lid, 8 slots …" at bounding box center [451, 290] width 578 height 345
click at [726, 112] on div at bounding box center [732, 109] width 12 height 12
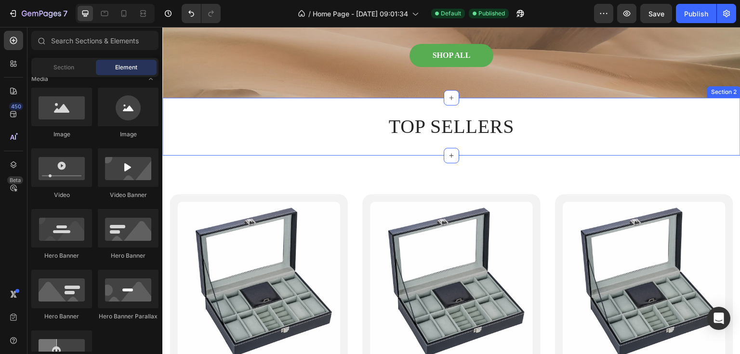
scroll to position [100, 0]
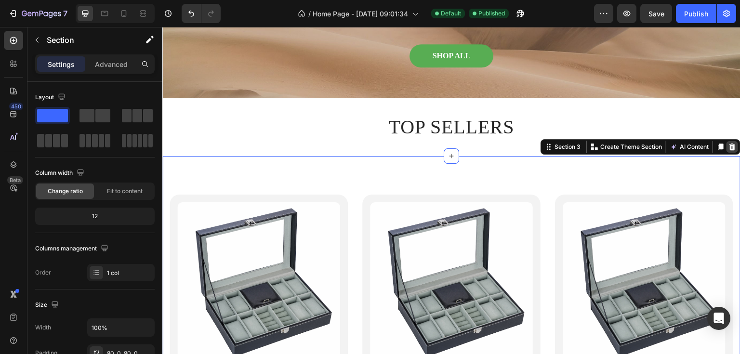
click at [730, 147] on icon at bounding box center [732, 147] width 8 height 8
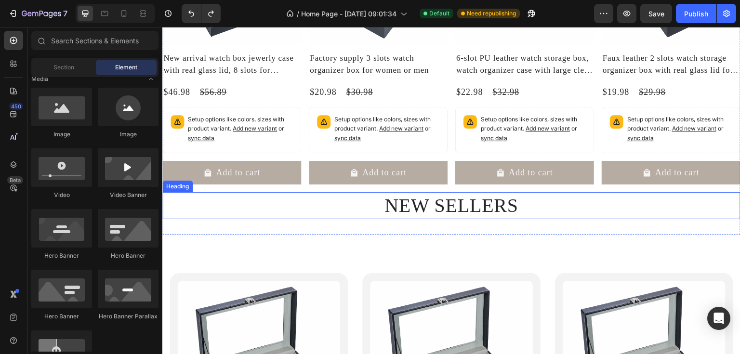
scroll to position [521, 0]
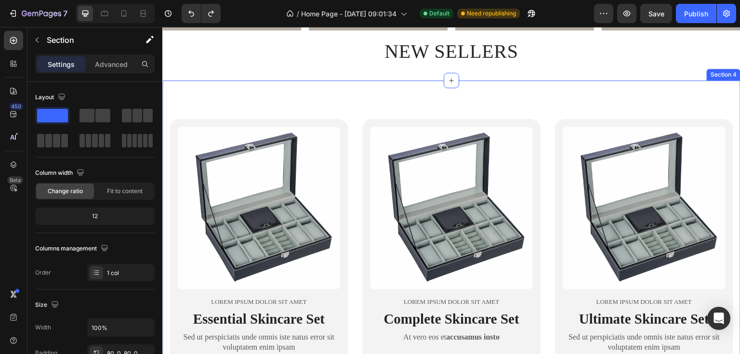
click at [357, 97] on div "Product Images Lorem ipsum dolor sit amet Text Block Essential Skincare Set Hea…" at bounding box center [451, 298] width 578 height 436
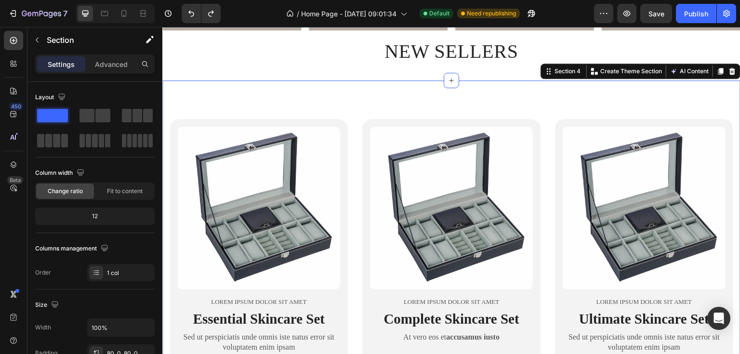
click at [721, 75] on div "Section 4 You can create reusable sections Create Theme Section AI Content Writ…" at bounding box center [641, 71] width 200 height 15
click at [726, 73] on div at bounding box center [732, 72] width 12 height 12
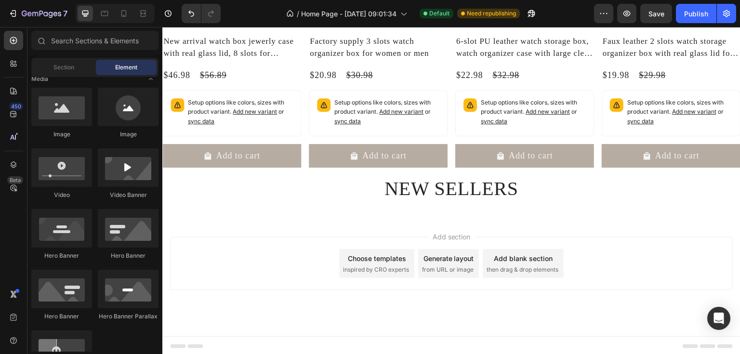
click at [352, 227] on div "Add section Choose templates inspired by CRO experts Generate layout from URL o…" at bounding box center [451, 277] width 578 height 119
click at [374, 266] on span "inspired by CRO experts" at bounding box center [376, 269] width 66 height 9
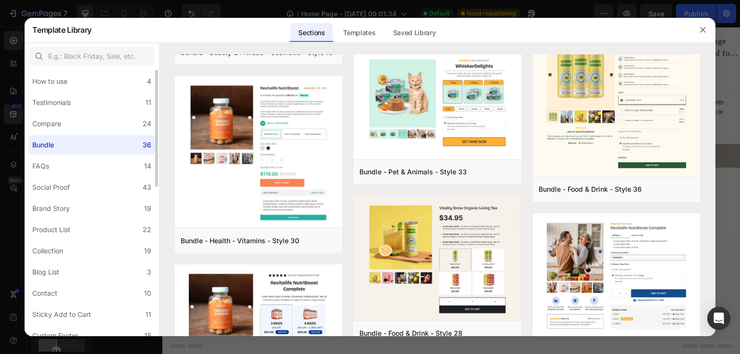
scroll to position [39, 0]
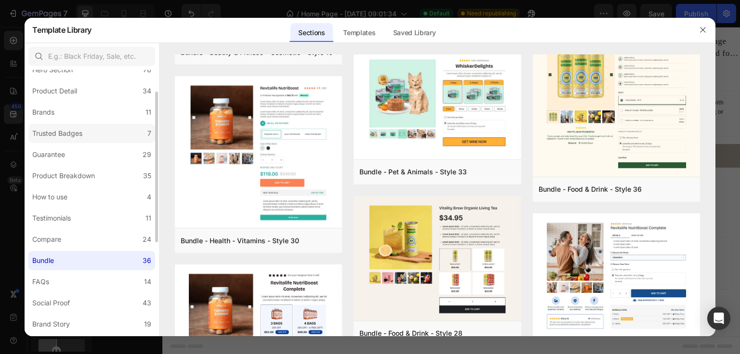
click at [87, 132] on label "Trusted Badges 7" at bounding box center [91, 133] width 127 height 19
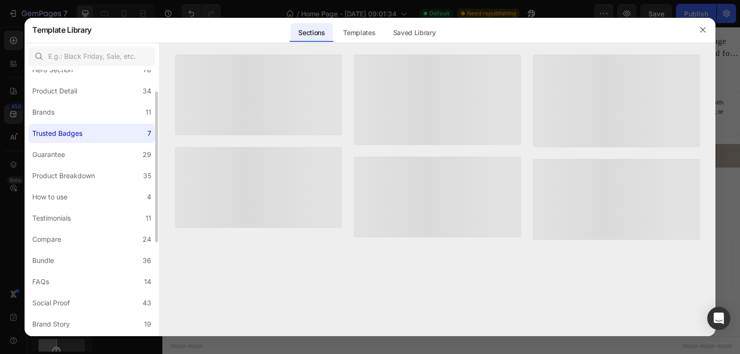
scroll to position [0, 0]
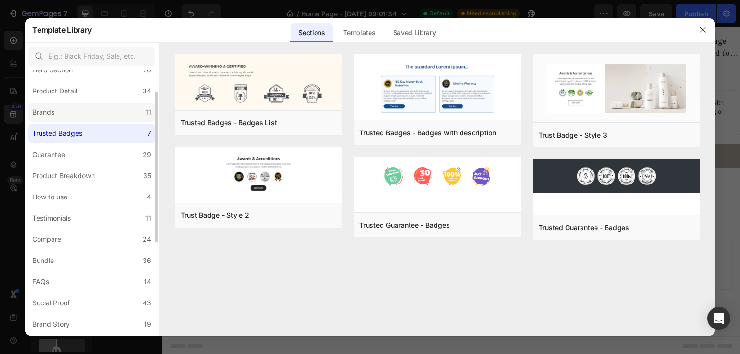
click at [83, 116] on label "Brands 11" at bounding box center [91, 112] width 127 height 19
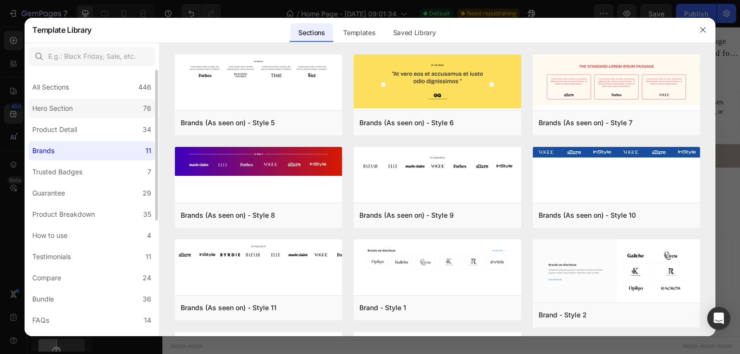
click at [93, 109] on label "Hero Section 76" at bounding box center [91, 108] width 127 height 19
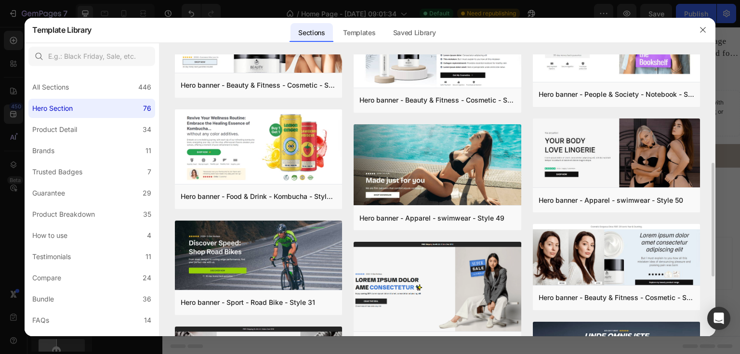
scroll to position [385, 0]
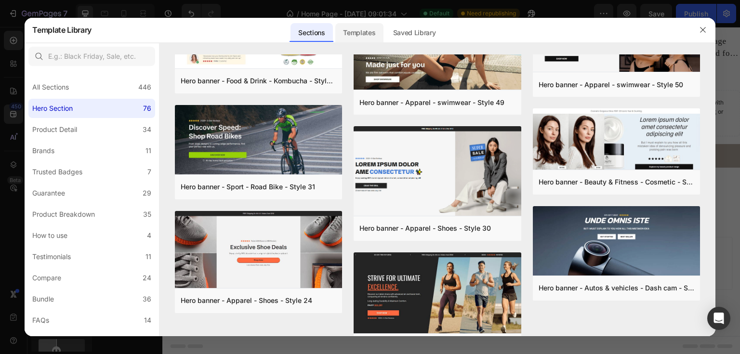
click at [376, 37] on div "Templates" at bounding box center [359, 32] width 48 height 19
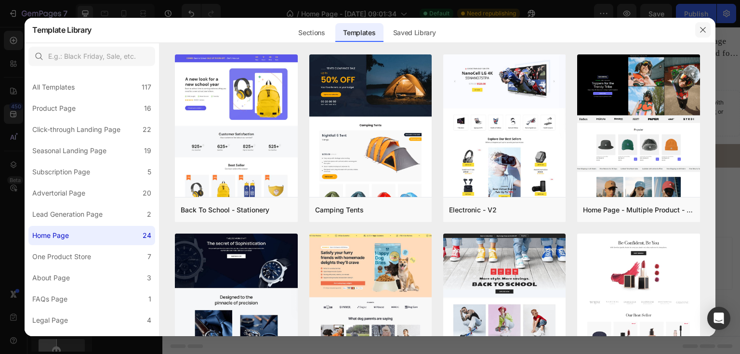
click at [703, 33] on icon "button" at bounding box center [703, 30] width 8 height 8
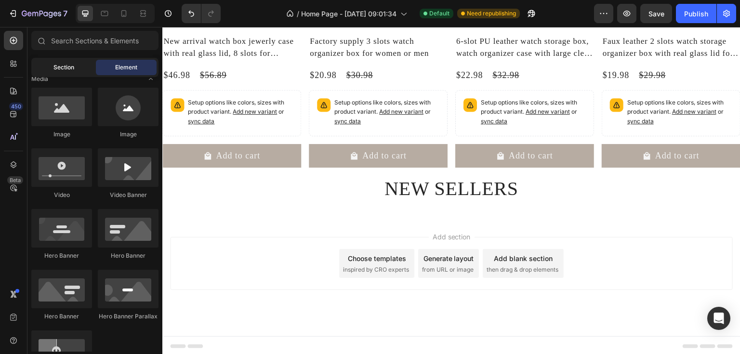
click at [67, 65] on span "Section" at bounding box center [63, 67] width 21 height 9
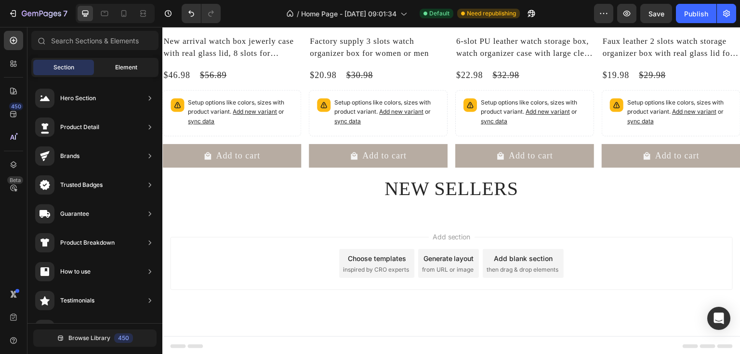
click at [122, 64] on span "Element" at bounding box center [126, 67] width 22 height 9
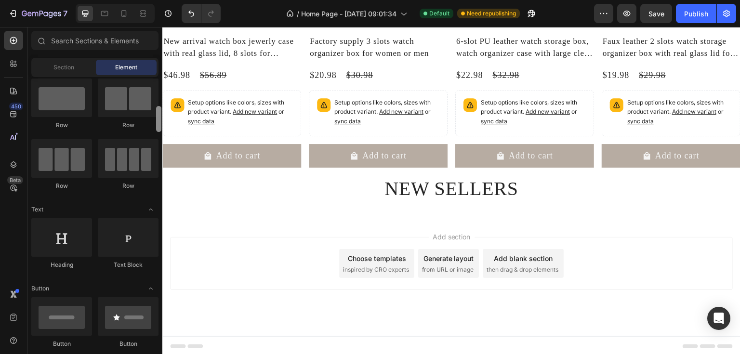
scroll to position [0, 0]
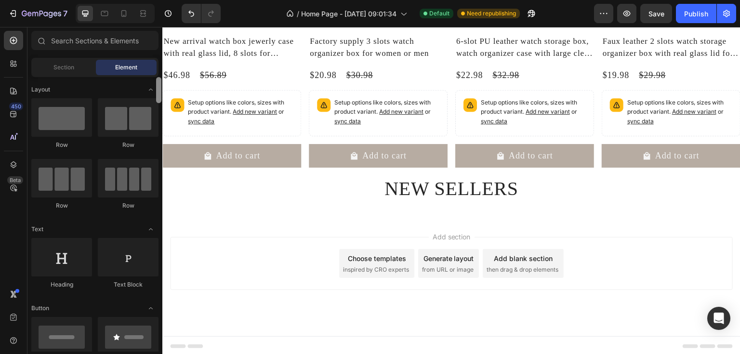
drag, startPoint x: 160, startPoint y: 333, endPoint x: 155, endPoint y: 85, distance: 248.6
click at [155, 85] on div at bounding box center [158, 214] width 7 height 275
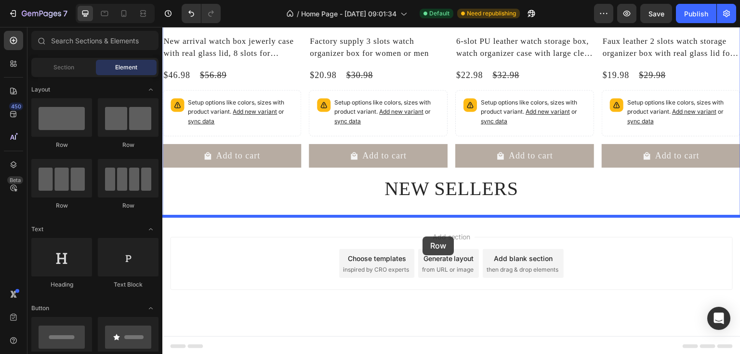
drag, startPoint x: 287, startPoint y: 196, endPoint x: 422, endPoint y: 236, distance: 141.2
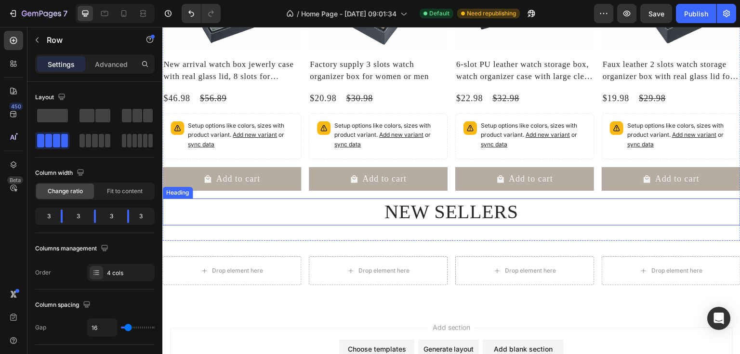
scroll to position [413, 0]
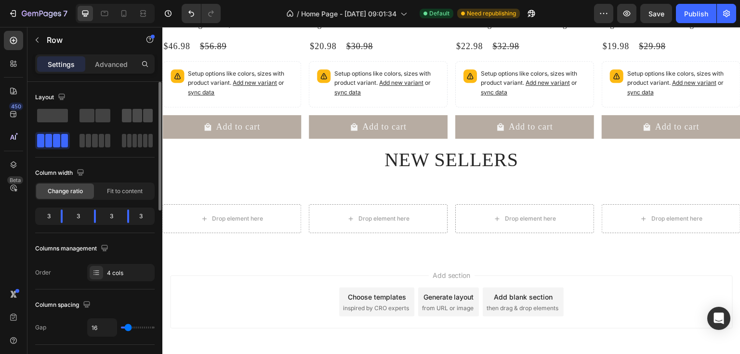
click at [136, 110] on span at bounding box center [137, 115] width 10 height 13
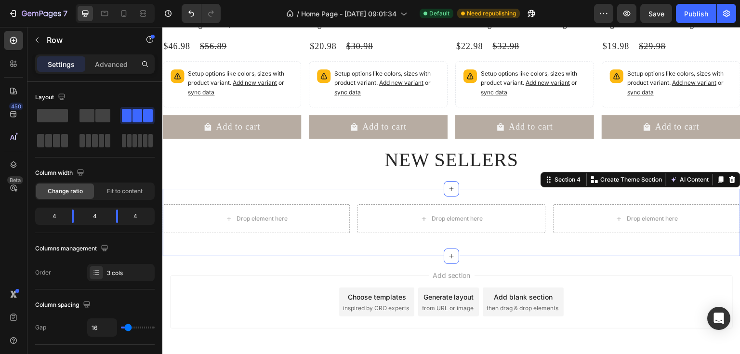
click at [305, 191] on div "Drop element here Drop element here Drop element here Row Section 4 You can cre…" at bounding box center [451, 222] width 578 height 67
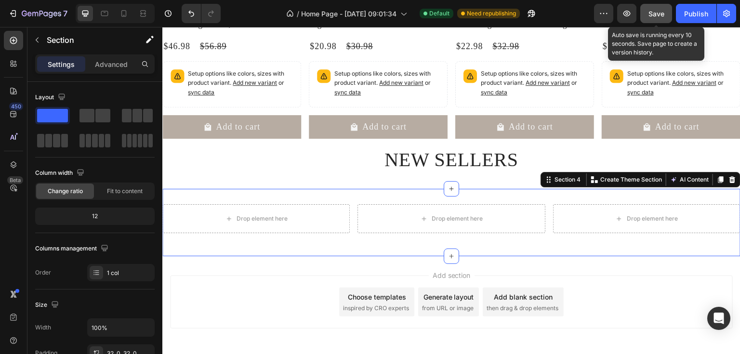
click at [647, 20] on button "Save" at bounding box center [656, 13] width 32 height 19
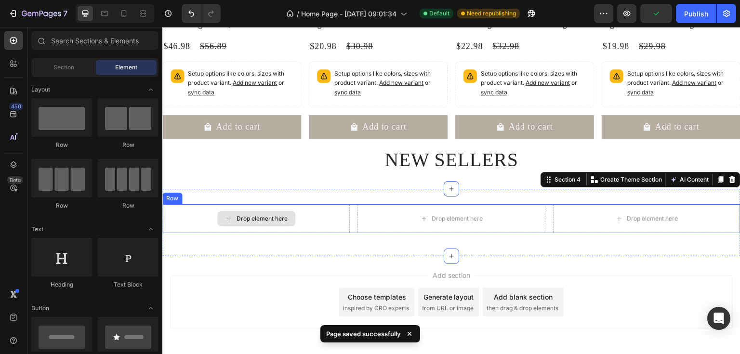
click at [245, 217] on div "Drop element here" at bounding box center [262, 219] width 51 height 8
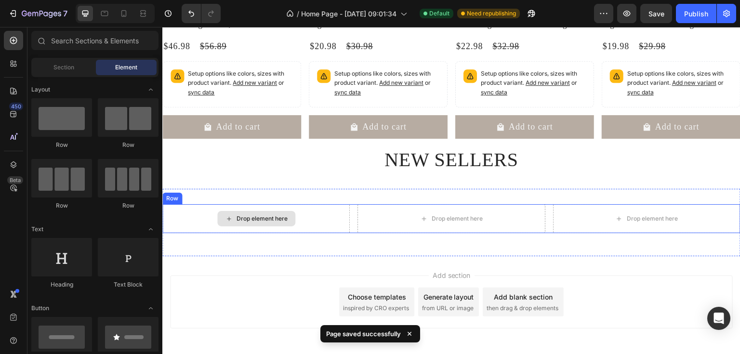
click at [284, 216] on div "Drop element here" at bounding box center [262, 219] width 51 height 8
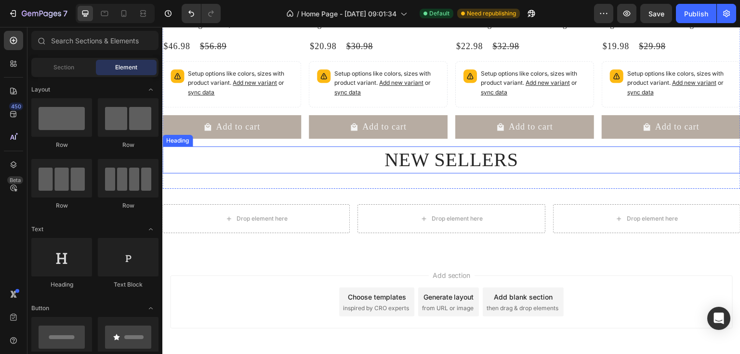
click at [329, 153] on h2 "NEW SELLERS" at bounding box center [451, 159] width 578 height 27
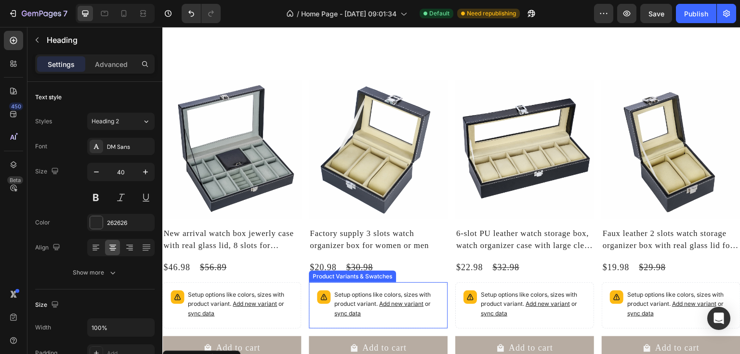
scroll to position [182, 0]
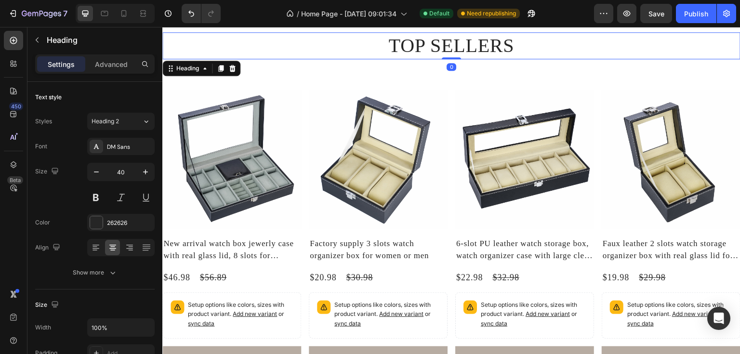
click at [384, 50] on h2 "TOP SELLERS" at bounding box center [451, 45] width 578 height 27
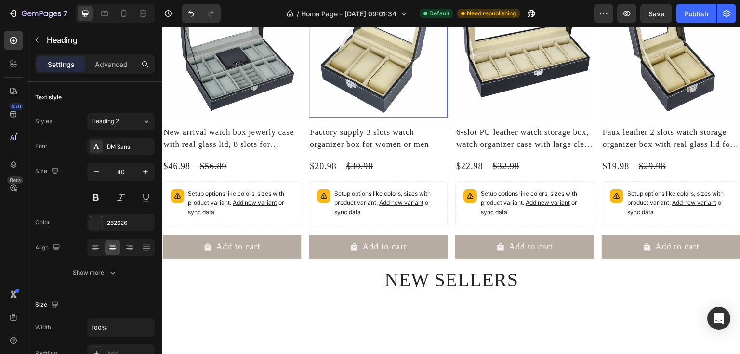
scroll to position [297, 0]
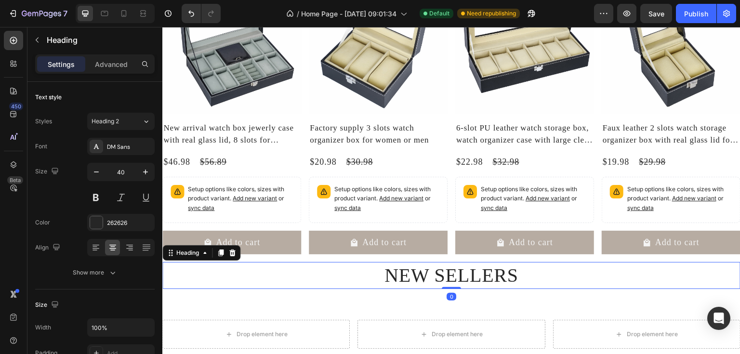
click at [404, 271] on h2 "NEW SELLERS" at bounding box center [451, 275] width 578 height 27
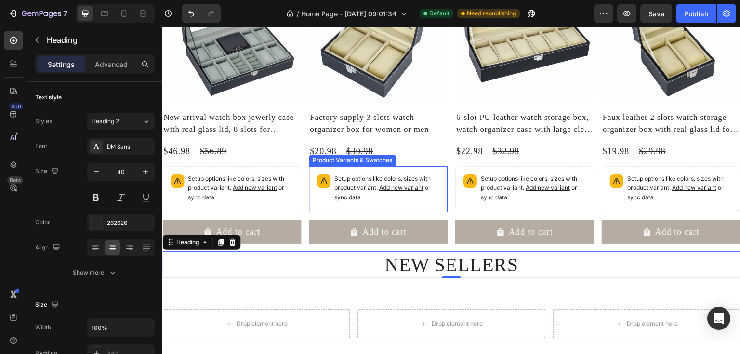
scroll to position [374, 0]
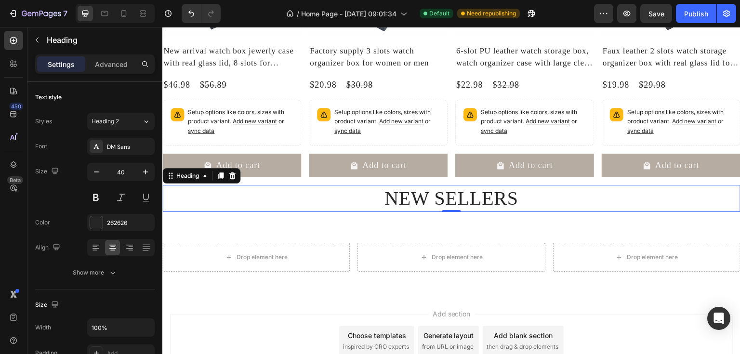
click at [388, 202] on h2 "NEW SELLERS" at bounding box center [451, 198] width 578 height 27
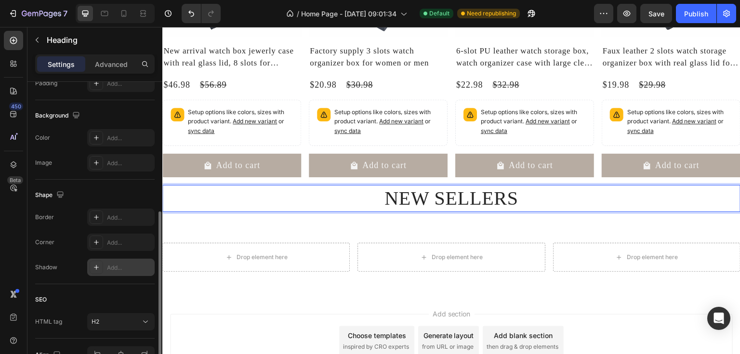
scroll to position [324, 0]
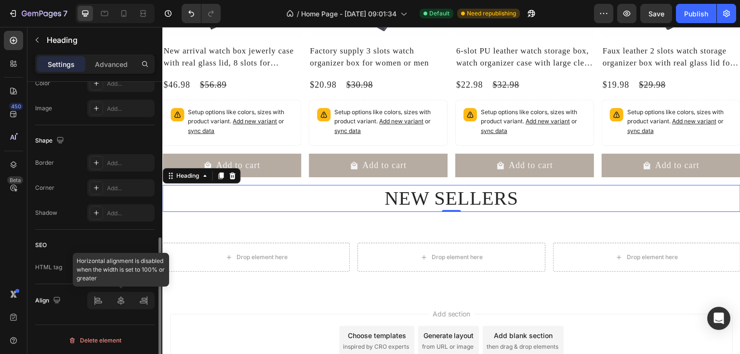
click at [125, 306] on div at bounding box center [120, 300] width 67 height 17
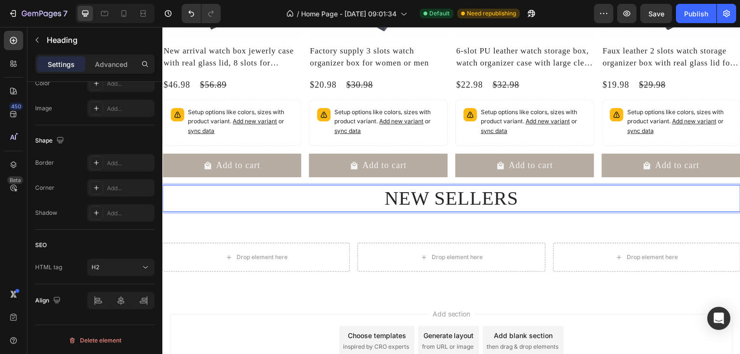
click at [362, 189] on p "NEW SELLERS" at bounding box center [451, 198] width 576 height 25
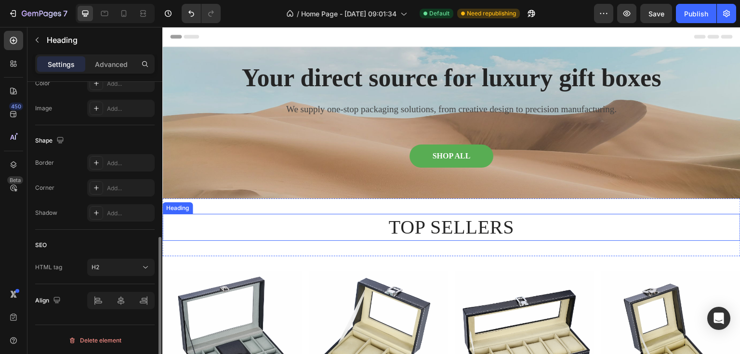
scroll to position [324, 0]
click at [377, 229] on h2 "TOP SELLERS" at bounding box center [451, 227] width 578 height 27
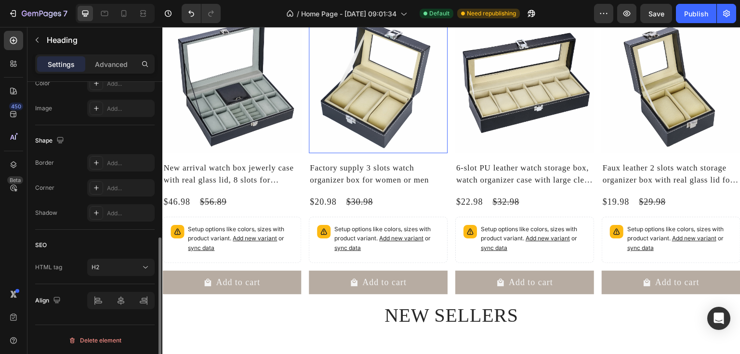
scroll to position [424, 0]
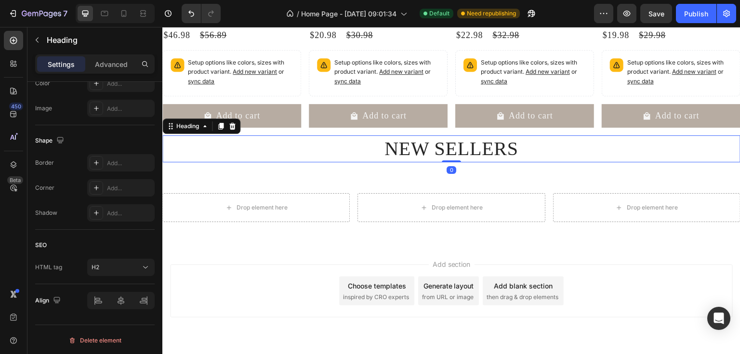
click at [400, 153] on p "NEW SELLERS" at bounding box center [451, 148] width 576 height 25
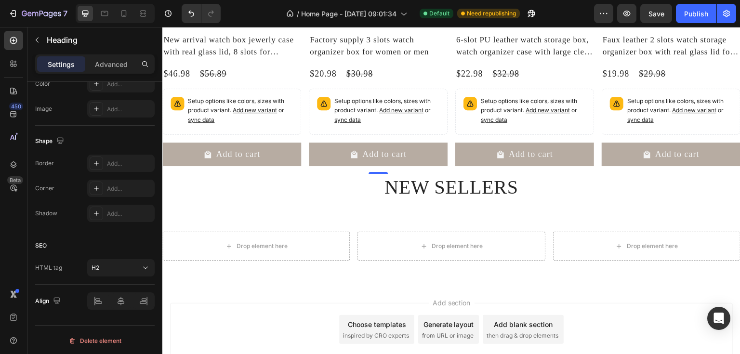
scroll to position [287, 0]
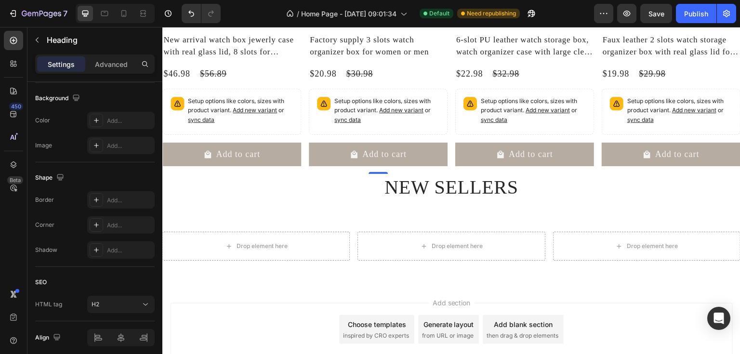
click at [301, 168] on div "Add to cart Add to Cart" at bounding box center [231, 158] width 139 height 31
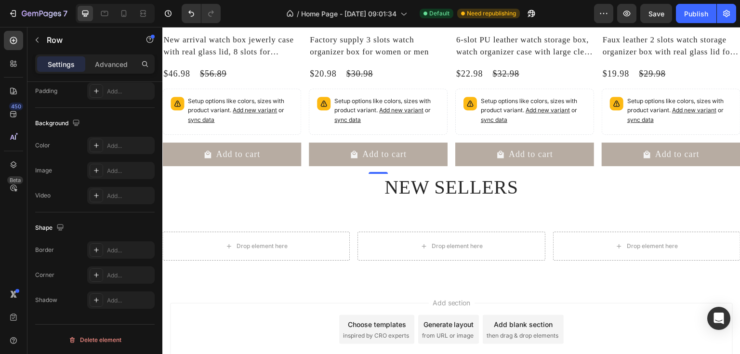
scroll to position [0, 0]
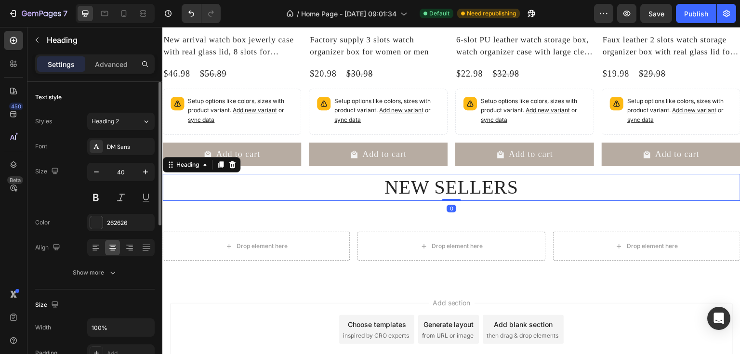
click at [344, 184] on p "NEW SELLERS" at bounding box center [451, 187] width 576 height 25
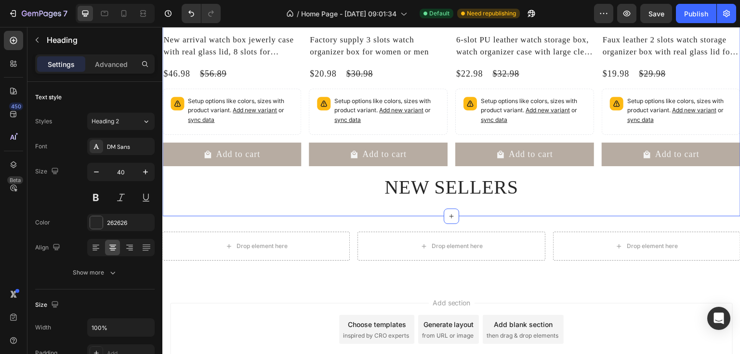
click at [417, 199] on div "Product Images New arrival watch box jewerly case with real glass lid, 8 slots …" at bounding box center [451, 43] width 578 height 345
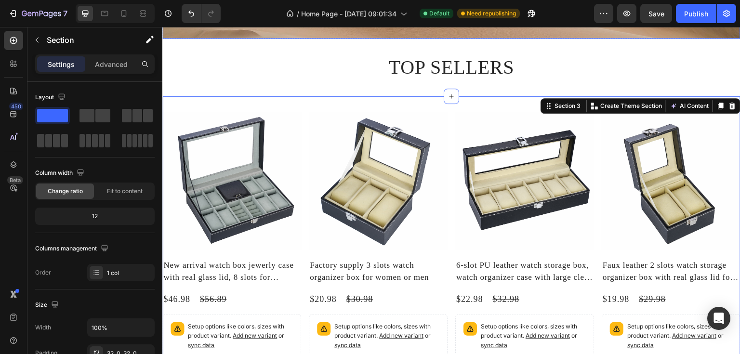
scroll to position [116, 0]
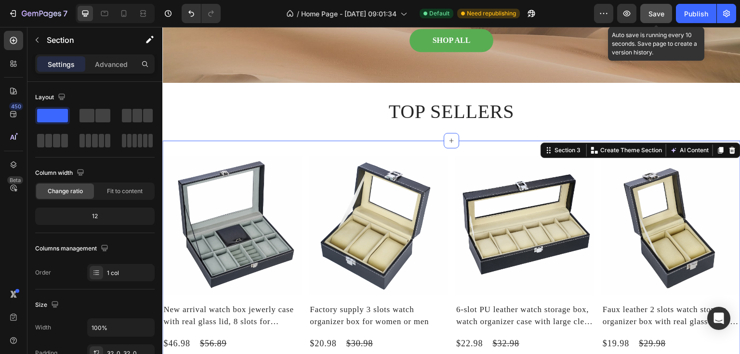
click at [667, 10] on button "Save" at bounding box center [656, 13] width 32 height 19
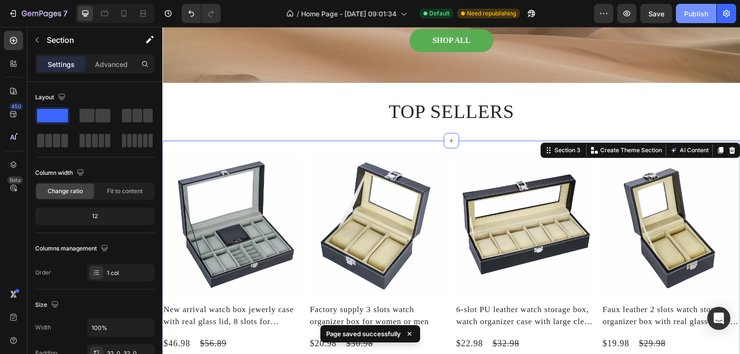
click at [682, 18] on button "Publish" at bounding box center [696, 13] width 40 height 19
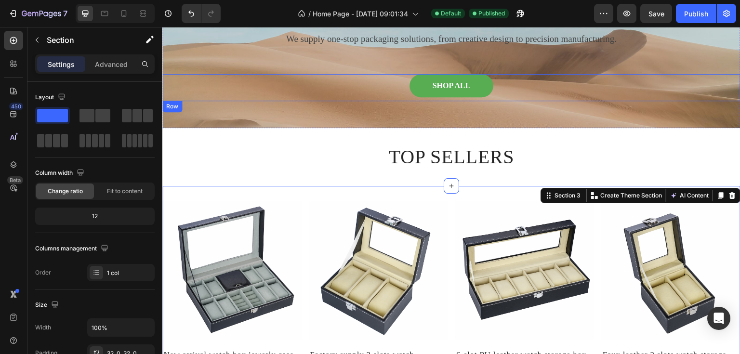
scroll to position [0, 0]
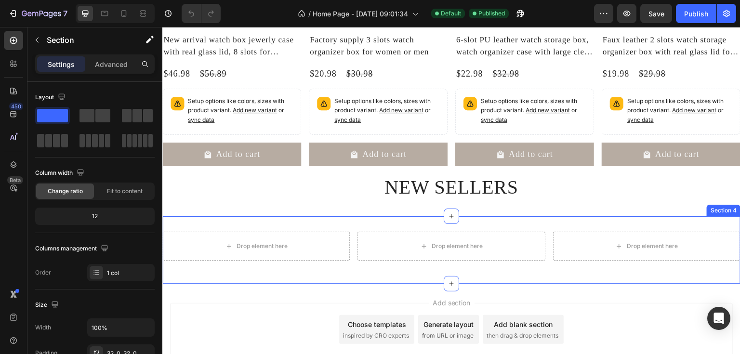
click at [367, 220] on div "Drop element here Drop element here Drop element here Row Section 4" at bounding box center [451, 249] width 578 height 67
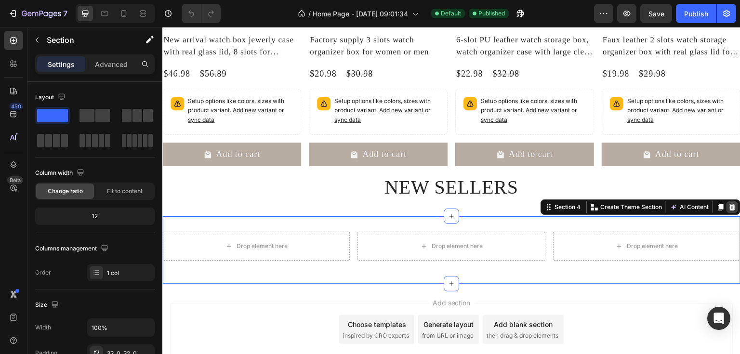
click at [730, 207] on icon at bounding box center [732, 207] width 8 height 8
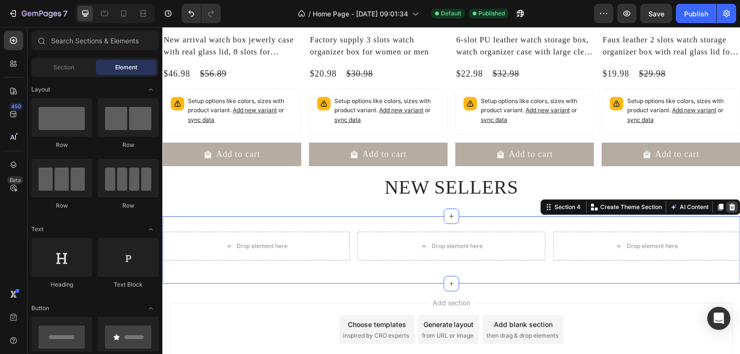
scroll to position [384, 0]
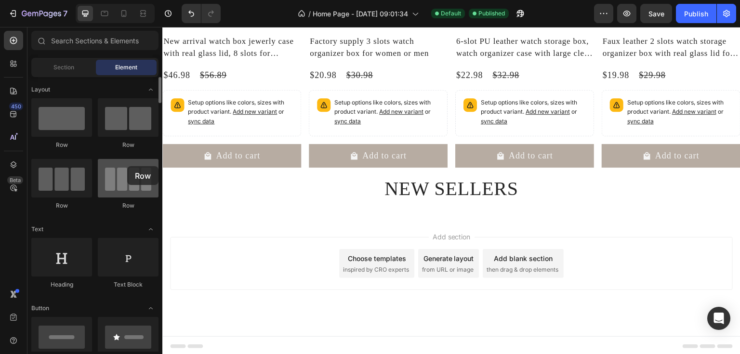
click at [127, 166] on div at bounding box center [128, 178] width 61 height 39
click at [126, 166] on div at bounding box center [128, 178] width 61 height 39
click at [124, 186] on div at bounding box center [128, 178] width 61 height 39
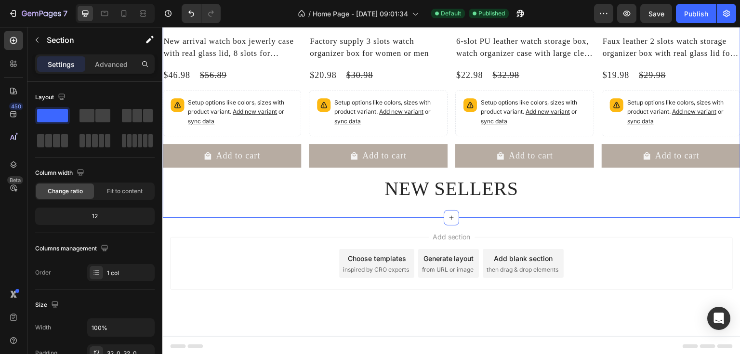
click at [225, 207] on div "Product Images New arrival watch box jewerly case with real glass lid, 8 slots …" at bounding box center [451, 44] width 578 height 345
click at [323, 226] on div "Add section Choose templates inspired by CRO experts Generate layout from URL o…" at bounding box center [451, 277] width 578 height 119
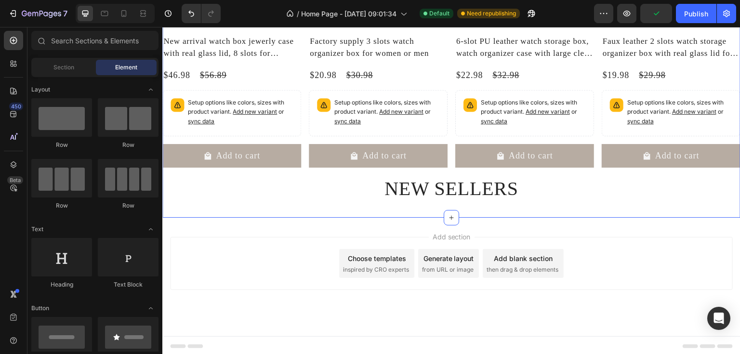
click at [321, 212] on div "Product Images New arrival watch box jewerly case with real glass lid, 8 slots …" at bounding box center [451, 44] width 578 height 345
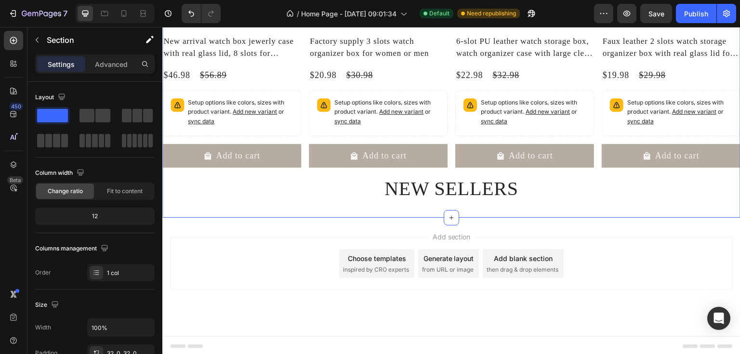
click at [378, 261] on div "Choose templates inspired by CRO experts" at bounding box center [376, 263] width 75 height 29
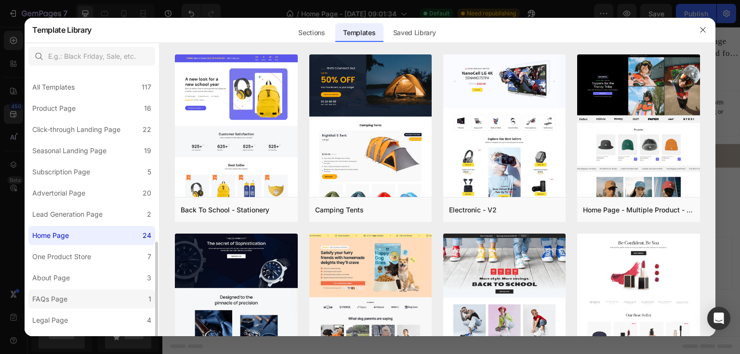
scroll to position [99, 0]
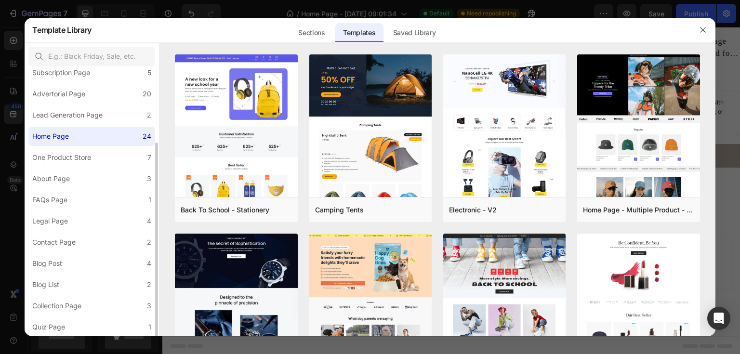
click at [91, 273] on div "All Templates 117 Product Page 16 Click-through Landing Page 22 Seasonal Landin…" at bounding box center [92, 154] width 134 height 366
click at [88, 266] on label "Blog Post 4" at bounding box center [91, 263] width 127 height 19
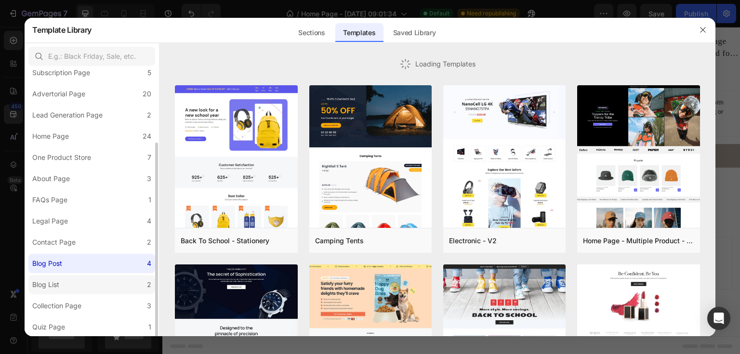
click at [86, 284] on label "Blog List 2" at bounding box center [91, 284] width 127 height 19
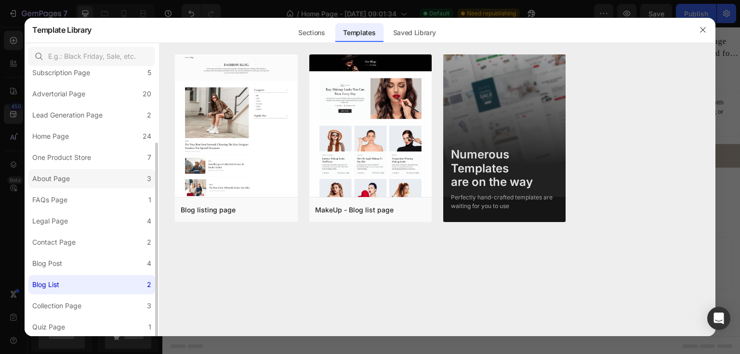
click at [69, 185] on label "About Page 3" at bounding box center [91, 178] width 127 height 19
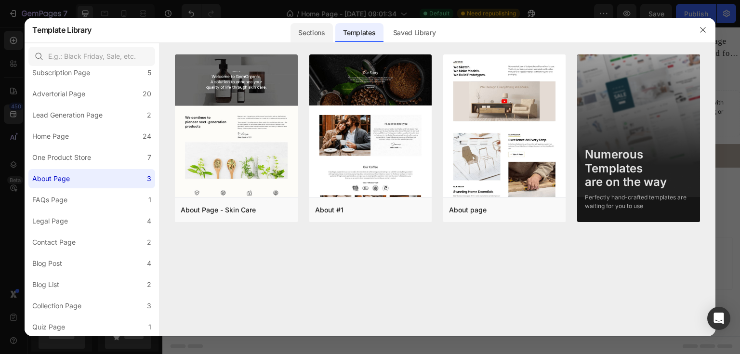
click at [316, 35] on div "Sections" at bounding box center [312, 32] width 42 height 19
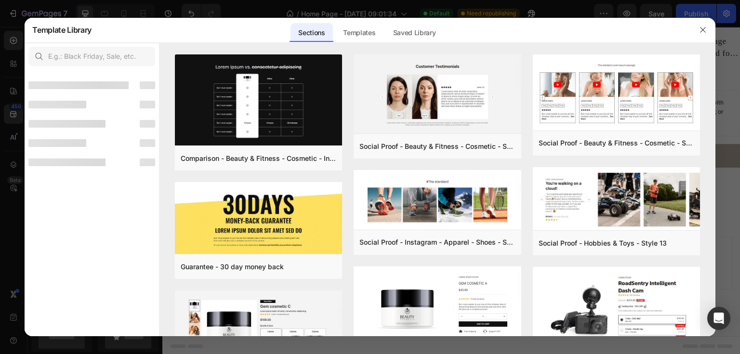
scroll to position [0, 0]
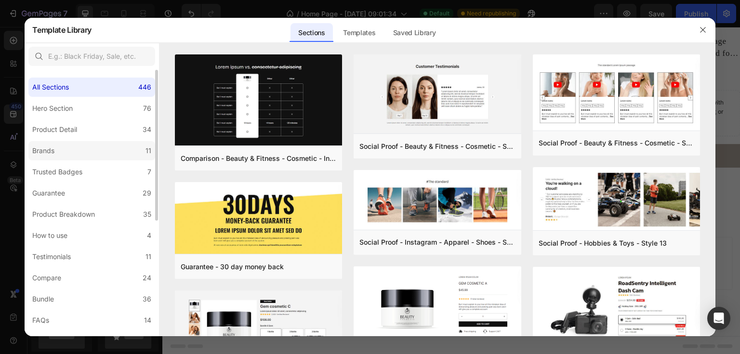
click at [72, 158] on label "Brands 11" at bounding box center [91, 150] width 127 height 19
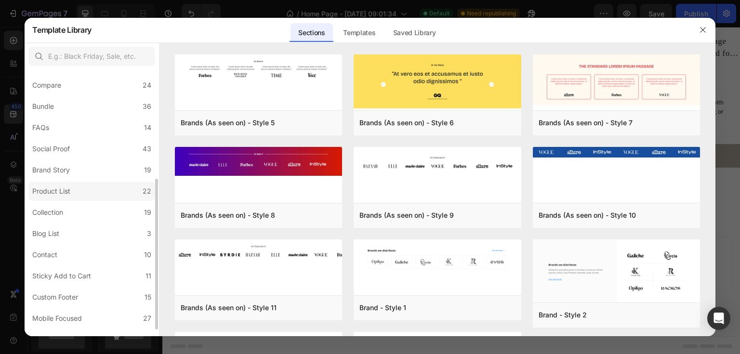
scroll to position [205, 0]
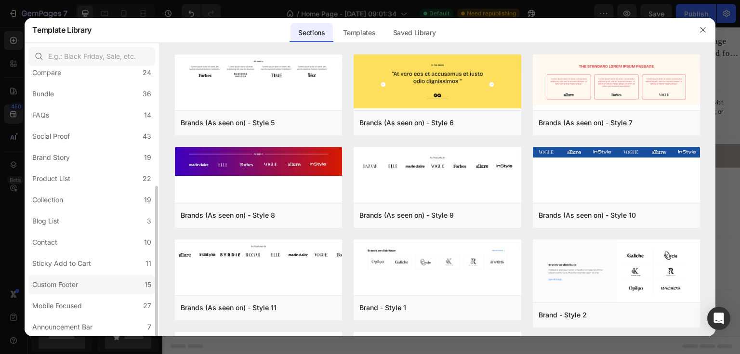
click at [100, 281] on label "Custom Footer 15" at bounding box center [91, 284] width 127 height 19
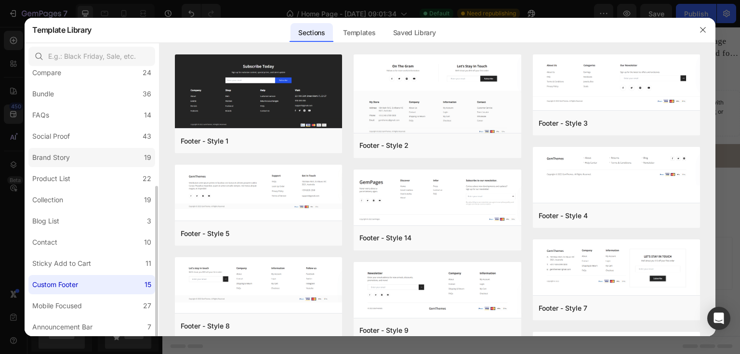
click at [71, 158] on div "Brand Story" at bounding box center [52, 158] width 41 height 12
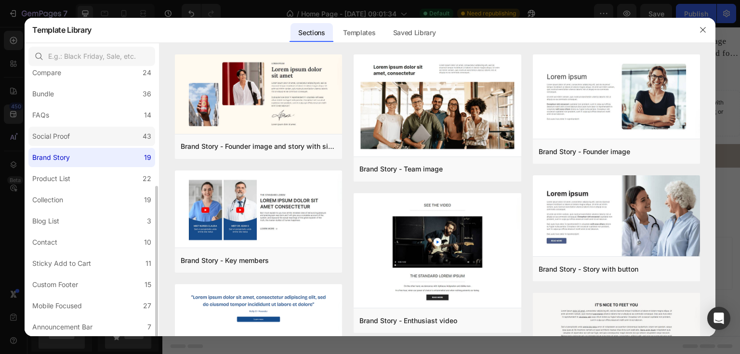
click at [35, 139] on div "Social Proof" at bounding box center [51, 137] width 38 height 12
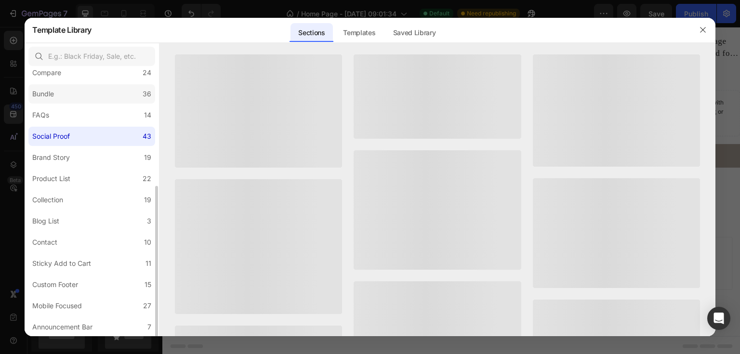
click at [67, 93] on label "Bundle 36" at bounding box center [91, 93] width 127 height 19
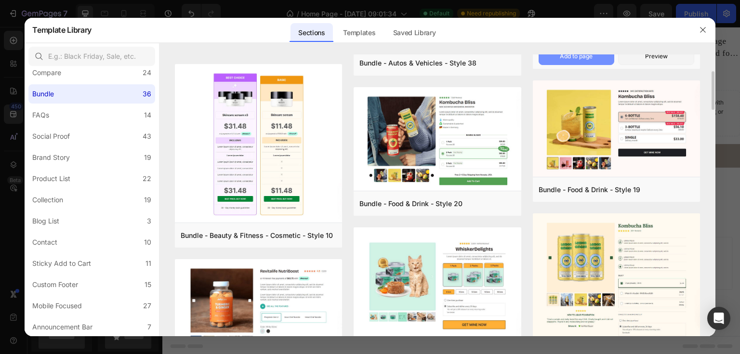
scroll to position [0, 0]
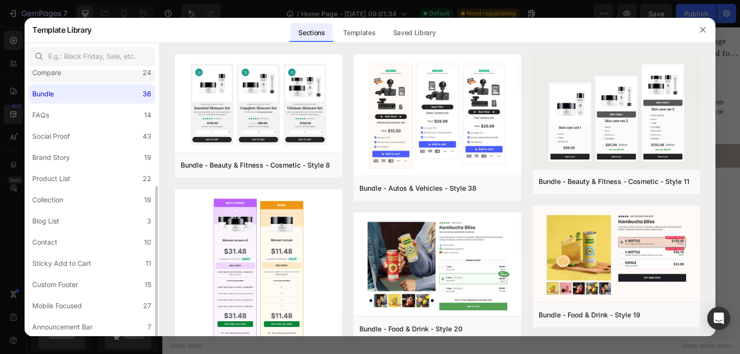
click at [89, 72] on label "Compare 24" at bounding box center [91, 72] width 127 height 19
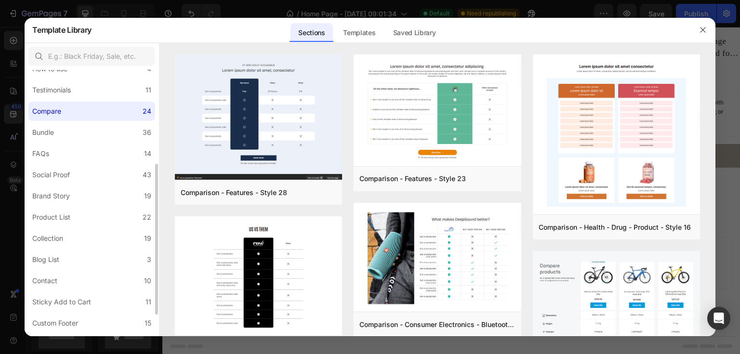
scroll to position [90, 0]
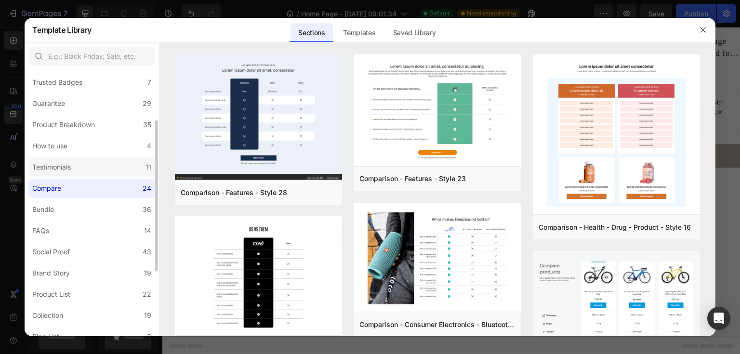
click at [91, 166] on label "Testimonials 11" at bounding box center [91, 167] width 127 height 19
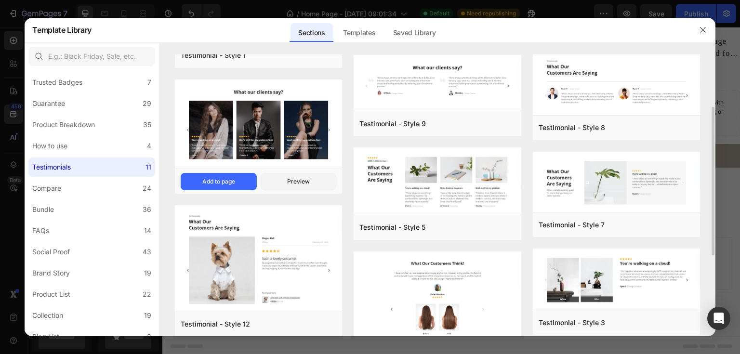
scroll to position [0, 0]
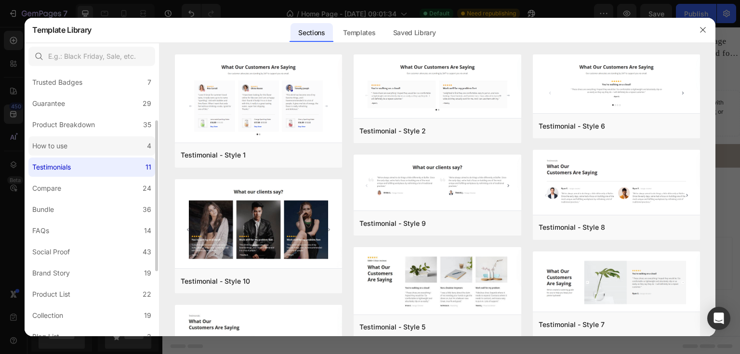
drag, startPoint x: 91, startPoint y: 159, endPoint x: 85, endPoint y: 152, distance: 8.6
click at [91, 159] on label "Testimonials 11" at bounding box center [91, 167] width 127 height 19
click at [85, 151] on label "How to use 4" at bounding box center [91, 145] width 127 height 19
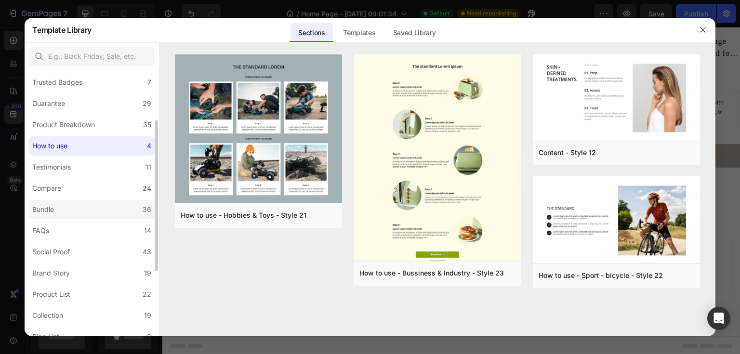
click at [64, 209] on label "Bundle 36" at bounding box center [91, 209] width 127 height 19
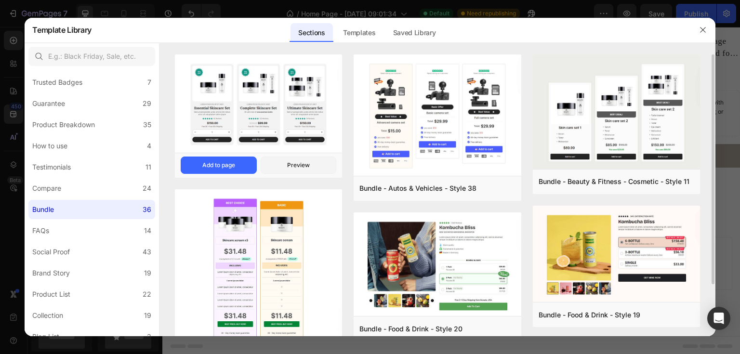
click at [250, 108] on img at bounding box center [258, 104] width 167 height 100
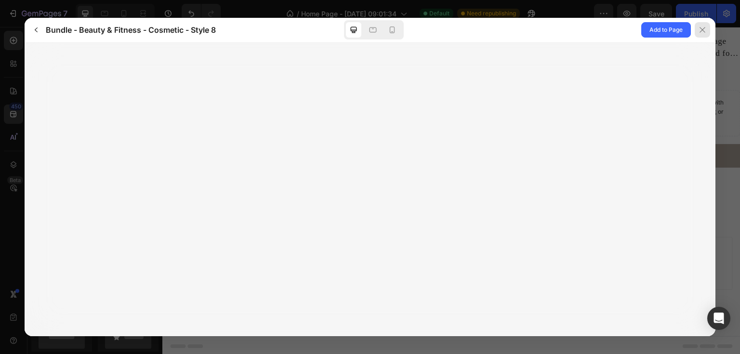
click at [706, 29] on div at bounding box center [702, 29] width 15 height 15
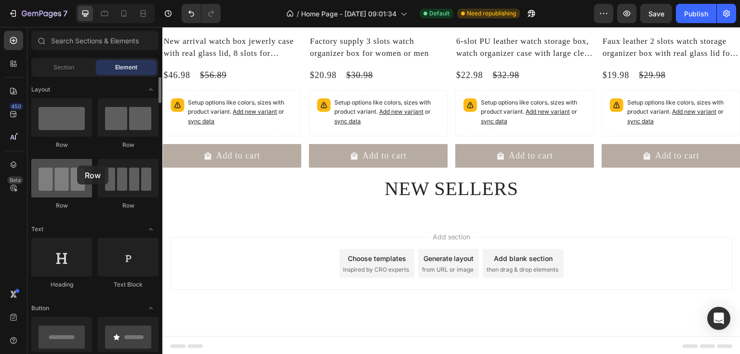
click at [77, 166] on div at bounding box center [61, 178] width 61 height 39
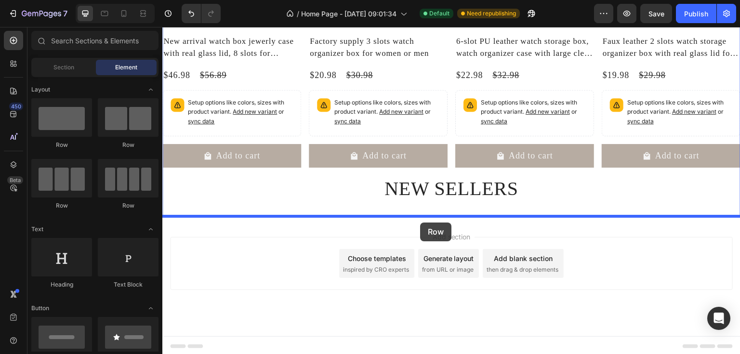
drag, startPoint x: 234, startPoint y: 195, endPoint x: 420, endPoint y: 223, distance: 188.5
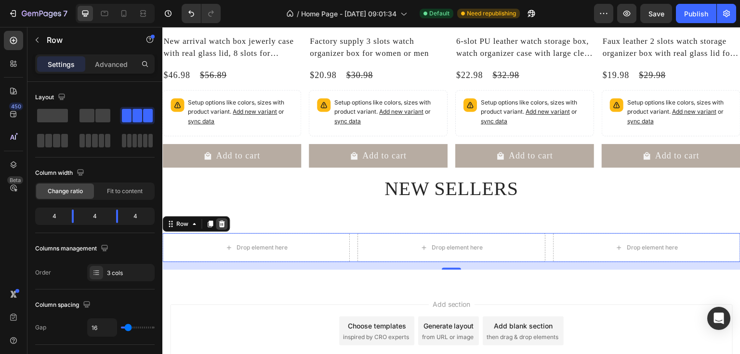
click at [225, 224] on icon at bounding box center [222, 224] width 8 height 8
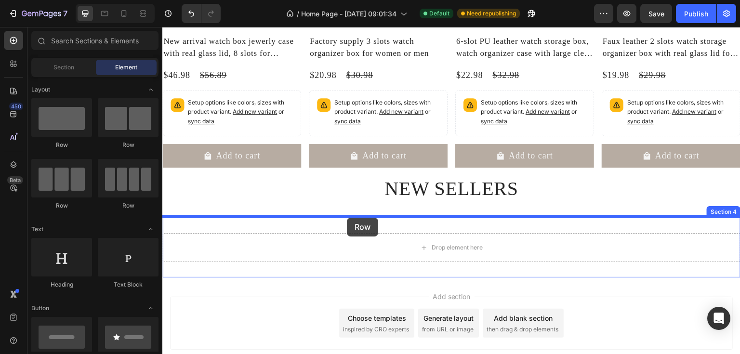
drag, startPoint x: 285, startPoint y: 147, endPoint x: 347, endPoint y: 218, distance: 93.9
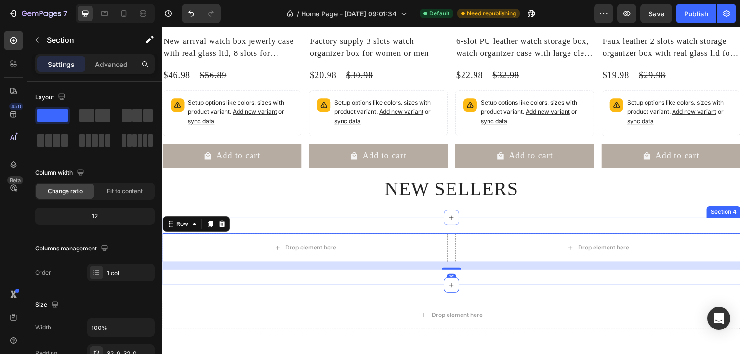
click at [371, 220] on div "Drop element here Drop element here Row 16 Section 4" at bounding box center [451, 251] width 578 height 67
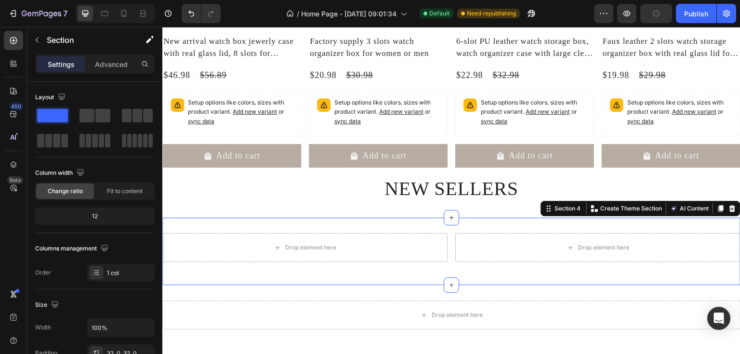
click at [384, 223] on div "Drop element here Drop element here Row Section 4 You can create reusable secti…" at bounding box center [451, 251] width 578 height 67
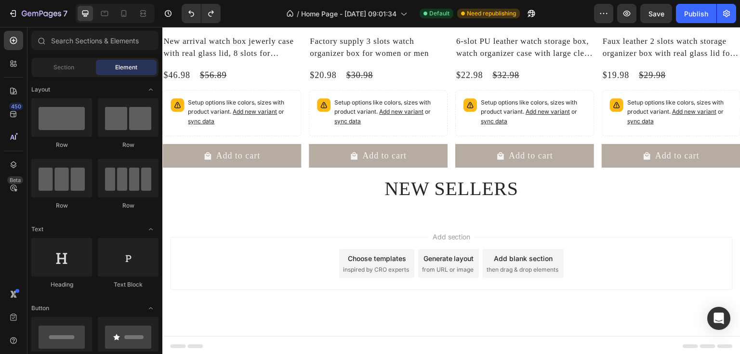
click at [296, 218] on div "Add section Choose templates inspired by CRO experts Generate layout from URL o…" at bounding box center [451, 277] width 578 height 119
click at [360, 270] on span "inspired by CRO experts" at bounding box center [376, 269] width 66 height 9
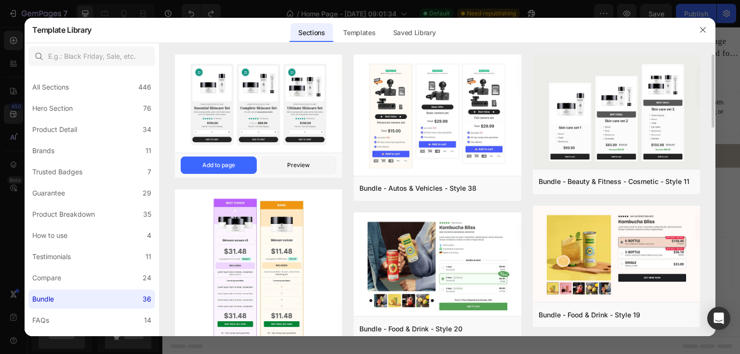
click at [314, 99] on img at bounding box center [258, 104] width 167 height 100
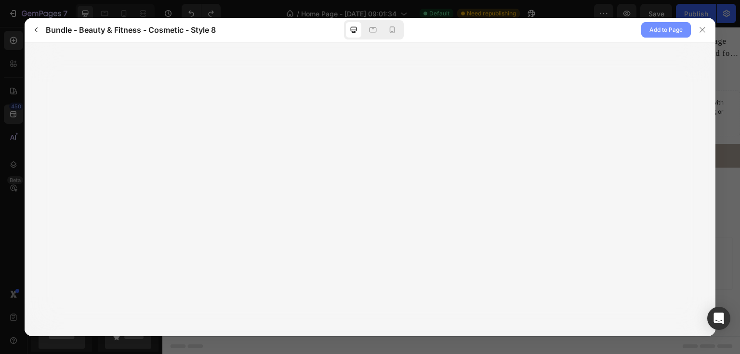
click at [676, 27] on span "Add to Page" at bounding box center [665, 30] width 33 height 12
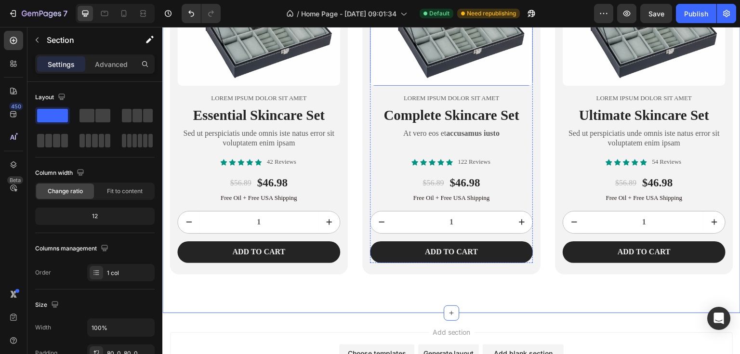
scroll to position [334, 0]
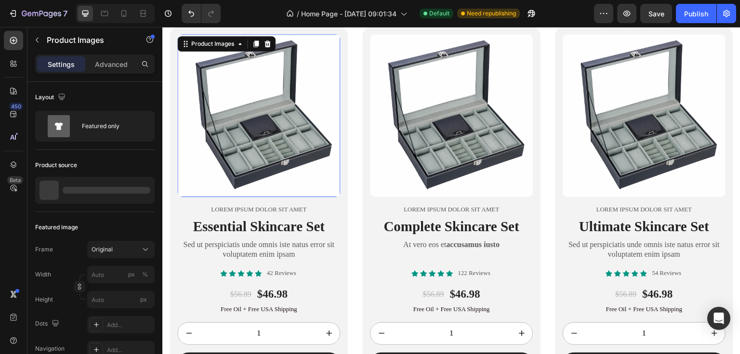
click at [294, 119] on img at bounding box center [258, 115] width 163 height 163
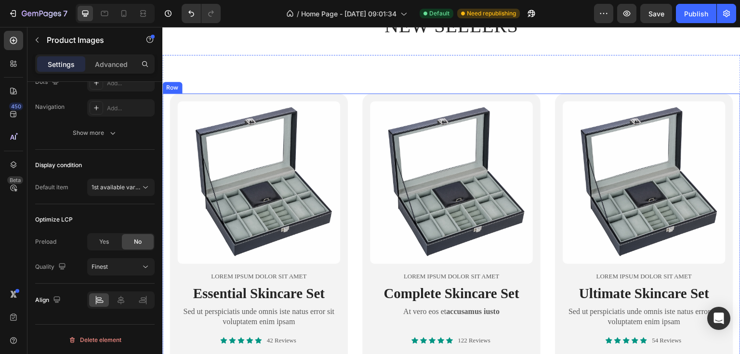
scroll to position [553, 0]
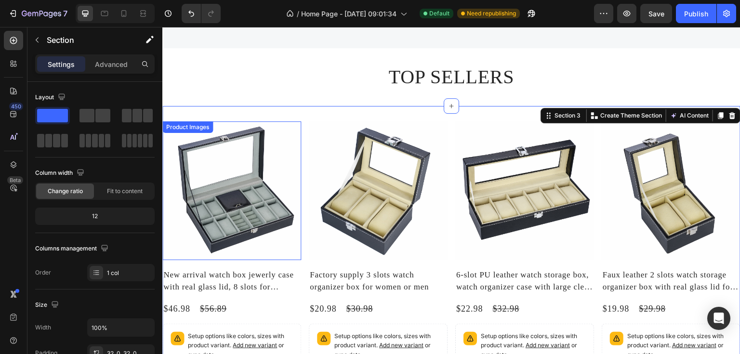
scroll to position [129, 0]
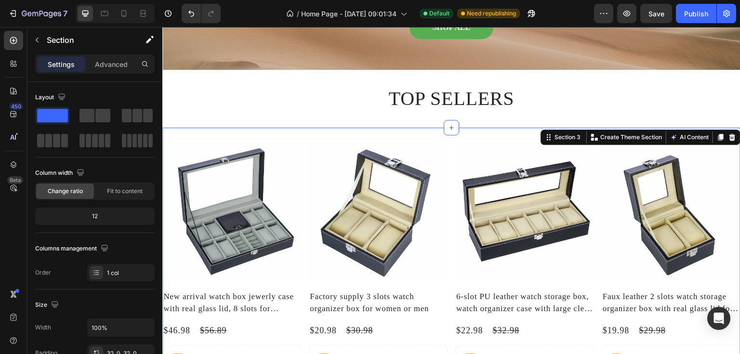
click at [241, 136] on div "Product Images New arrival watch box jewerly case with real glass lid, 8 slots …" at bounding box center [451, 300] width 578 height 345
click at [310, 142] on div "Product Images New arrival watch box jewerly case with real glass lid, 8 slots …" at bounding box center [451, 300] width 578 height 345
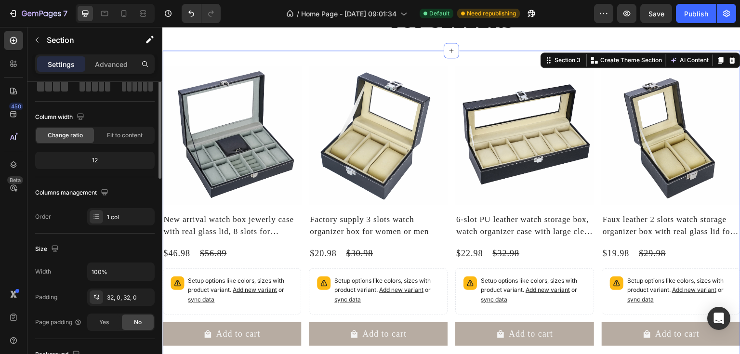
scroll to position [0, 0]
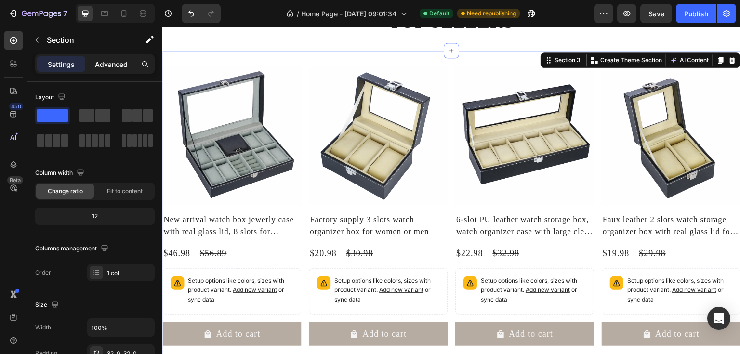
click at [109, 71] on div "Advanced" at bounding box center [111, 63] width 48 height 15
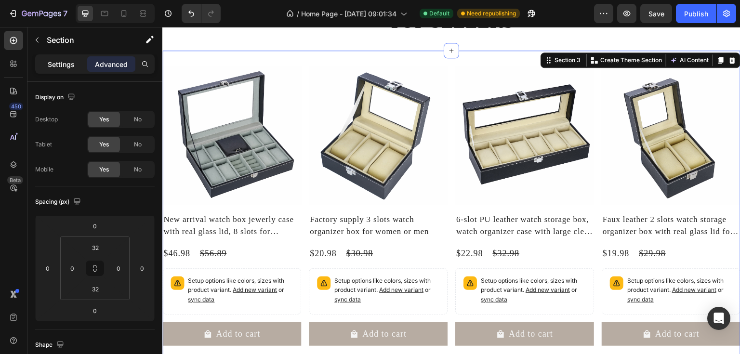
click at [66, 66] on p "Settings" at bounding box center [61, 64] width 27 height 10
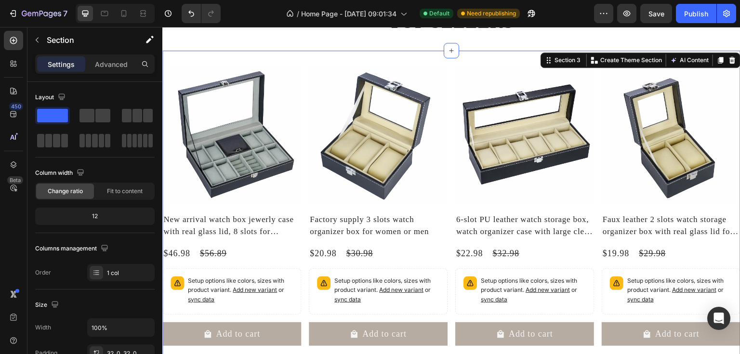
click at [341, 52] on div "Product Images New arrival watch box jewerly case with real glass lid, 8 slots …" at bounding box center [451, 223] width 578 height 345
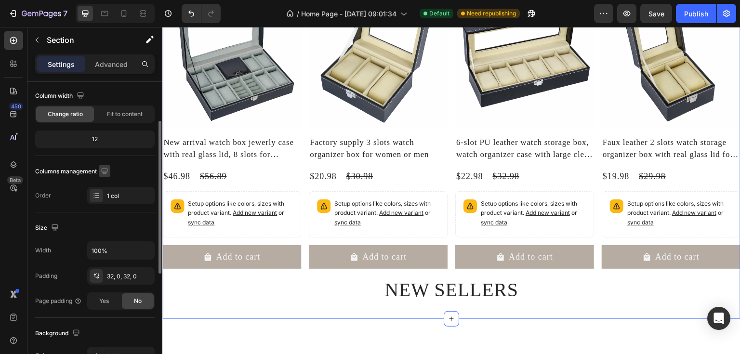
scroll to position [116, 0]
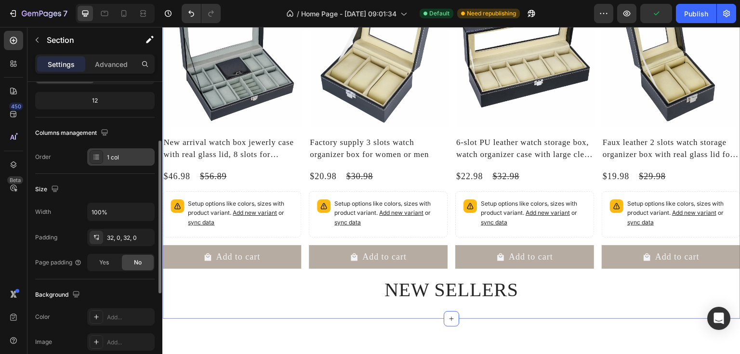
click at [95, 157] on icon at bounding box center [96, 157] width 8 height 8
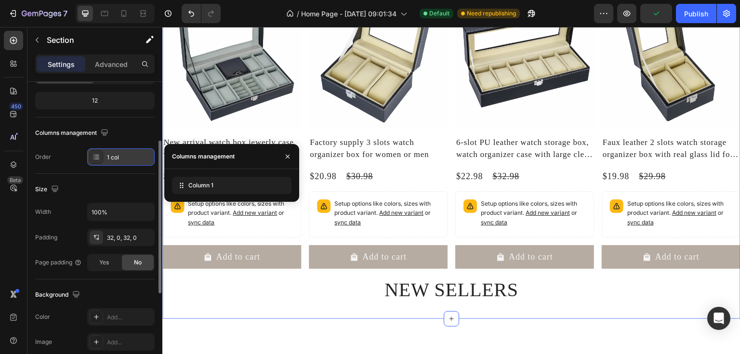
click at [95, 157] on icon at bounding box center [96, 157] width 8 height 8
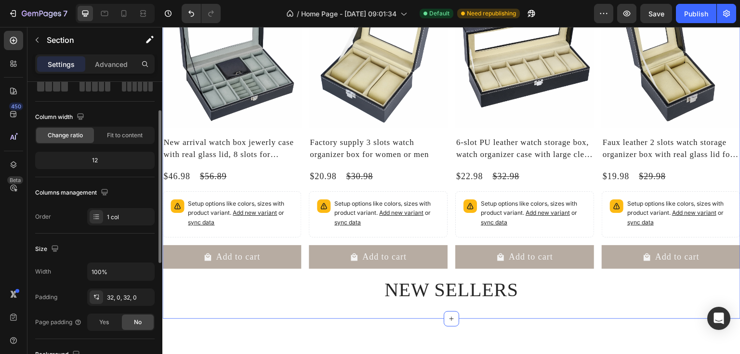
scroll to position [0, 0]
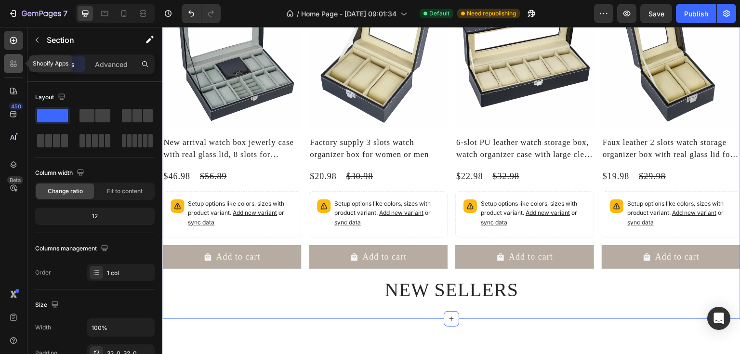
click at [11, 61] on icon at bounding box center [12, 62] width 3 height 3
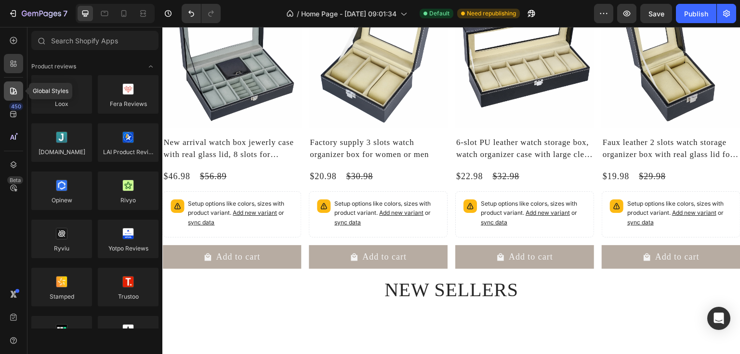
click at [18, 83] on div at bounding box center [13, 90] width 19 height 19
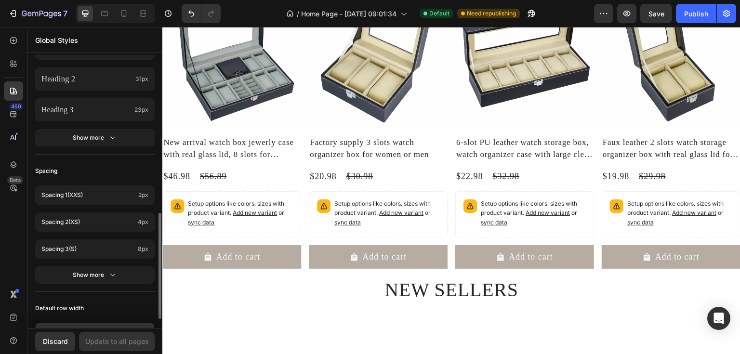
scroll to position [432, 0]
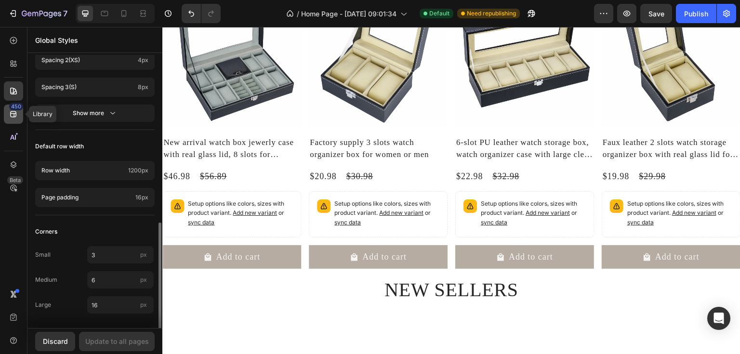
click at [12, 109] on div "450" at bounding box center [16, 107] width 14 height 8
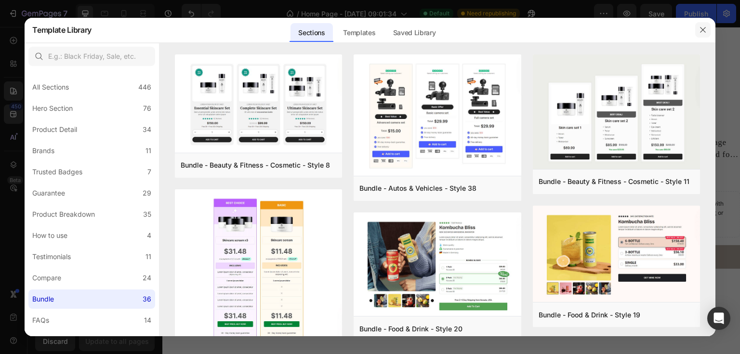
click at [700, 35] on button "button" at bounding box center [702, 29] width 15 height 15
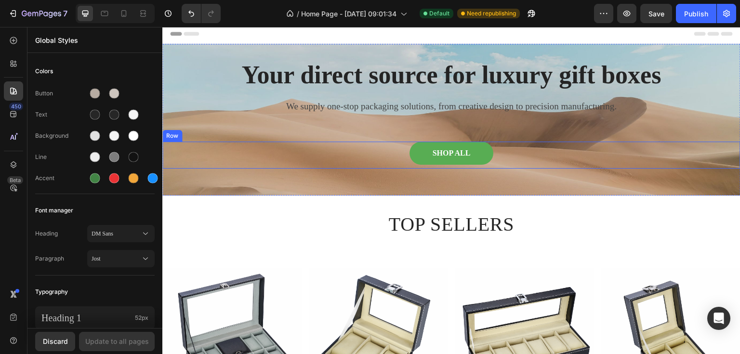
scroll to position [0, 0]
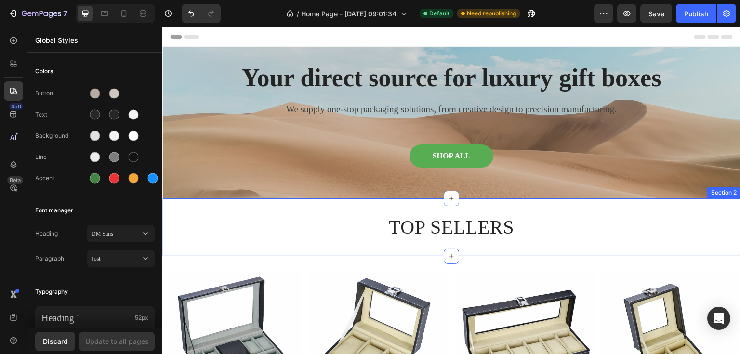
click at [245, 224] on h2 "TOP SELLERS" at bounding box center [451, 227] width 578 height 27
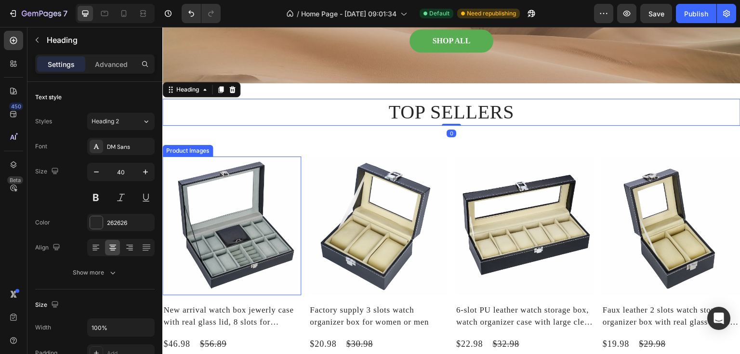
scroll to position [116, 0]
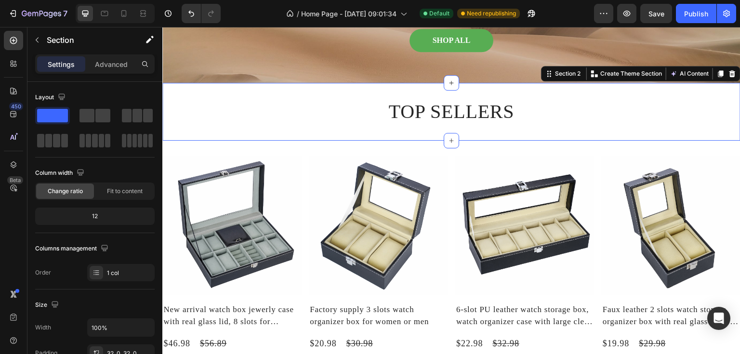
click at [229, 139] on div "TOP SELLERS Heading Section 2 You can create reusable sections Create Theme Sec…" at bounding box center [451, 112] width 578 height 58
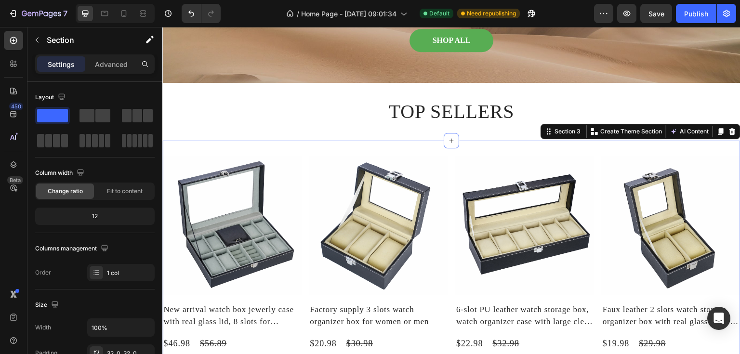
click at [229, 152] on div "Product Images New arrival watch box jewerly case with real glass lid, 8 slots …" at bounding box center [451, 313] width 578 height 345
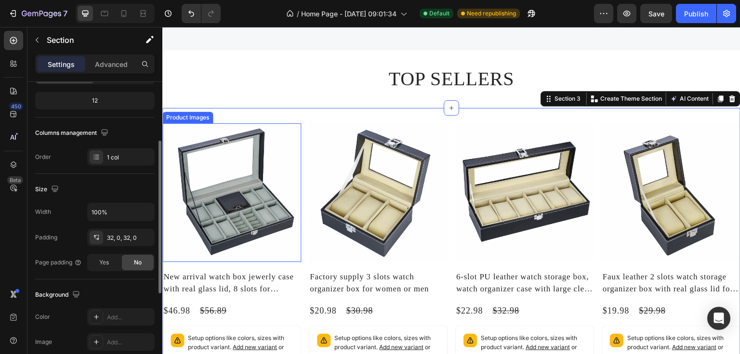
scroll to position [77, 0]
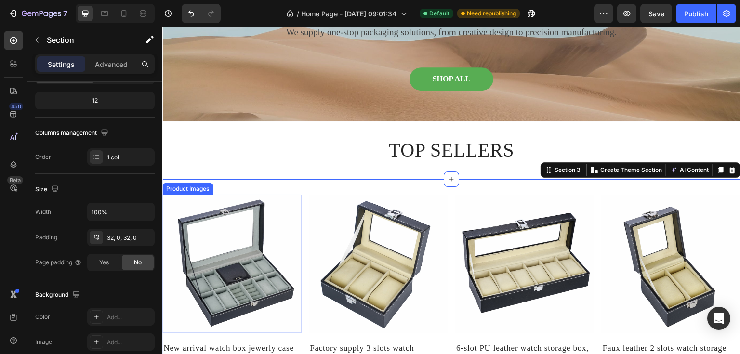
click at [253, 214] on img at bounding box center [231, 264] width 139 height 139
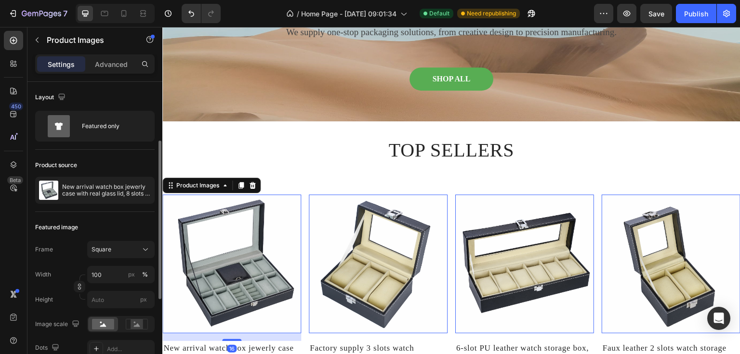
scroll to position [39, 0]
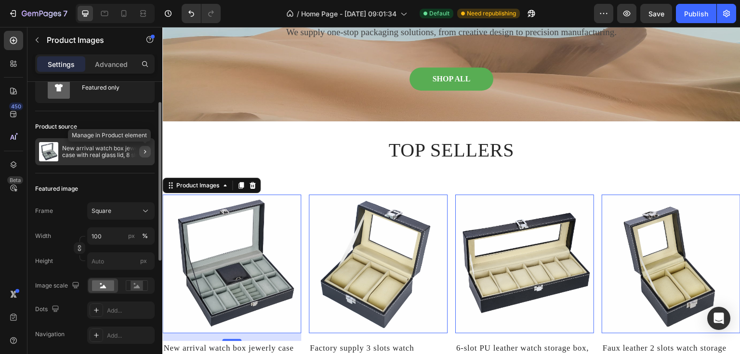
click at [148, 152] on icon "button" at bounding box center [145, 152] width 8 height 8
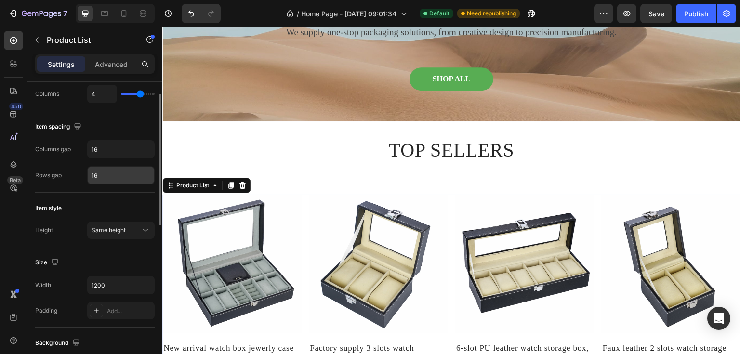
scroll to position [77, 0]
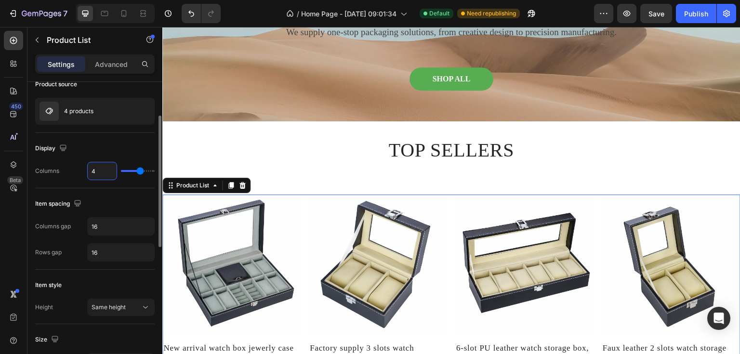
click at [99, 172] on input "4" at bounding box center [102, 170] width 29 height 17
click at [108, 171] on input "4" at bounding box center [102, 170] width 29 height 17
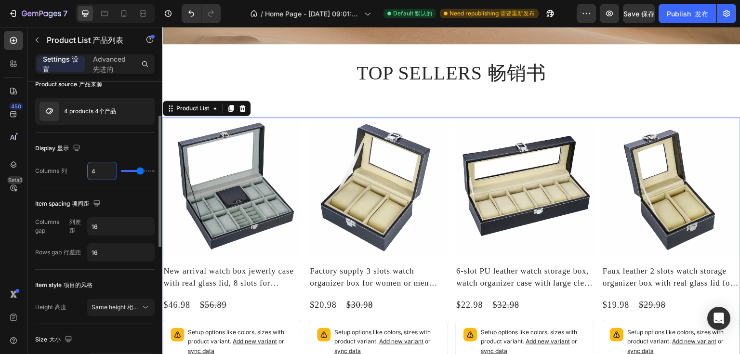
scroll to position [39, 0]
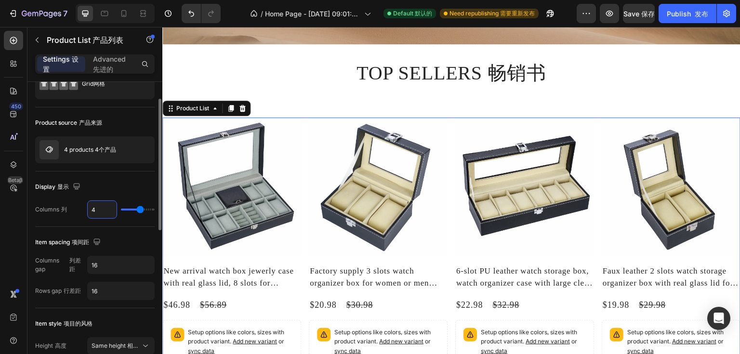
click at [145, 154] on button "button" at bounding box center [145, 150] width 12 height 12
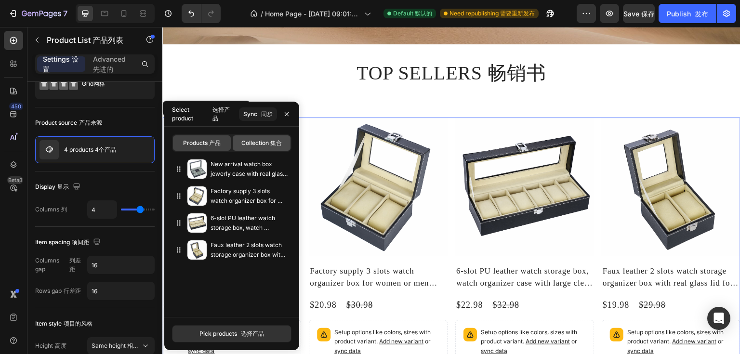
click at [258, 145] on span "Collection 集合" at bounding box center [261, 143] width 40 height 9
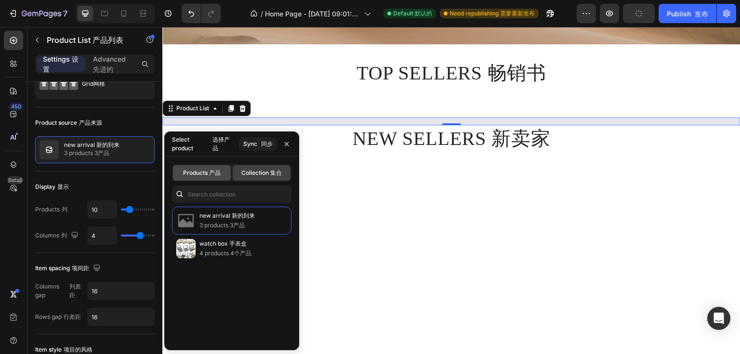
click at [218, 175] on font "产品" at bounding box center [215, 172] width 12 height 7
type input "4"
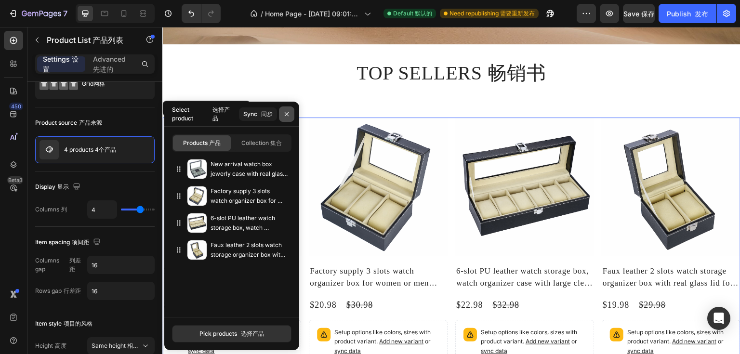
click at [285, 115] on icon "button" at bounding box center [287, 114] width 4 height 4
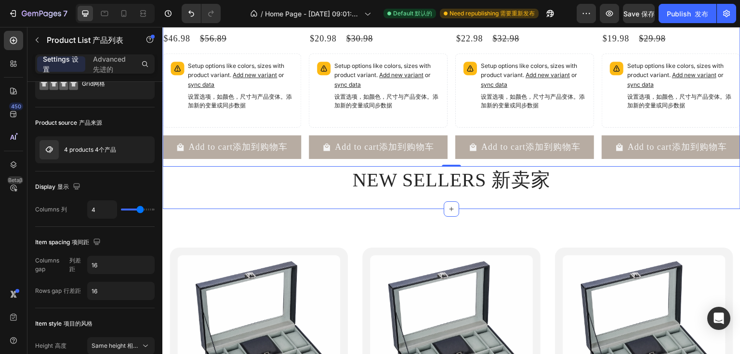
scroll to position [424, 0]
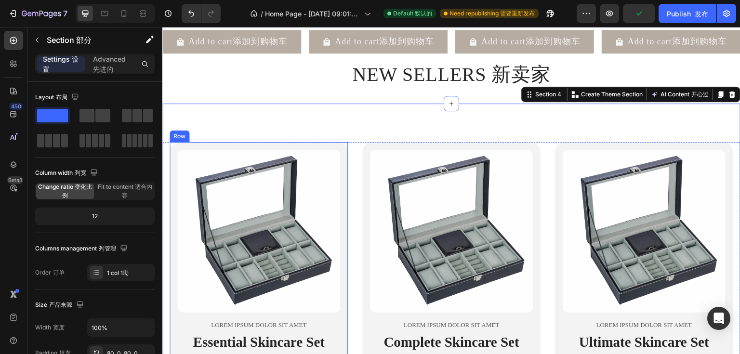
scroll to position [540, 0]
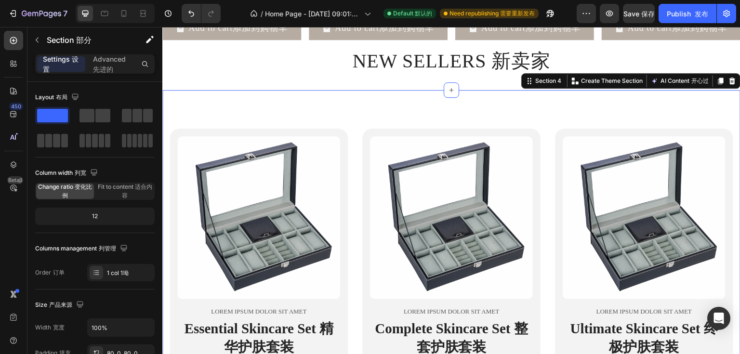
click at [321, 120] on div "Product Images Lorem ipsum dolor sit amet Text Block Essential Skincare Set 精华护…" at bounding box center [451, 326] width 578 height 473
click at [731, 87] on div at bounding box center [732, 81] width 12 height 12
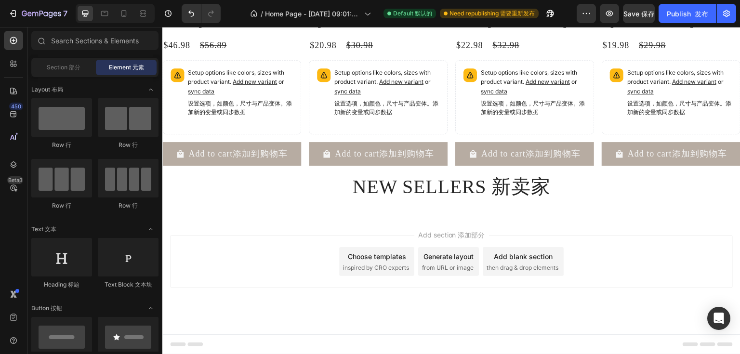
scroll to position [424, 0]
click at [282, 247] on div "Add section 添加部分 Choose templates inspired by CRO experts Generate layout from …" at bounding box center [451, 261] width 563 height 53
click at [126, 167] on div at bounding box center [128, 178] width 61 height 39
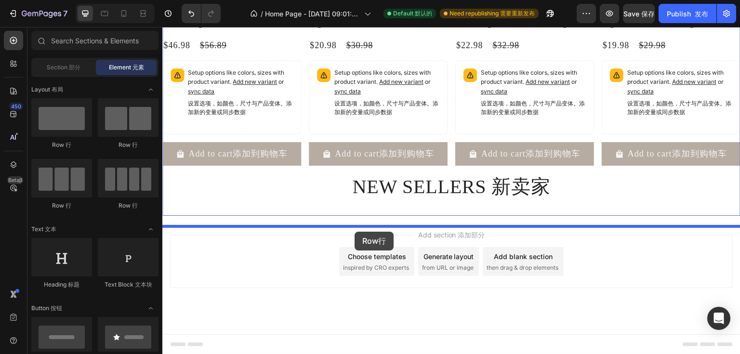
drag, startPoint x: 290, startPoint y: 200, endPoint x: 355, endPoint y: 232, distance: 72.2
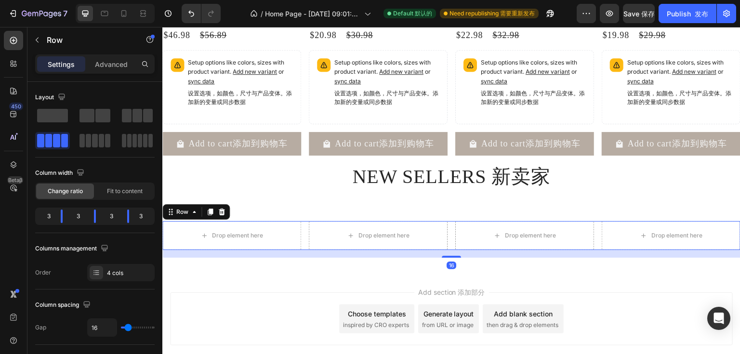
scroll to position [491, 0]
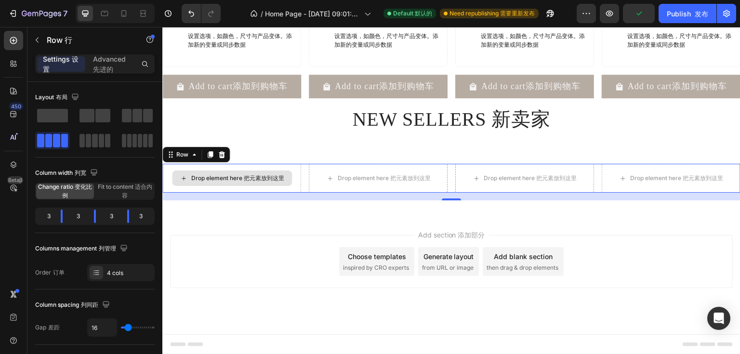
click at [238, 167] on div "Drop element here 把元素放到这里" at bounding box center [231, 178] width 139 height 29
click at [221, 159] on div at bounding box center [222, 155] width 12 height 12
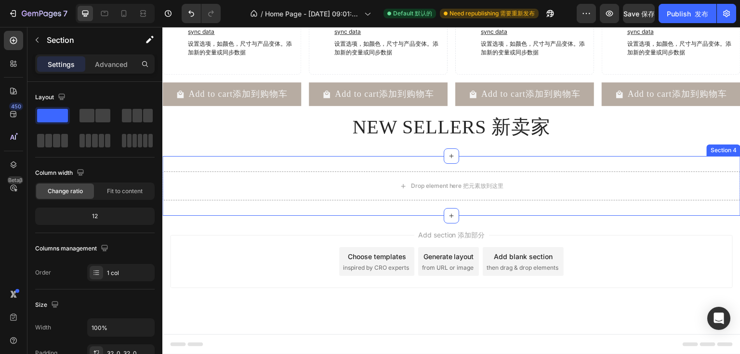
click at [237, 201] on div "Drop element here 把元素放到这里 Section 4" at bounding box center [451, 186] width 578 height 60
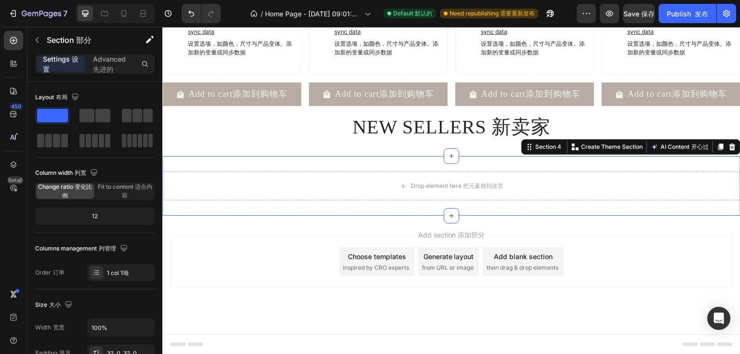
click at [251, 162] on div "Drop element here 把元素放到这里 Section 4 You can create reusable sections 您可以创建可重用的部…" at bounding box center [451, 186] width 578 height 60
click at [729, 149] on icon at bounding box center [732, 147] width 6 height 7
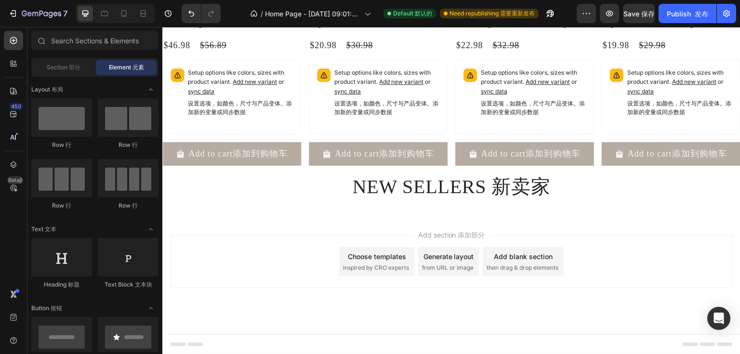
scroll to position [424, 0]
click at [312, 218] on div "Add section 添加部分 Choose templates inspired by CRO experts Generate layout from …" at bounding box center [451, 275] width 578 height 119
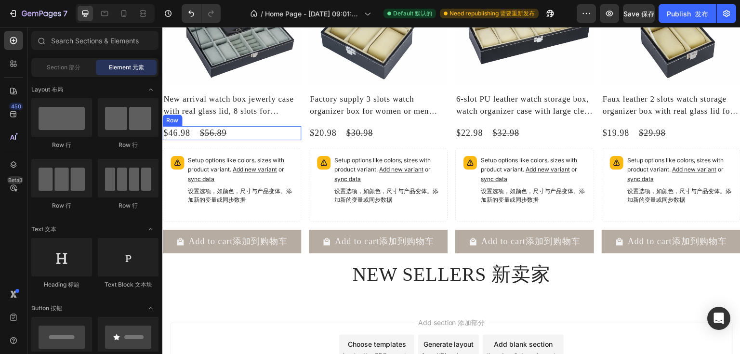
scroll to position [308, 0]
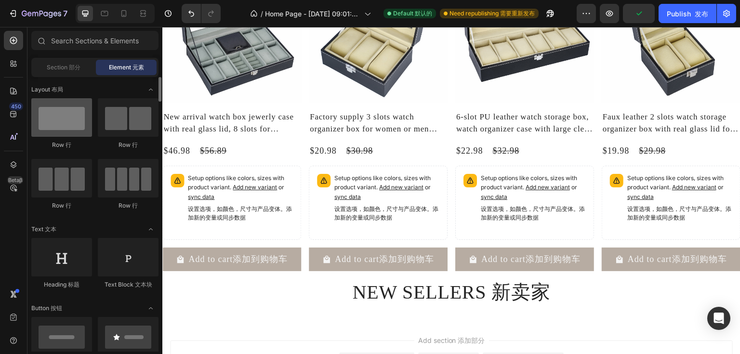
click at [76, 105] on div at bounding box center [61, 117] width 61 height 39
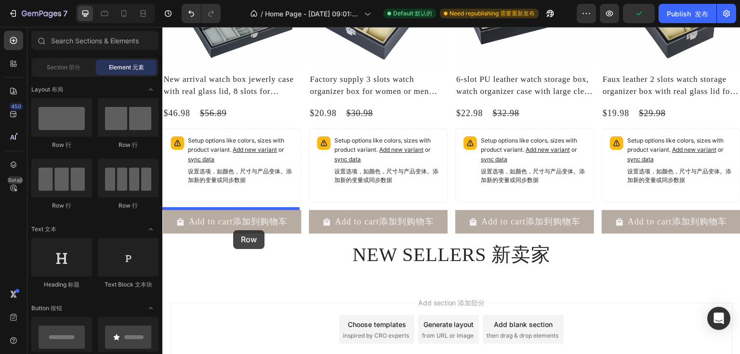
scroll to position [424, 0]
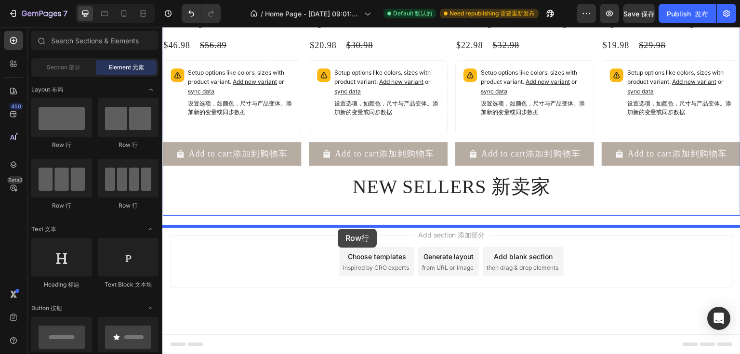
drag, startPoint x: 237, startPoint y: 145, endPoint x: 338, endPoint y: 229, distance: 131.3
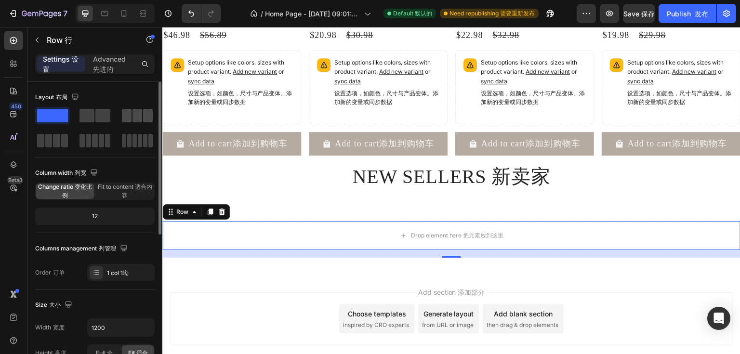
click at [130, 120] on span at bounding box center [127, 115] width 10 height 13
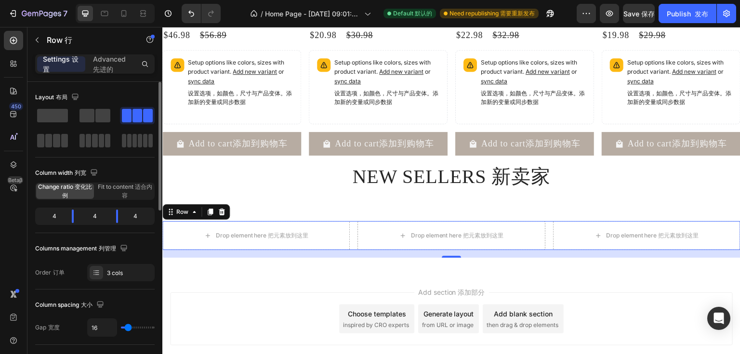
drag, startPoint x: 62, startPoint y: 143, endPoint x: 122, endPoint y: 158, distance: 61.8
click at [62, 143] on span at bounding box center [64, 140] width 7 height 13
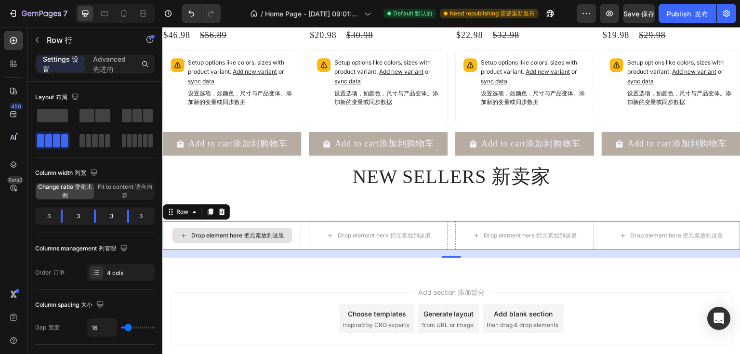
click at [230, 239] on div "Drop element here 把元素放到这里" at bounding box center [237, 236] width 93 height 8
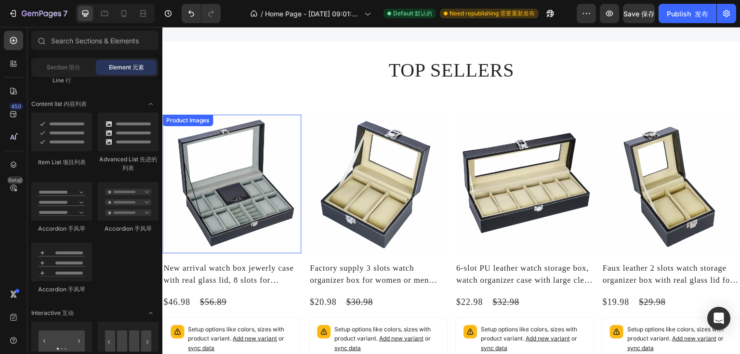
scroll to position [154, 0]
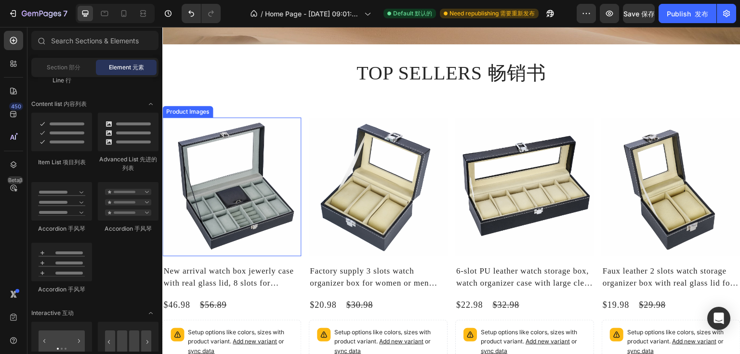
click at [270, 125] on img at bounding box center [231, 187] width 139 height 139
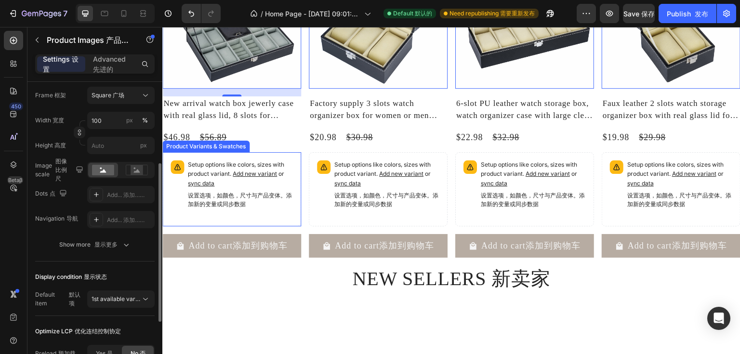
scroll to position [385, 0]
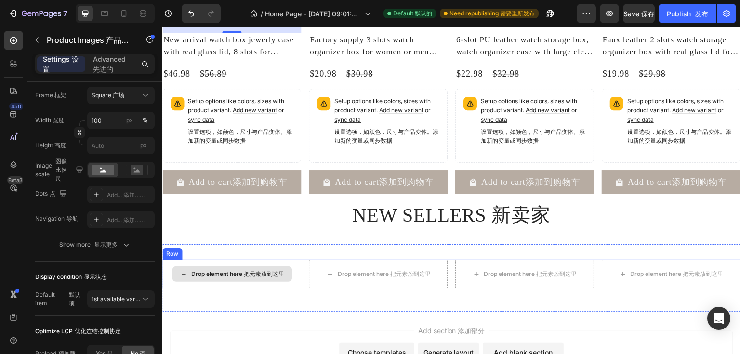
click at [234, 278] on div "Drop element here 把元素放到这里" at bounding box center [237, 274] width 93 height 8
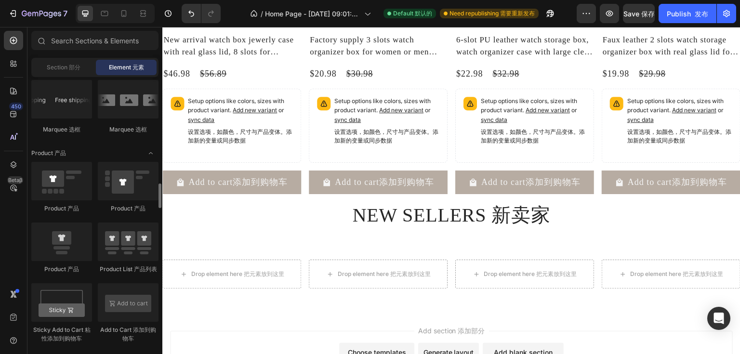
scroll to position [1233, 0]
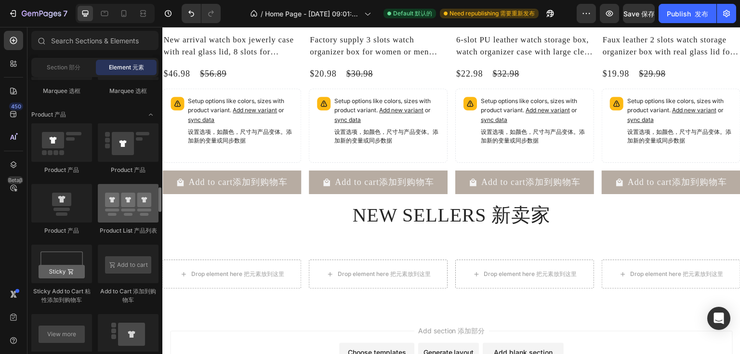
click at [128, 208] on div at bounding box center [128, 203] width 61 height 39
click at [139, 209] on div at bounding box center [128, 203] width 61 height 39
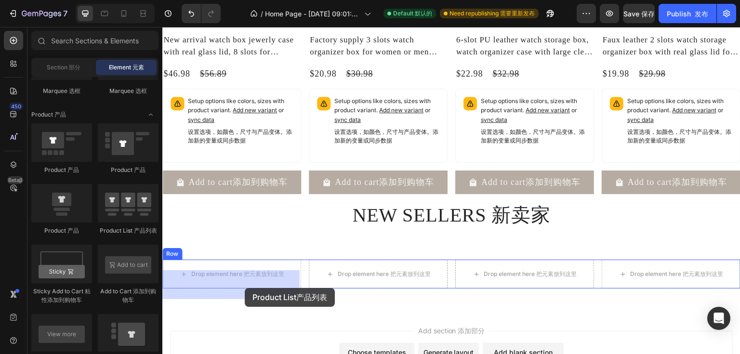
drag, startPoint x: 301, startPoint y: 236, endPoint x: 245, endPoint y: 288, distance: 77.0
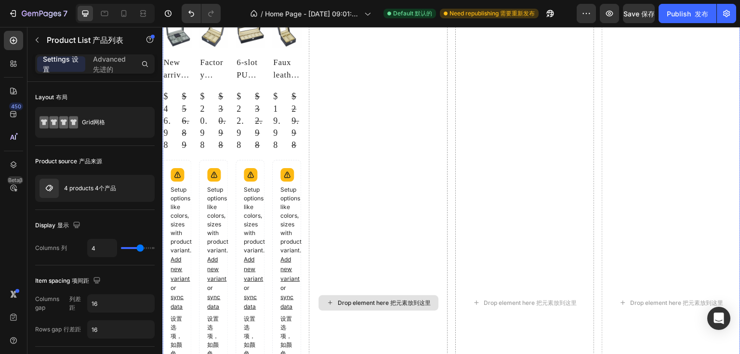
scroll to position [694, 0]
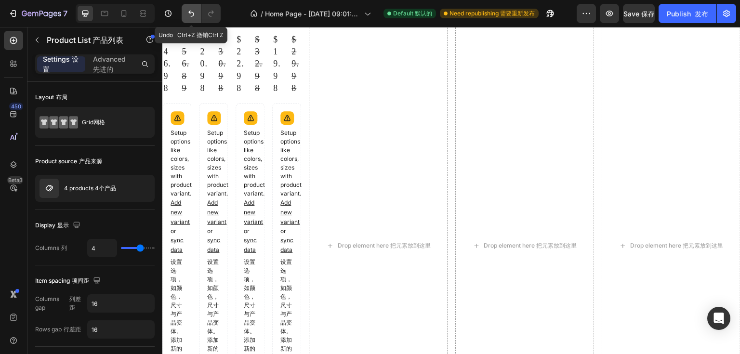
click at [195, 13] on icon "Undo/Redo" at bounding box center [191, 14] width 10 height 10
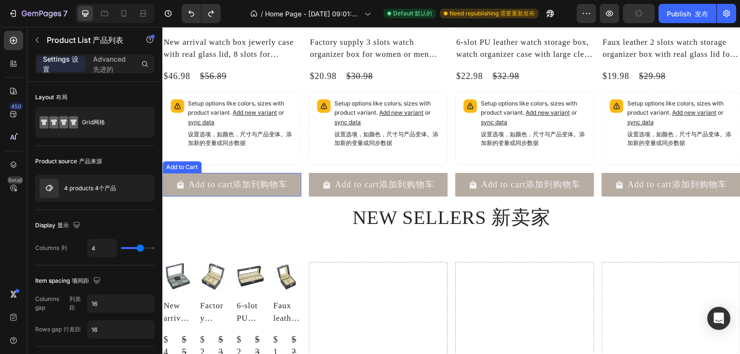
scroll to position [385, 0]
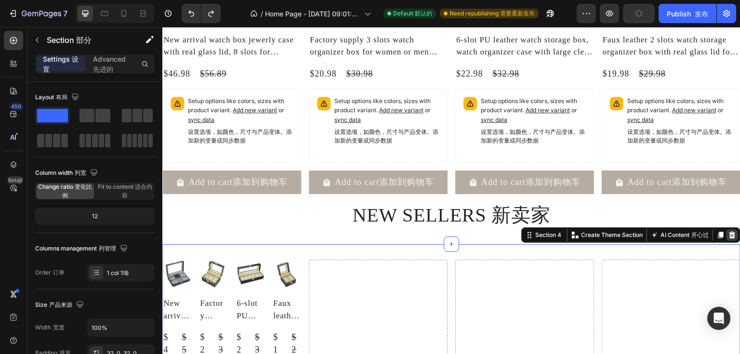
click at [729, 238] on icon at bounding box center [732, 235] width 6 height 7
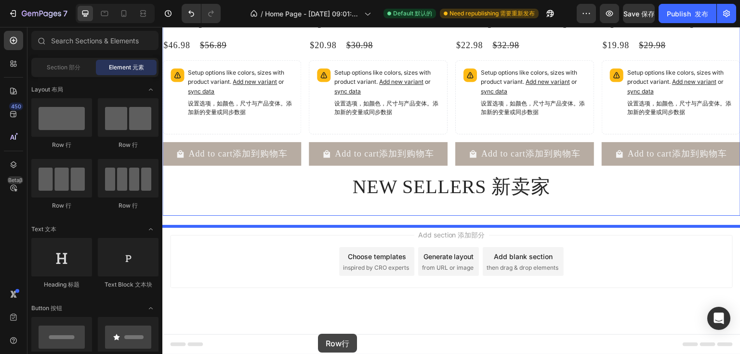
scroll to position [424, 0]
drag, startPoint x: 287, startPoint y: 192, endPoint x: 304, endPoint y: 221, distance: 33.7
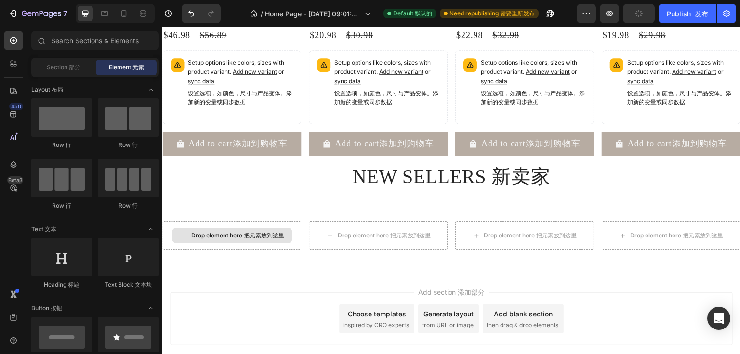
click at [258, 239] on font "把元素放到这里" at bounding box center [264, 235] width 40 height 7
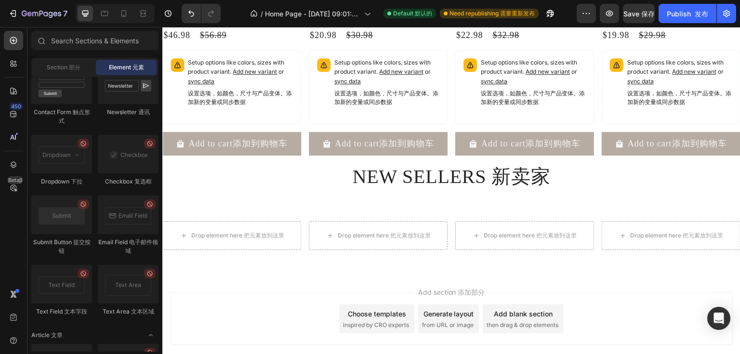
scroll to position [2582, 0]
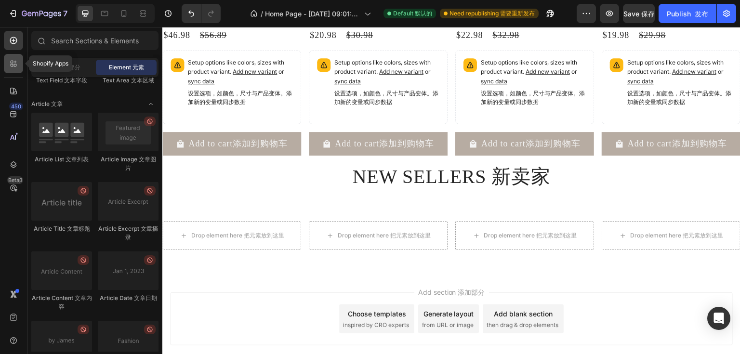
click at [19, 63] on div at bounding box center [13, 63] width 19 height 19
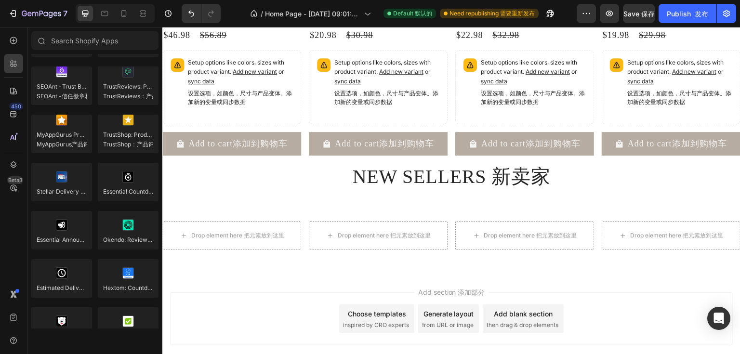
click at [17, 79] on div "450 Beta β" at bounding box center [13, 158] width 19 height 254
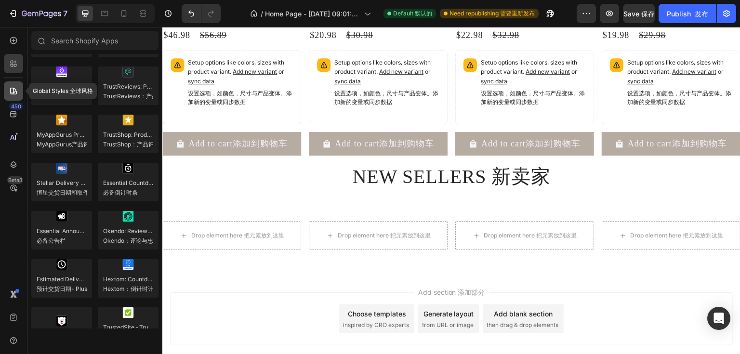
click at [17, 84] on div at bounding box center [13, 90] width 19 height 19
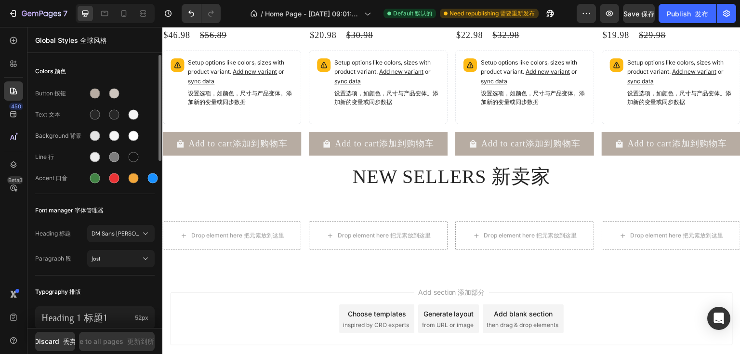
scroll to position [116, 0]
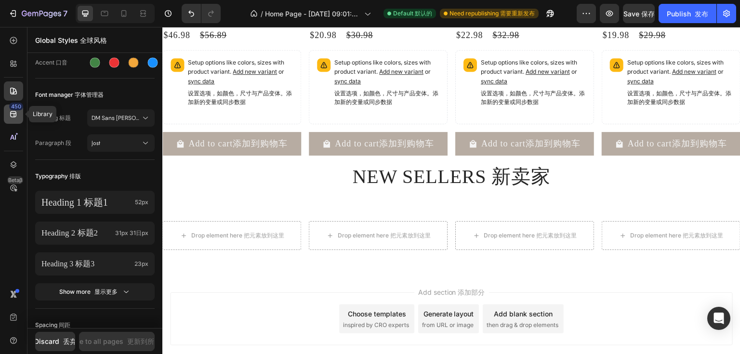
click at [20, 112] on div "450" at bounding box center [13, 114] width 19 height 19
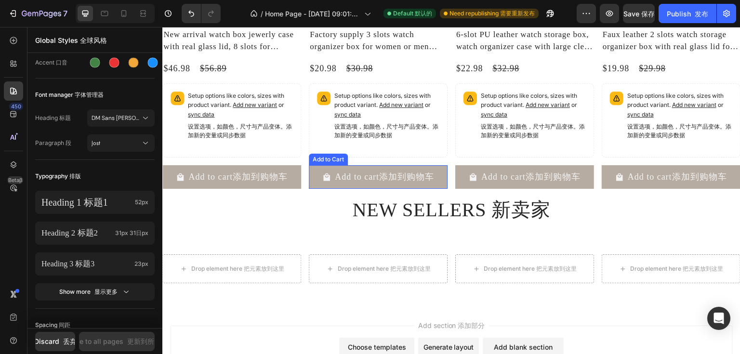
scroll to position [347, 0]
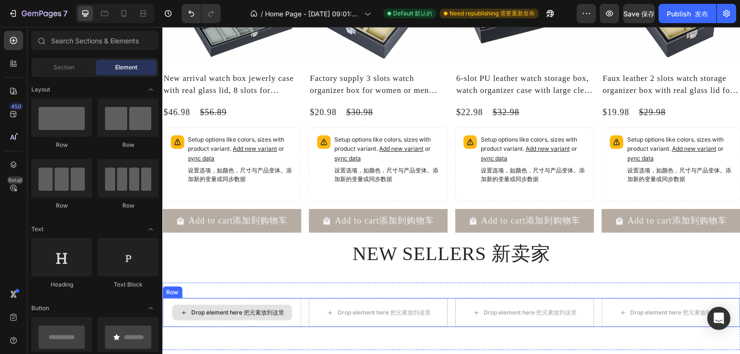
click at [211, 317] on div "Drop element here 把元素放到这里" at bounding box center [237, 313] width 93 height 8
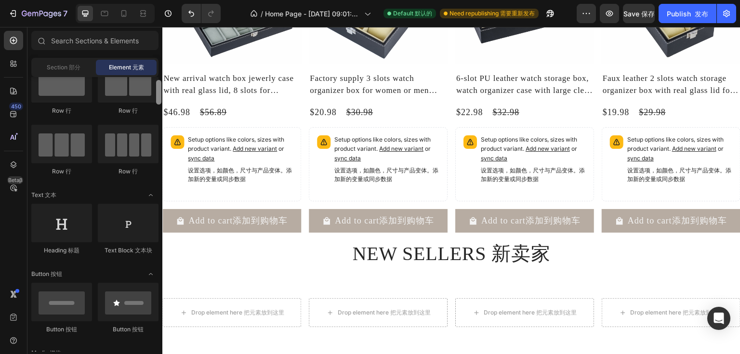
scroll to position [0, 0]
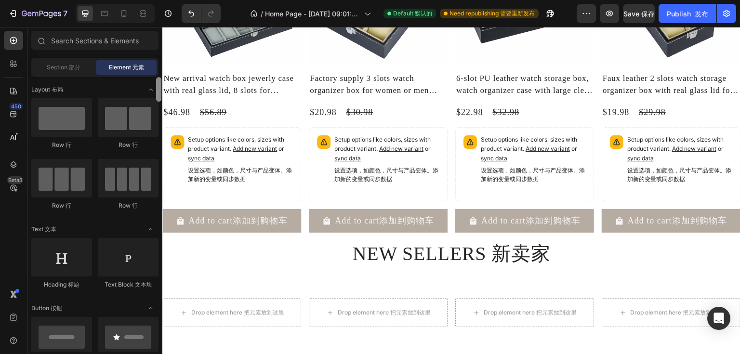
drag, startPoint x: 158, startPoint y: 176, endPoint x: 158, endPoint y: 81, distance: 94.9
click at [158, 81] on div at bounding box center [158, 89] width 5 height 25
click at [127, 176] on div at bounding box center [128, 178] width 61 height 39
click at [126, 176] on div at bounding box center [128, 178] width 61 height 39
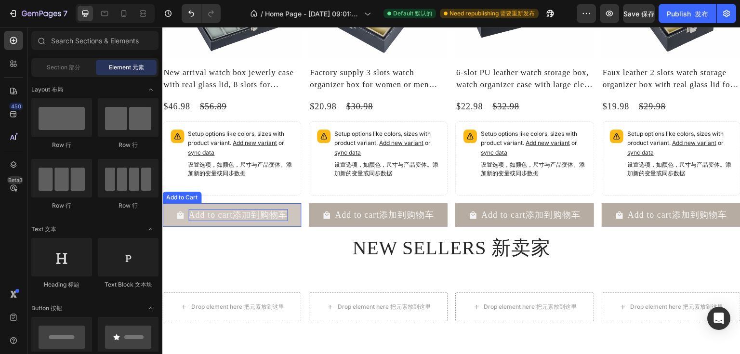
scroll to position [462, 0]
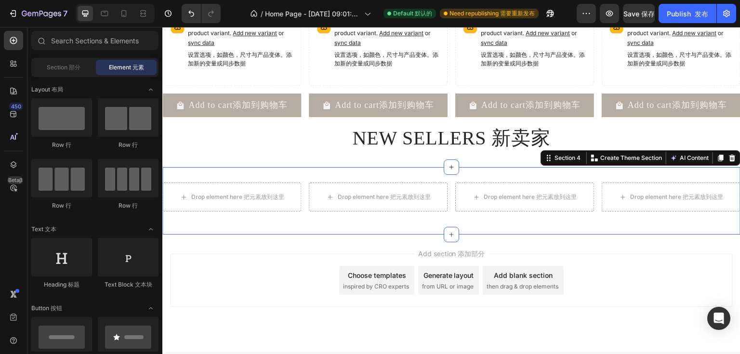
click at [268, 184] on div "Drop element here 把元素放到这里 Drop element here 把元素放到这里 Drop element here 把元素放到这里 D…" at bounding box center [451, 200] width 578 height 67
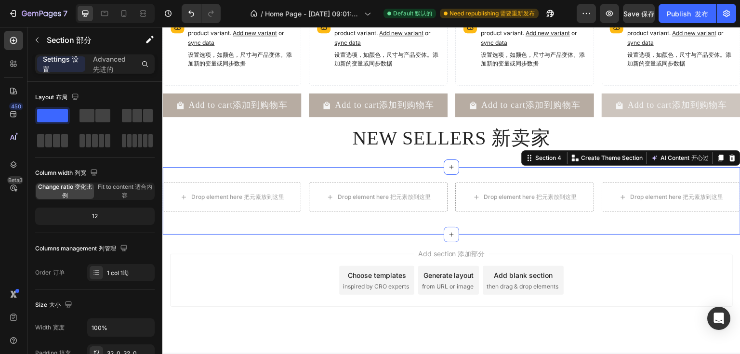
click at [728, 162] on icon at bounding box center [732, 158] width 8 height 8
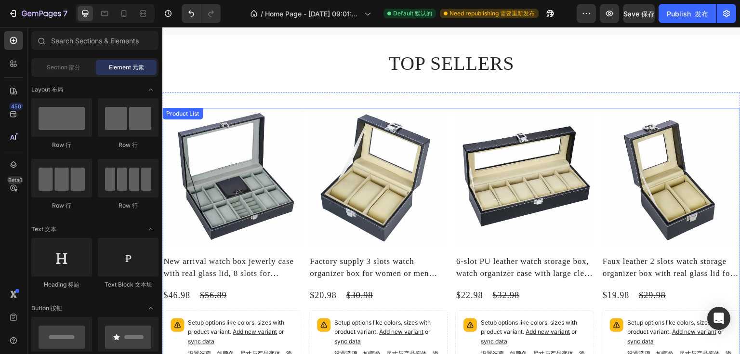
scroll to position [154, 0]
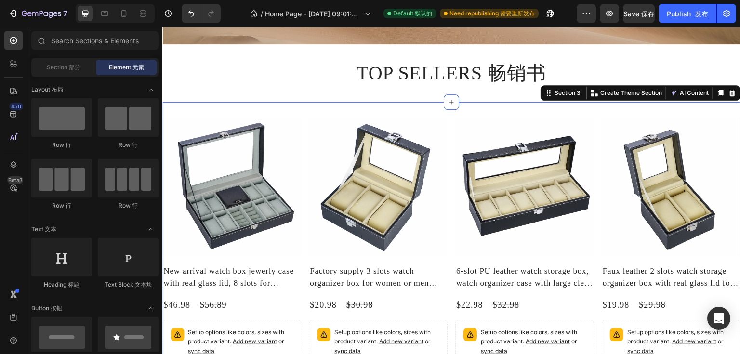
click at [239, 104] on div "Product Images New arrival watch box jewerly case with real glass lid, 8 slots …" at bounding box center [451, 288] width 578 height 373
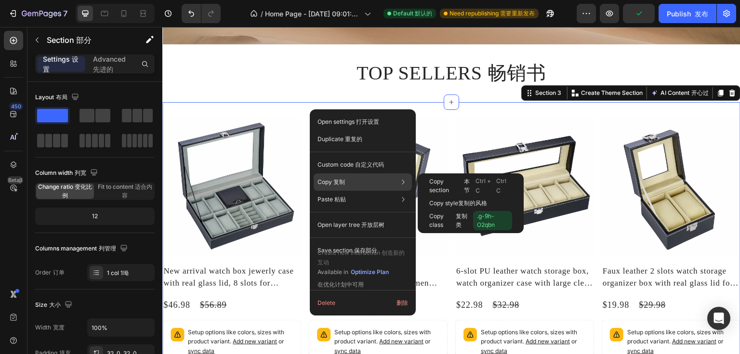
click at [348, 185] on div "Copy 复制 Copy section 本节 Ctrl + C Ctrl C Copy style 复制的风格 Copy class 复制类 .g-9h-O…" at bounding box center [363, 181] width 98 height 17
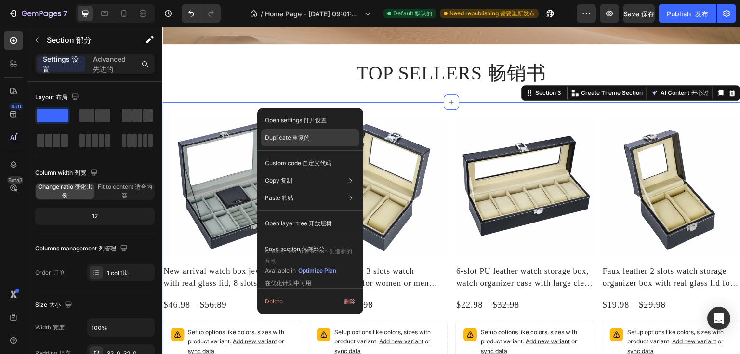
click at [294, 140] on font "重复的" at bounding box center [300, 137] width 17 height 7
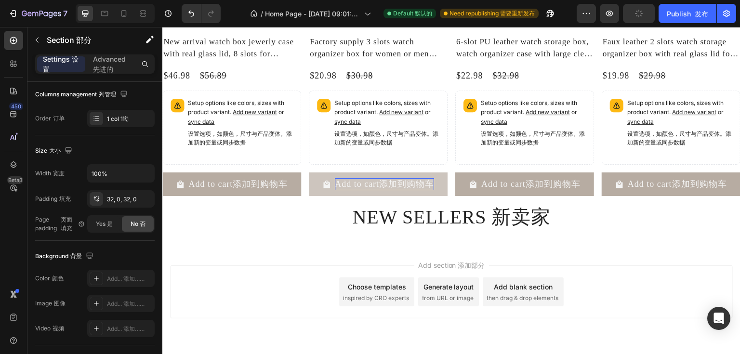
scroll to position [848, 0]
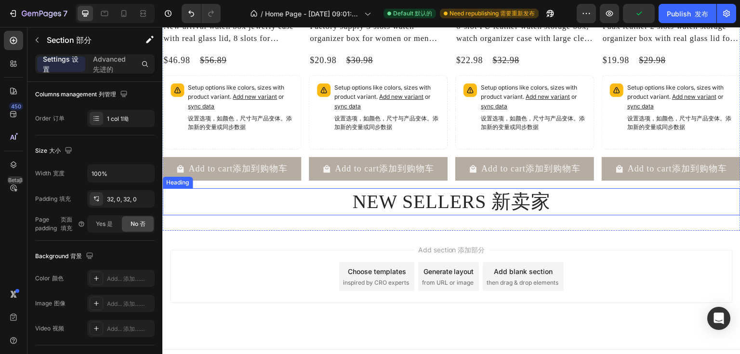
click at [464, 215] on h2 "NEW SELLERS 新卖家" at bounding box center [451, 201] width 578 height 27
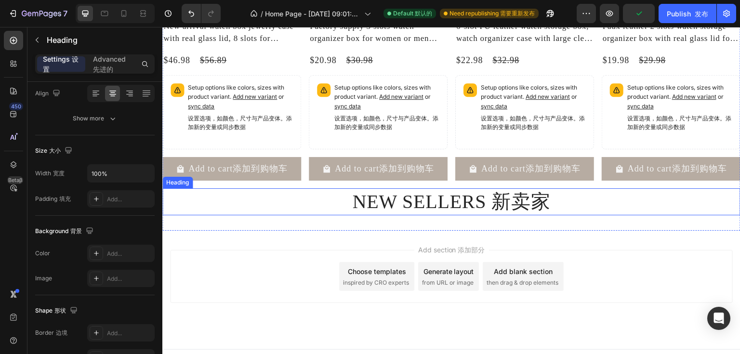
scroll to position [0, 0]
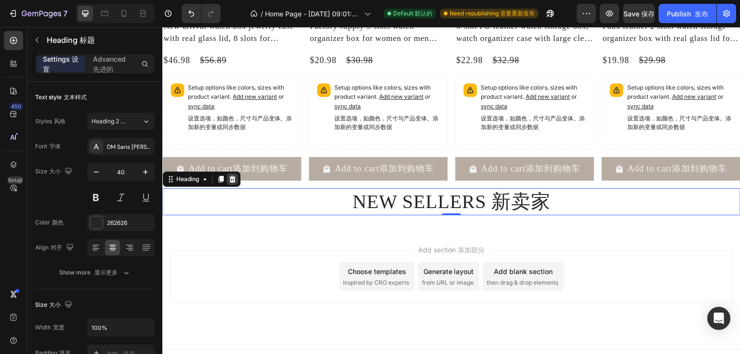
click at [235, 183] on icon at bounding box center [232, 179] width 8 height 8
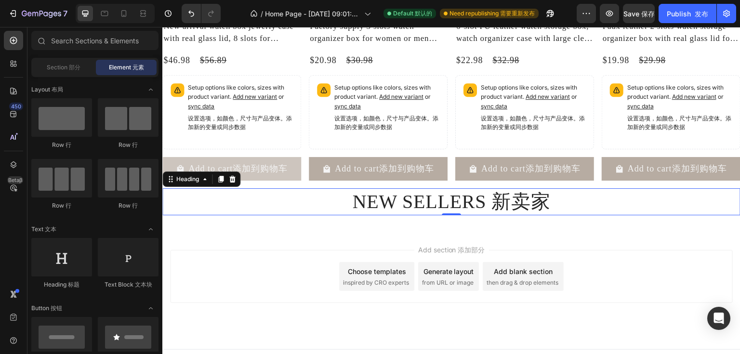
scroll to position [846, 0]
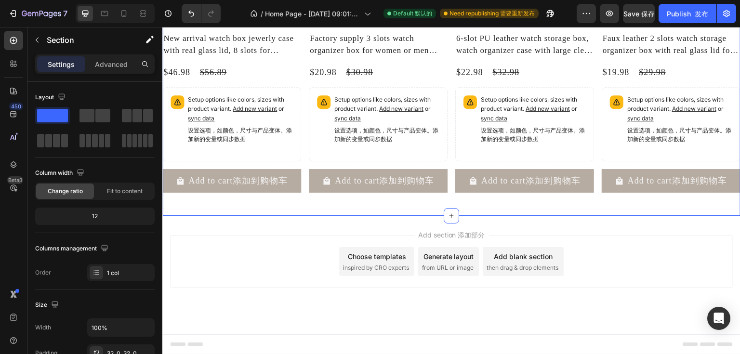
click at [324, 206] on div "Product Images New arrival watch box jewerly case with real glass lid, 8 slots …" at bounding box center [451, 42] width 578 height 346
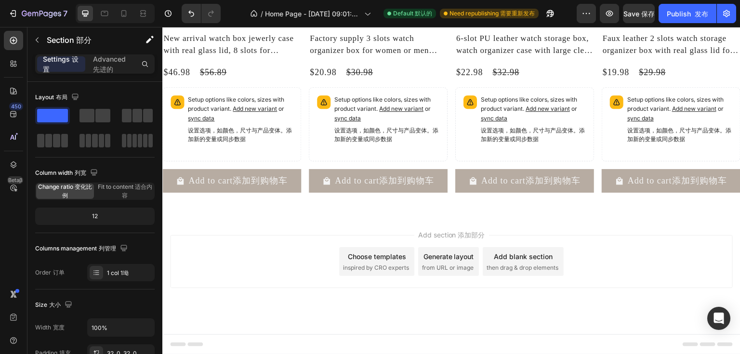
click at [330, 228] on div "Add section 添加部分 Choose templates inspired by CRO experts Generate layout from …" at bounding box center [451, 275] width 578 height 119
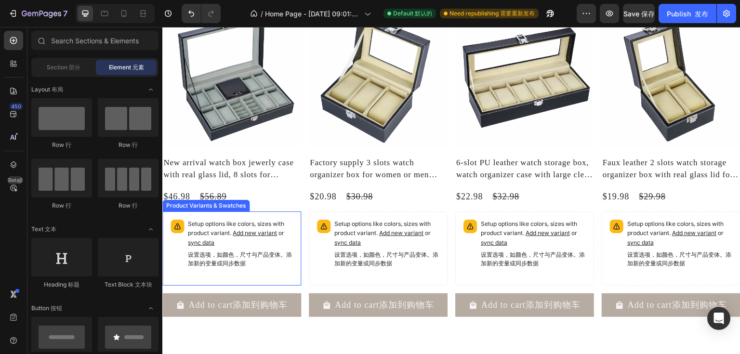
scroll to position [703, 0]
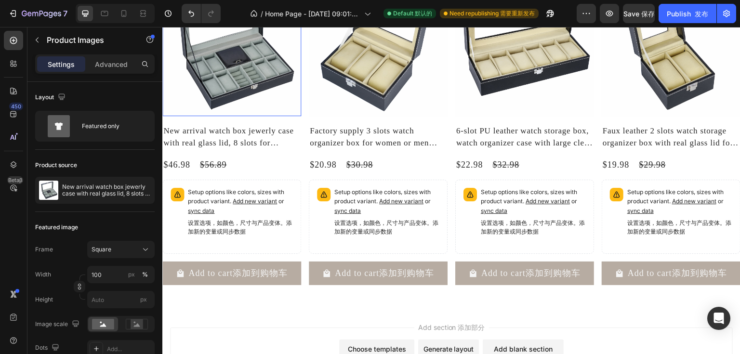
click at [251, 83] on img at bounding box center [231, 46] width 139 height 139
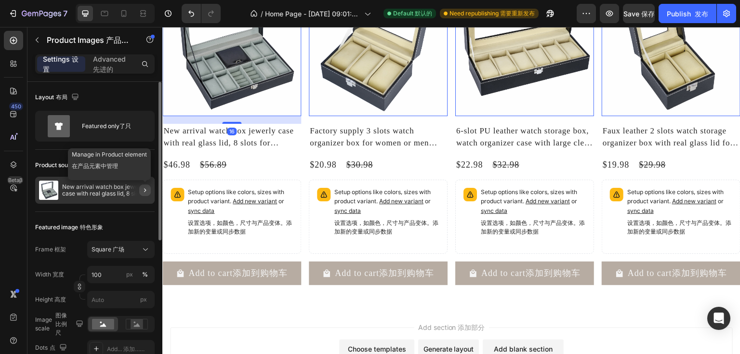
click at [145, 192] on icon "button" at bounding box center [145, 190] width 8 height 8
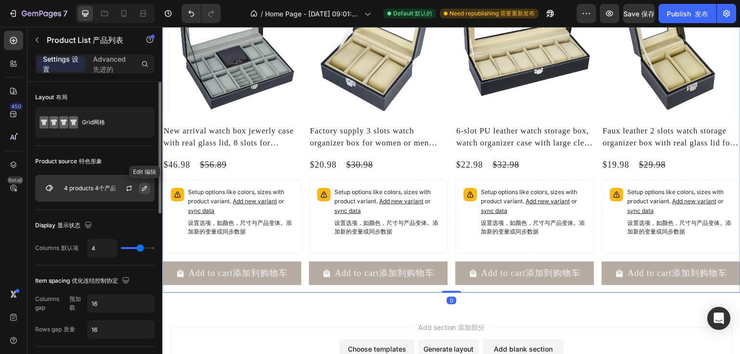
click at [146, 188] on icon "button" at bounding box center [144, 188] width 5 height 5
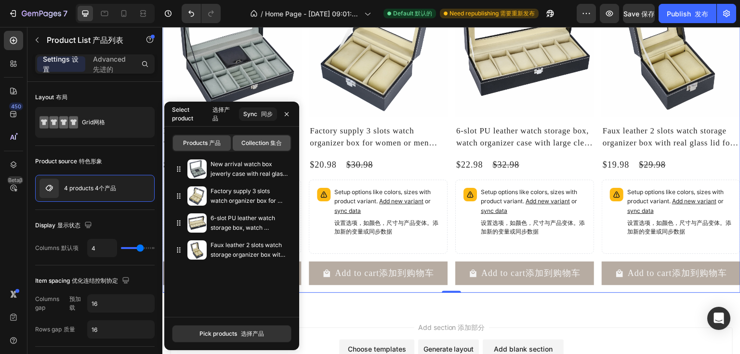
click at [245, 143] on span "Collection 集合" at bounding box center [261, 143] width 40 height 9
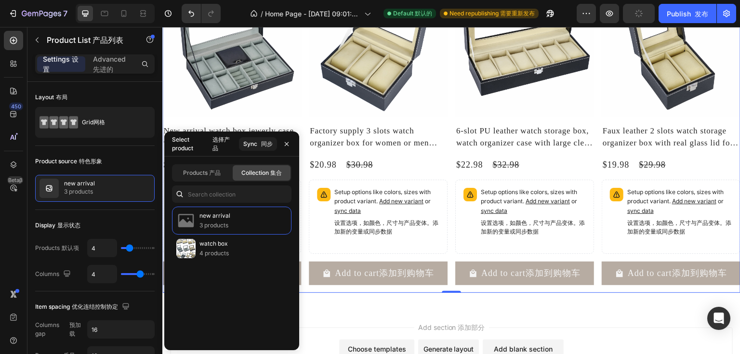
type input "10"
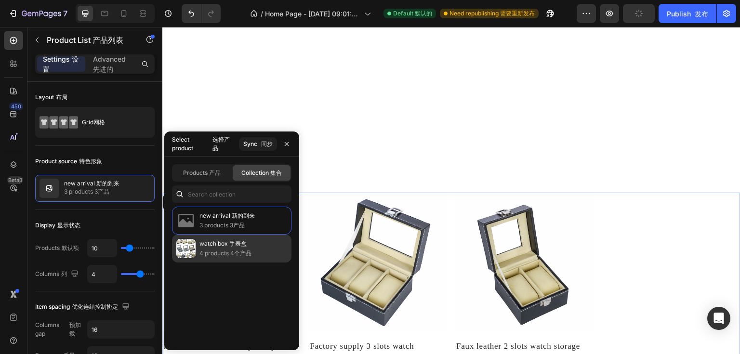
scroll to position [744, 0]
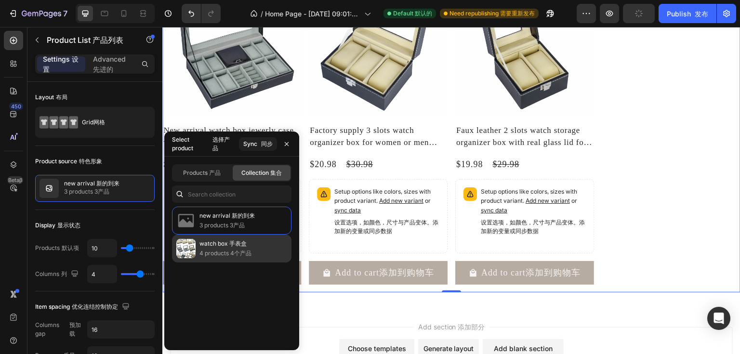
click at [222, 251] on p "4 products 4个产品" at bounding box center [225, 254] width 52 height 10
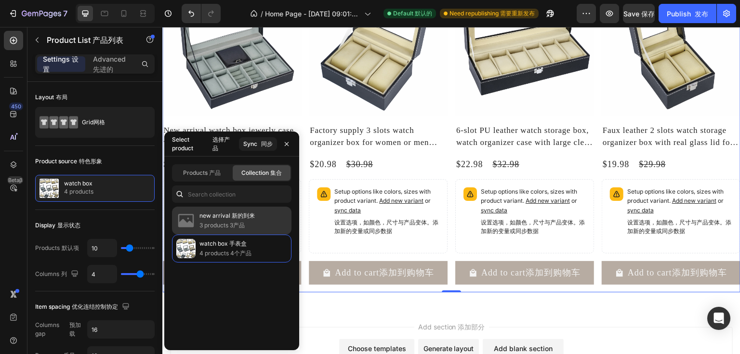
click at [262, 235] on div "new arrival 新的到来 3 products 3产品" at bounding box center [231, 249] width 119 height 28
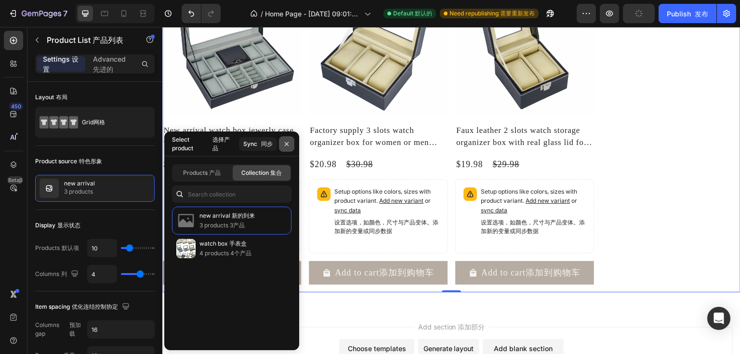
click at [291, 144] on button "button" at bounding box center [286, 143] width 15 height 15
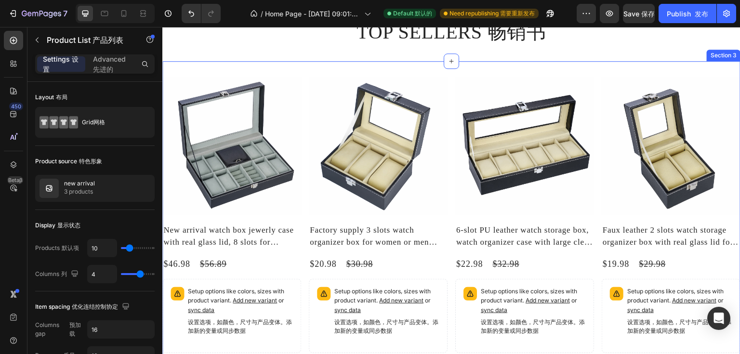
scroll to position [166, 0]
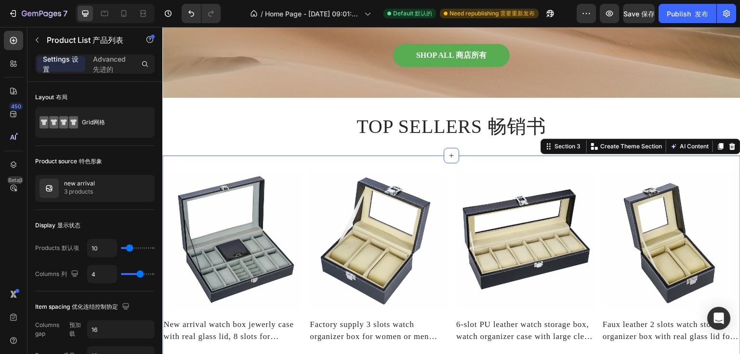
click at [309, 160] on div "Product Images New arrival watch box jewerly case with real glass lid, 8 slots …" at bounding box center [451, 342] width 578 height 373
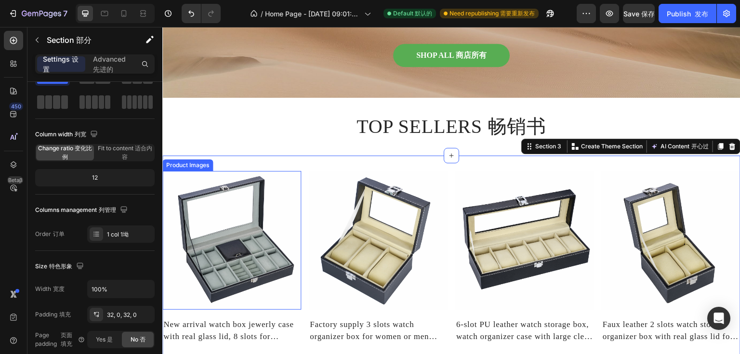
click at [256, 185] on img at bounding box center [231, 240] width 139 height 139
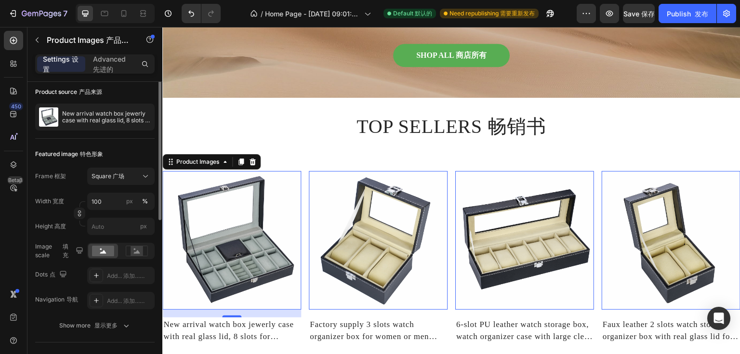
scroll to position [0, 0]
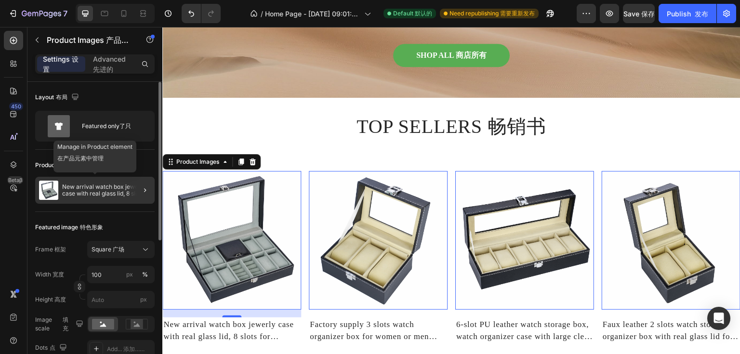
click at [122, 185] on p "New arrival watch box jewerly case with real glass lid, 8 slots for watches and…" at bounding box center [106, 190] width 89 height 13
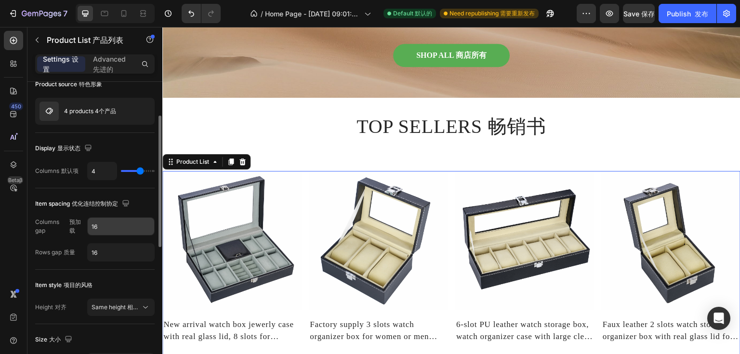
scroll to position [116, 0]
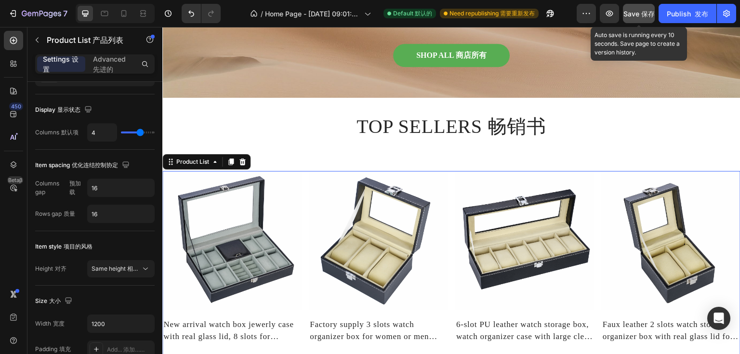
click at [642, 12] on font "保存" at bounding box center [647, 14] width 13 height 8
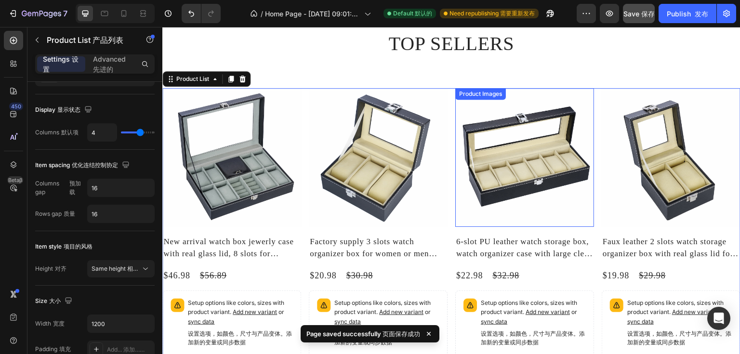
scroll to position [166, 0]
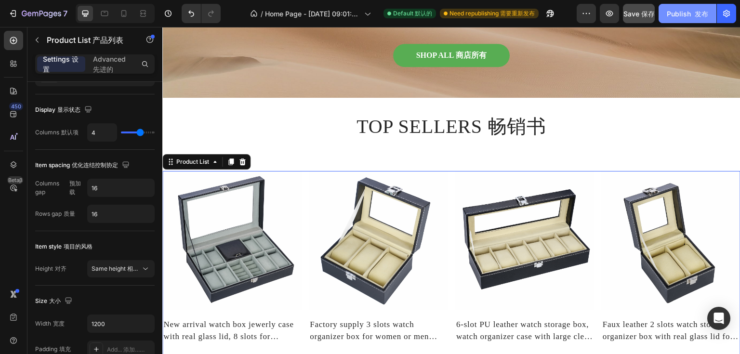
click at [689, 12] on div "Publish 发布" at bounding box center [687, 14] width 41 height 10
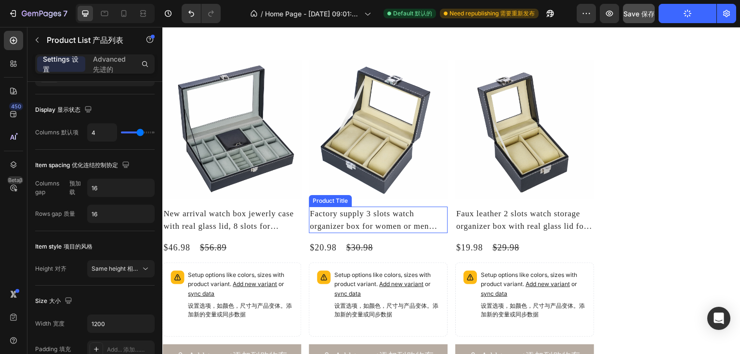
scroll to position [667, 0]
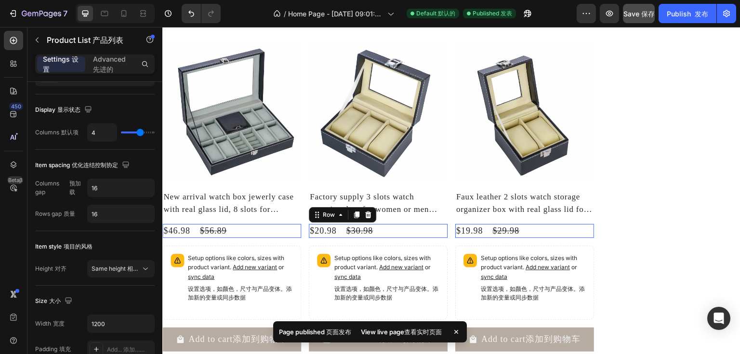
click at [301, 238] on div "$20.98 Product Price Product Price $30.98 Product Price Product Price Row 0" at bounding box center [231, 231] width 139 height 14
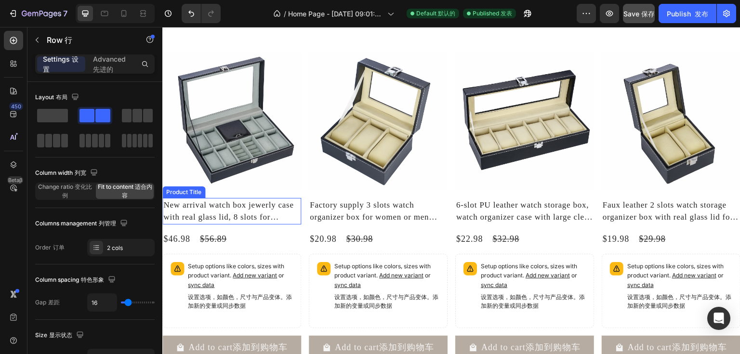
scroll to position [243, 0]
